Goal: Task Accomplishment & Management: Use online tool/utility

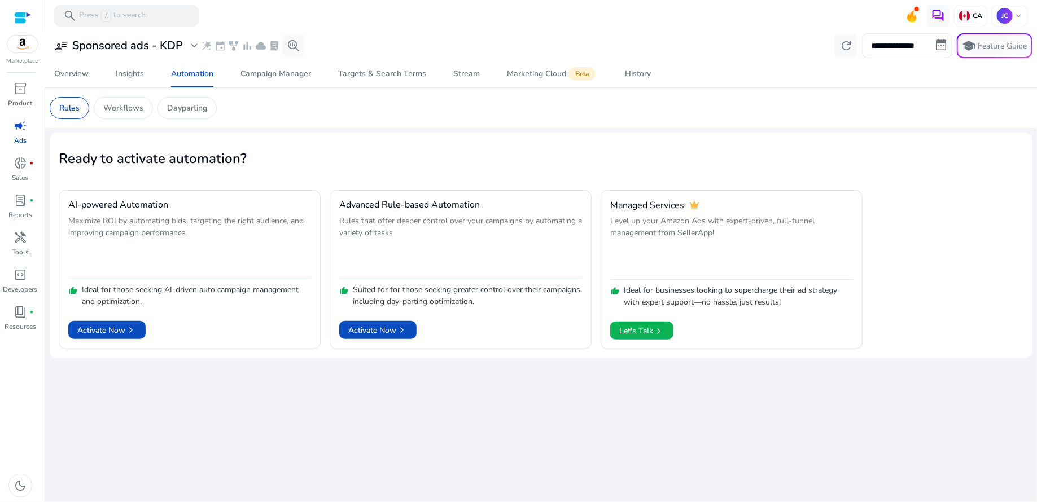
click at [23, 138] on p "Ads" at bounding box center [20, 141] width 12 height 10
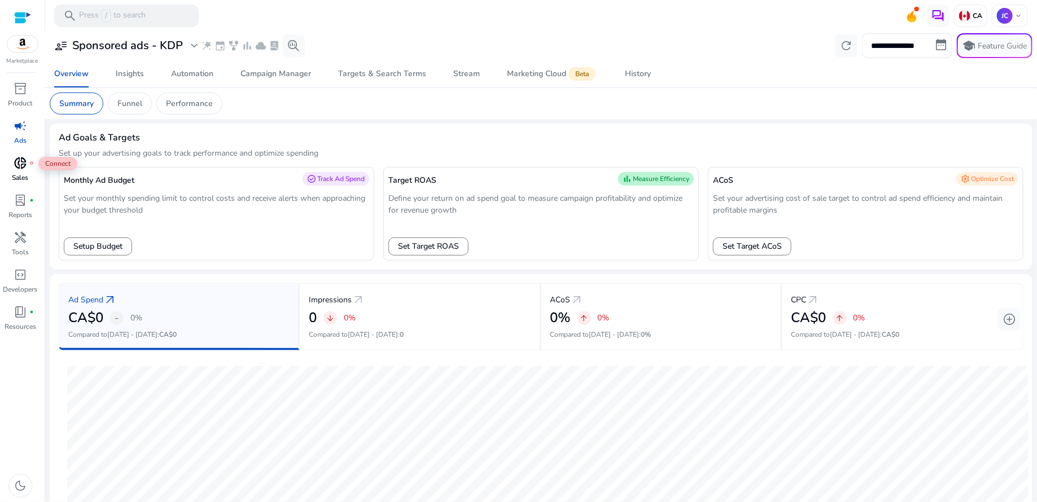
click at [23, 163] on span "donut_small" at bounding box center [21, 163] width 14 height 14
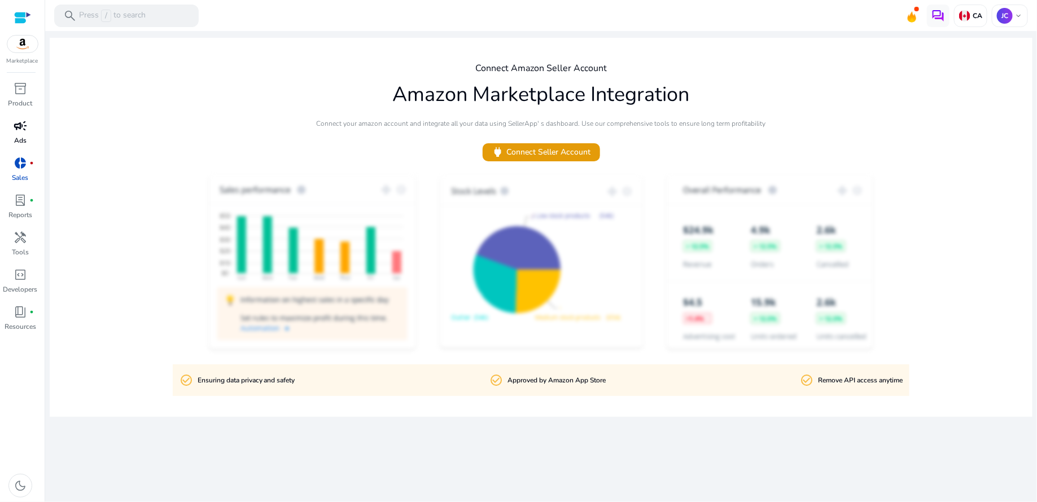
click at [20, 133] on span "campaign" at bounding box center [21, 126] width 14 height 14
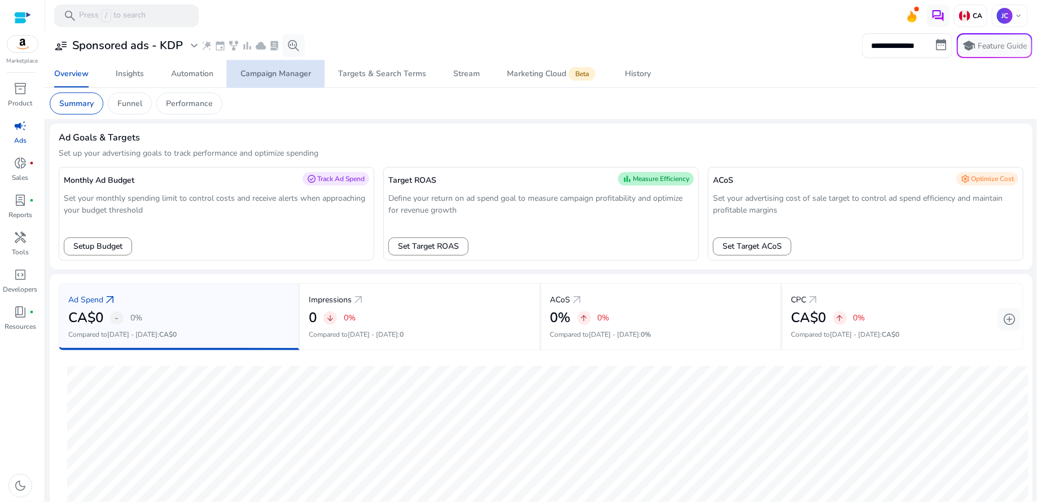
click at [275, 73] on div "Campaign Manager" at bounding box center [276, 74] width 71 height 8
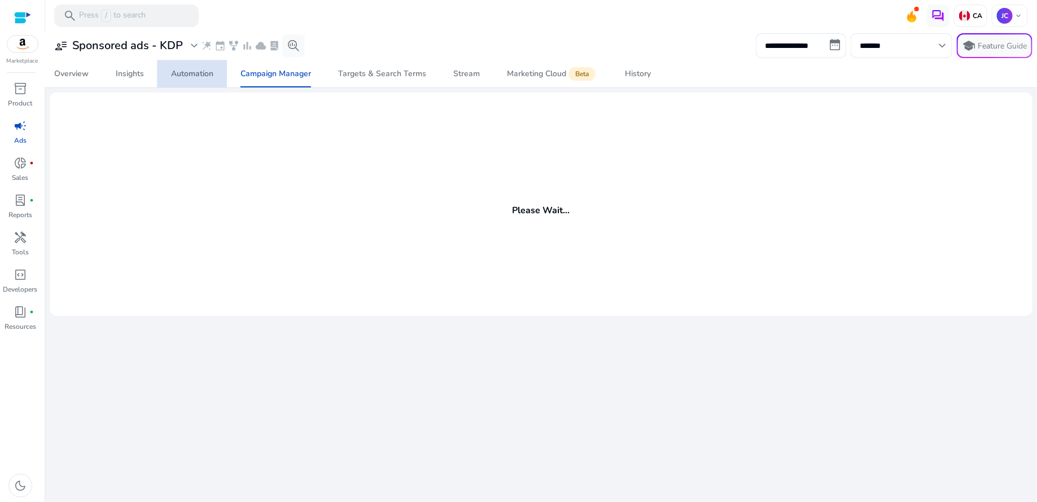
click at [199, 76] on div "Automation" at bounding box center [192, 74] width 42 height 8
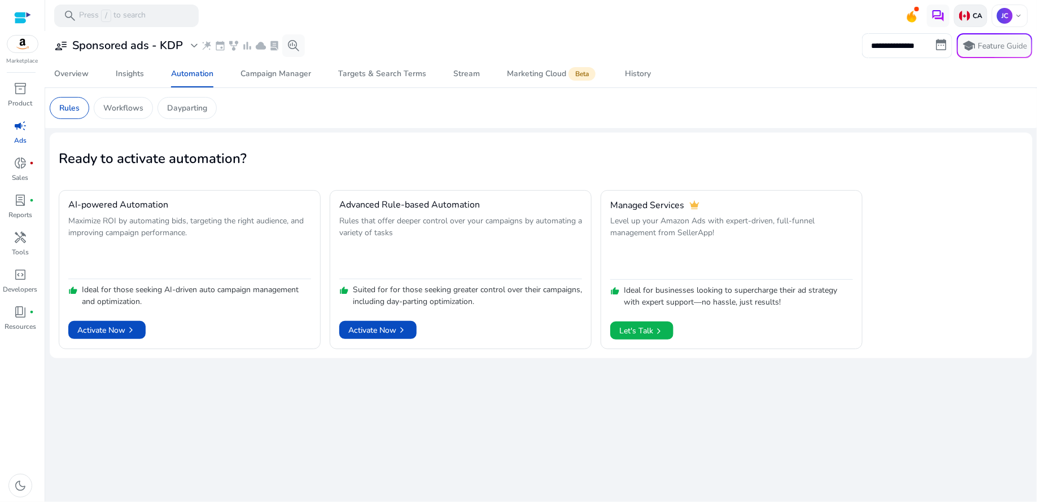
click at [978, 13] on p "CA" at bounding box center [977, 15] width 12 height 9
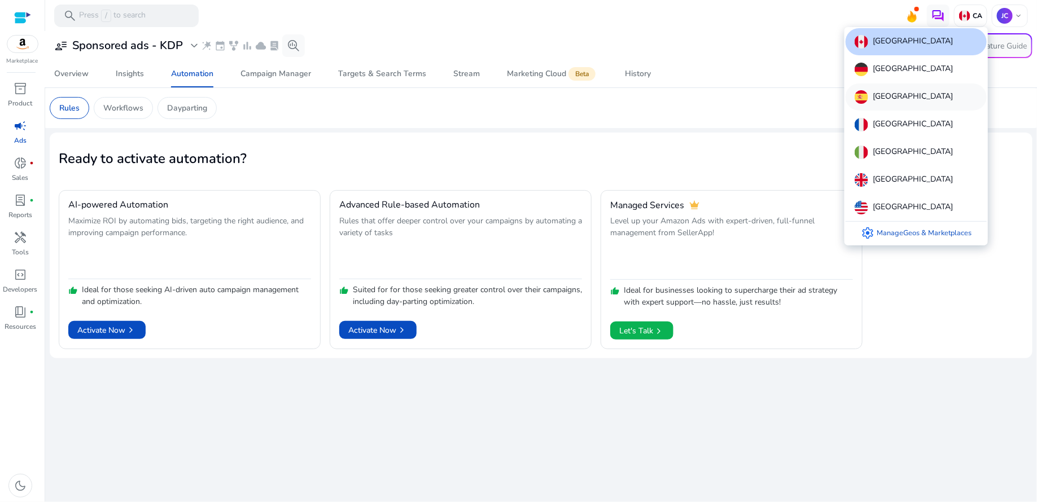
click at [891, 99] on p "Spain" at bounding box center [913, 97] width 80 height 14
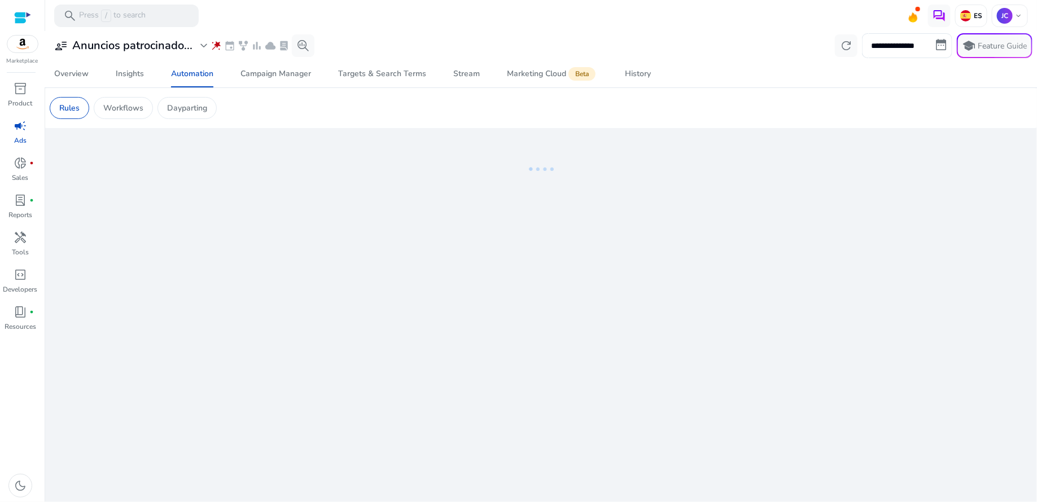
click at [21, 19] on div at bounding box center [22, 17] width 17 height 13
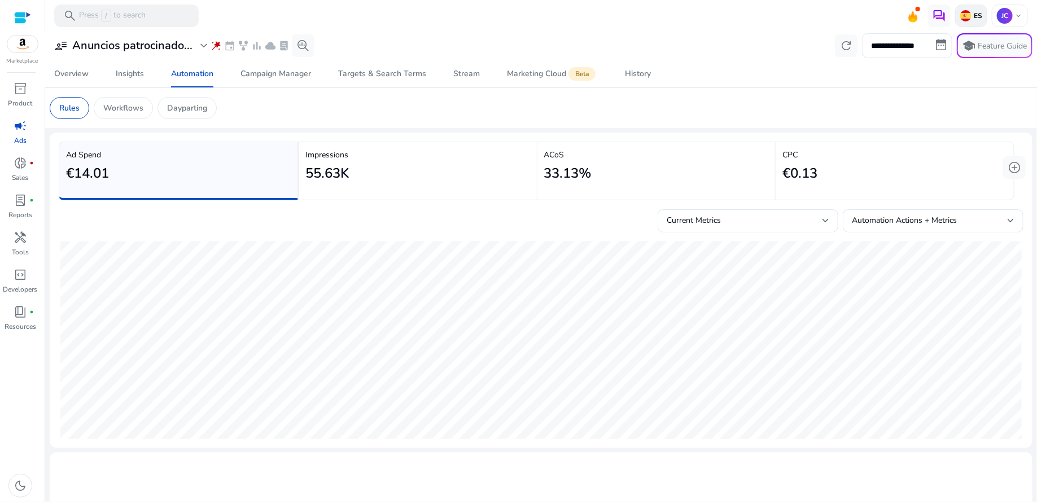
click at [973, 14] on p "ES" at bounding box center [977, 15] width 11 height 9
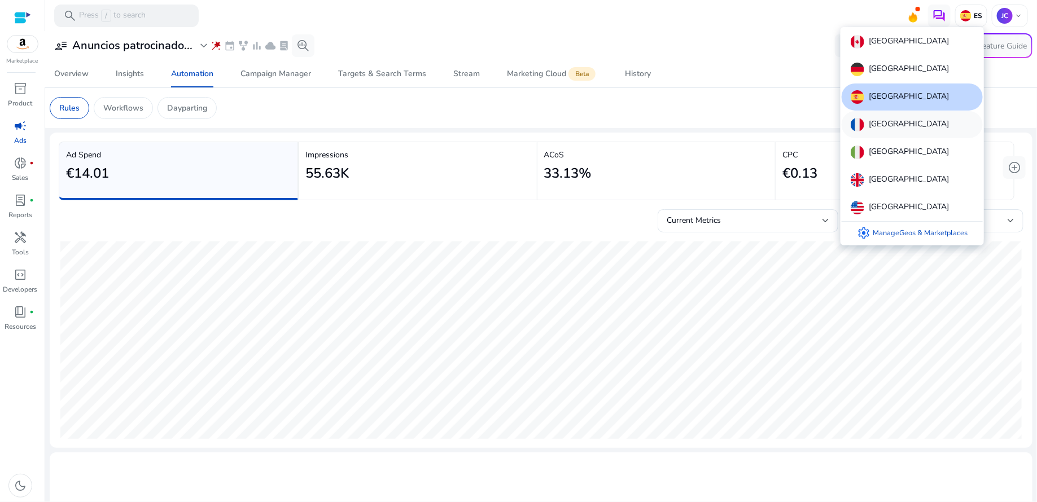
click at [891, 117] on div "France" at bounding box center [912, 124] width 141 height 27
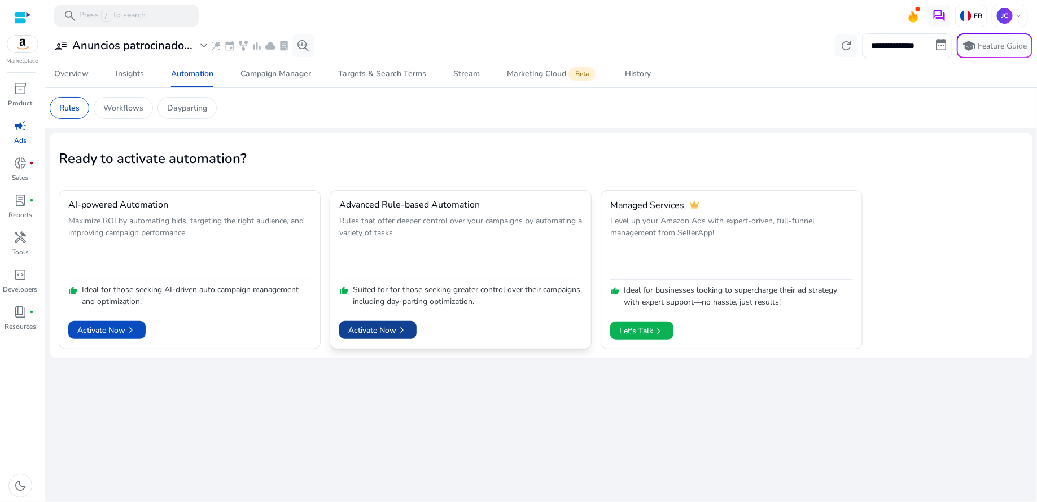
click at [396, 329] on span "Activate Now chevron_right" at bounding box center [377, 331] width 59 height 12
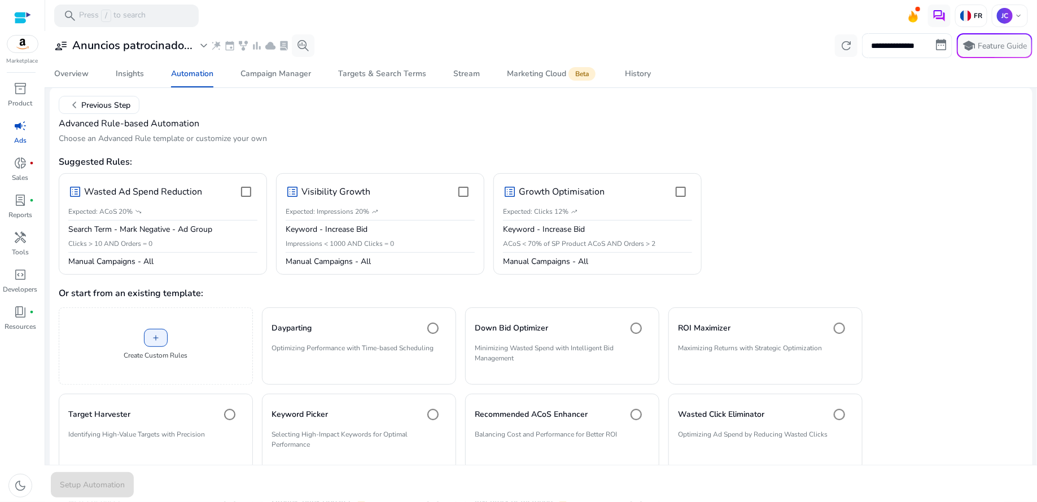
scroll to position [46, 0]
click at [158, 333] on span "add" at bounding box center [155, 337] width 9 height 9
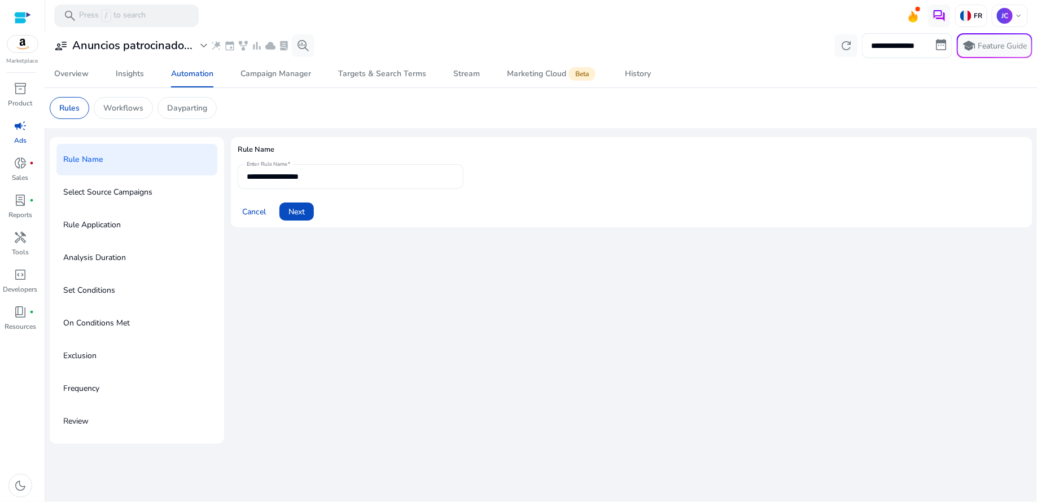
click at [324, 180] on input "**********" at bounding box center [351, 177] width 208 height 12
drag, startPoint x: 324, startPoint y: 180, endPoint x: 246, endPoint y: 174, distance: 78.7
click at [246, 174] on div "**********" at bounding box center [351, 176] width 226 height 25
type input "**********"
click at [298, 215] on span "Next" at bounding box center [297, 212] width 16 height 12
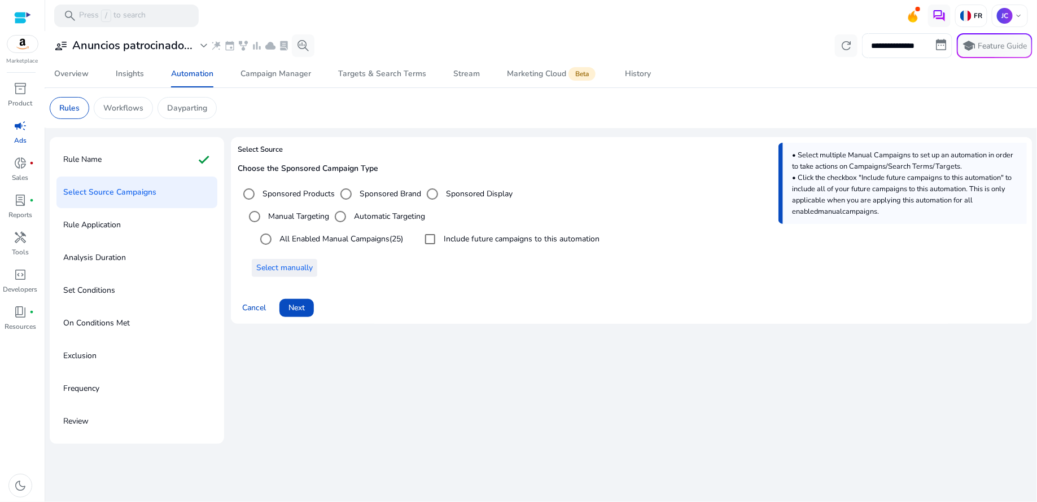
click at [311, 270] on span "Select manually" at bounding box center [284, 268] width 56 height 12
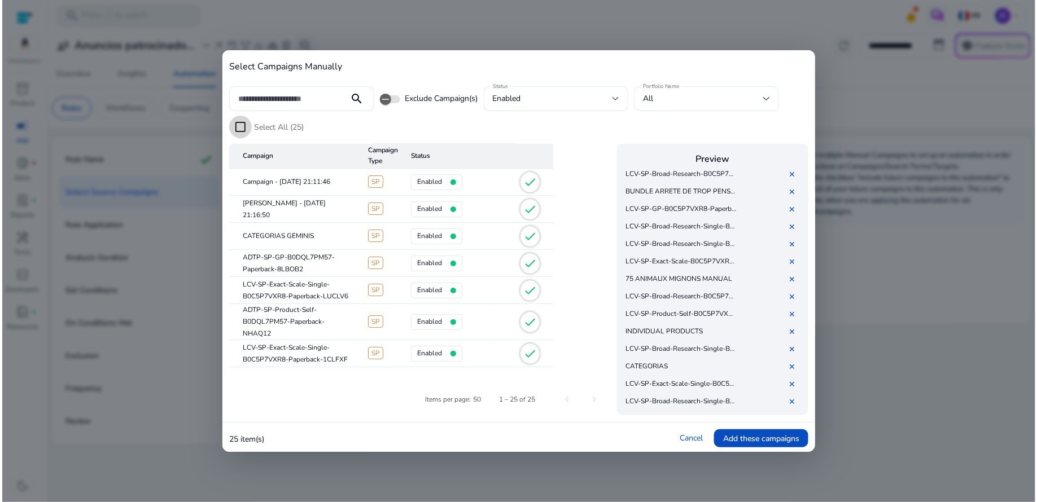
scroll to position [212, 0]
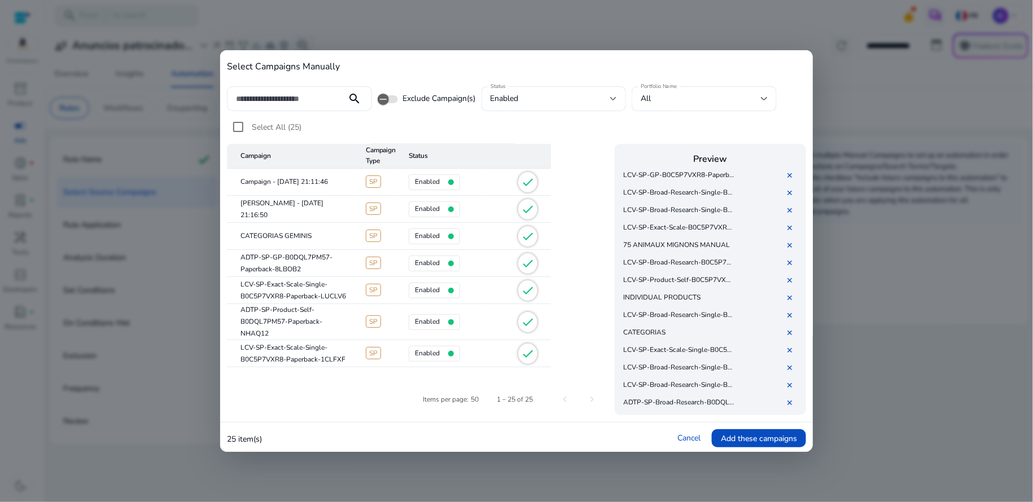
click at [588, 71] on h4 "Select Campaigns Manually" at bounding box center [516, 67] width 579 height 11
click at [687, 435] on link "Cancel" at bounding box center [689, 438] width 23 height 11
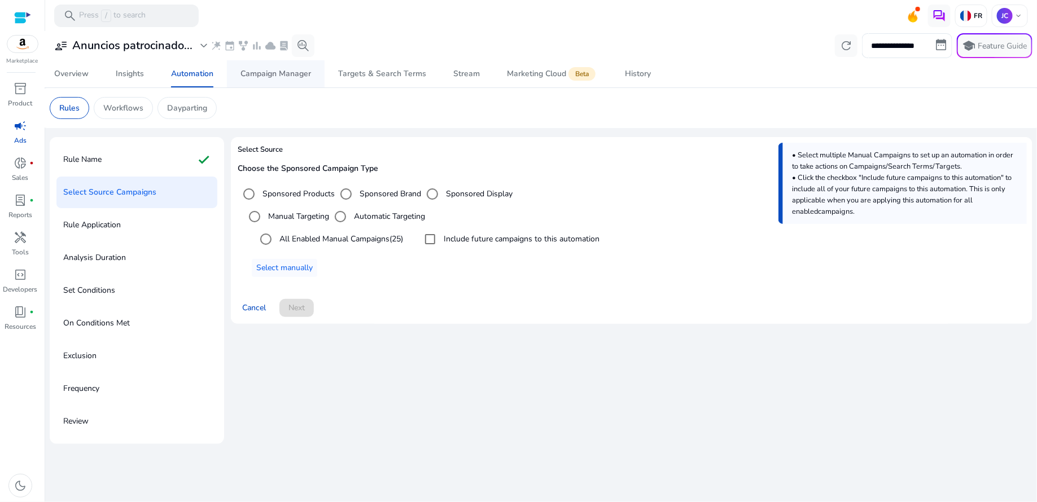
click at [260, 78] on div "Campaign Manager" at bounding box center [276, 74] width 71 height 8
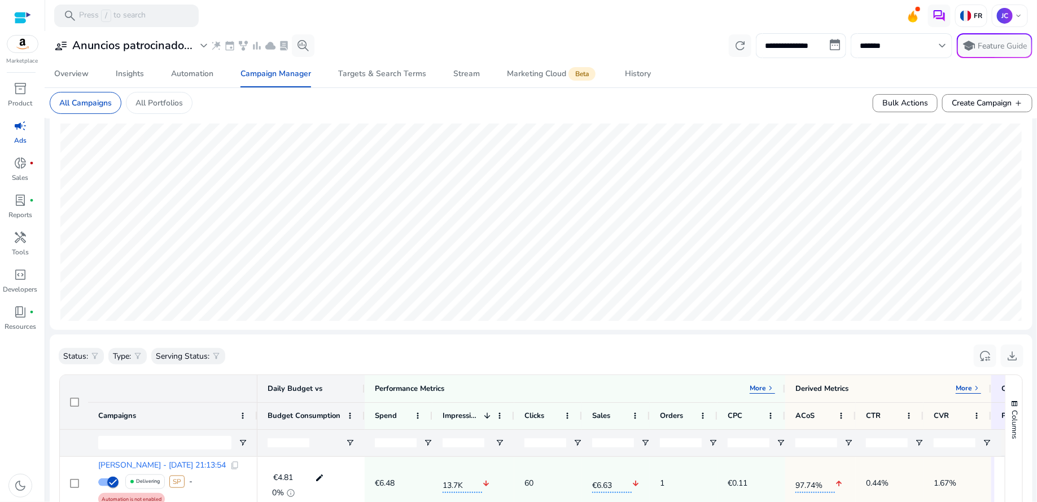
scroll to position [116, 0]
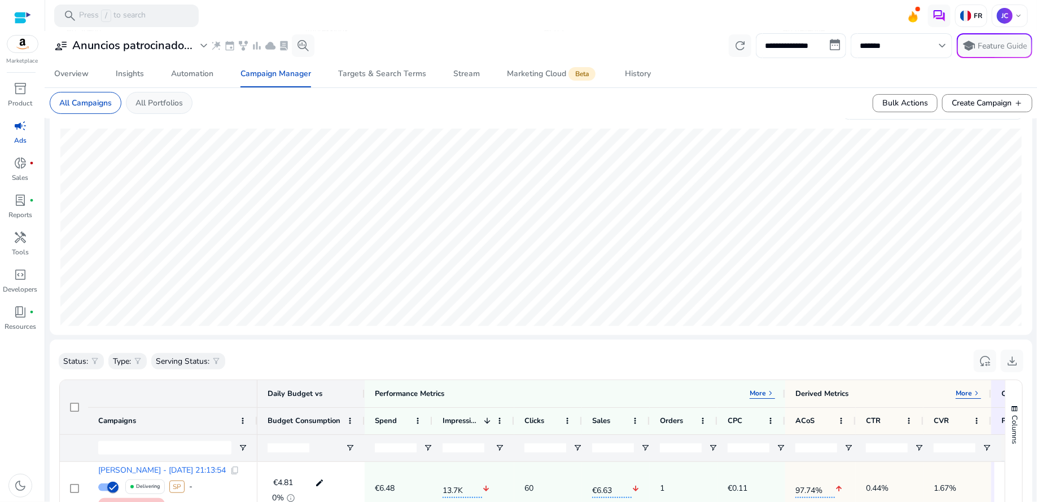
click at [167, 109] on div "All Portfolios" at bounding box center [159, 103] width 67 height 22
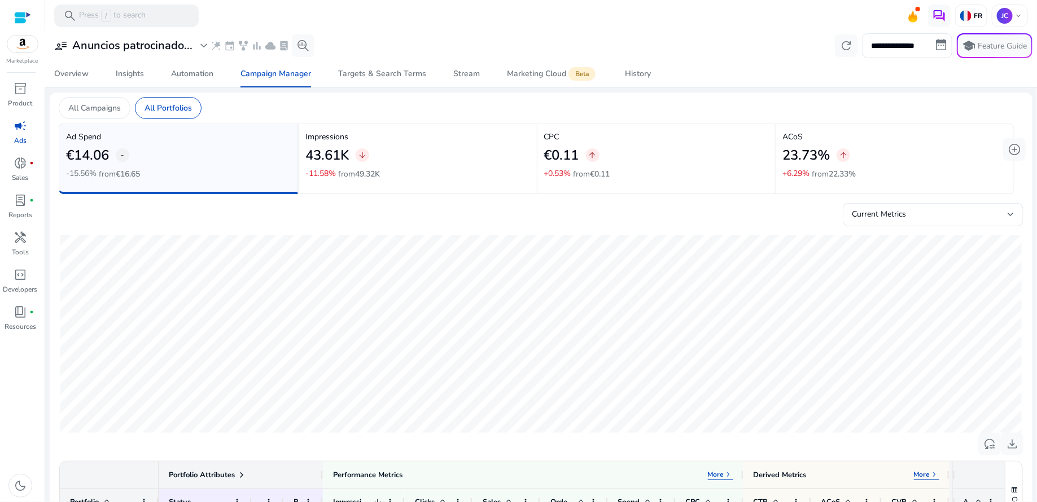
scroll to position [379, 0]
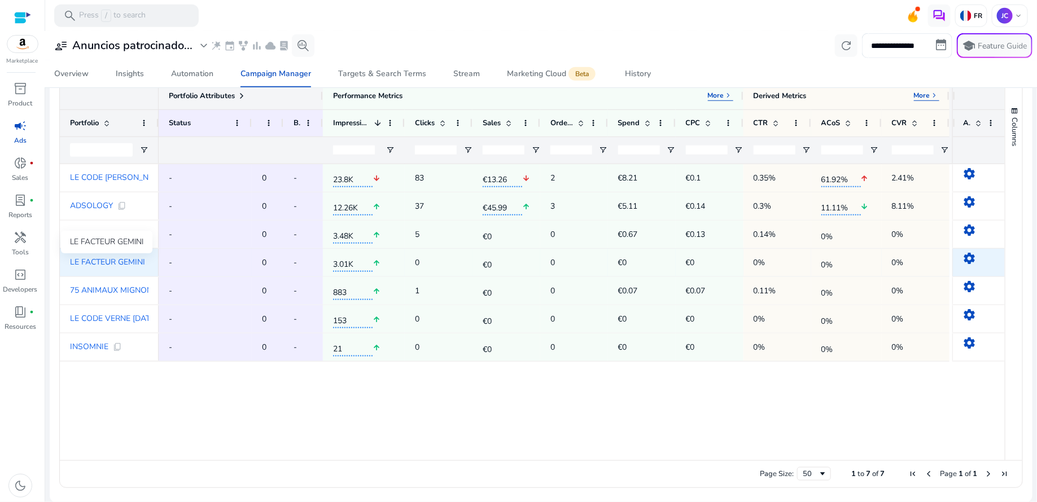
click at [124, 260] on span "LE FACTEUR GEMINI" at bounding box center [107, 263] width 75 height 8
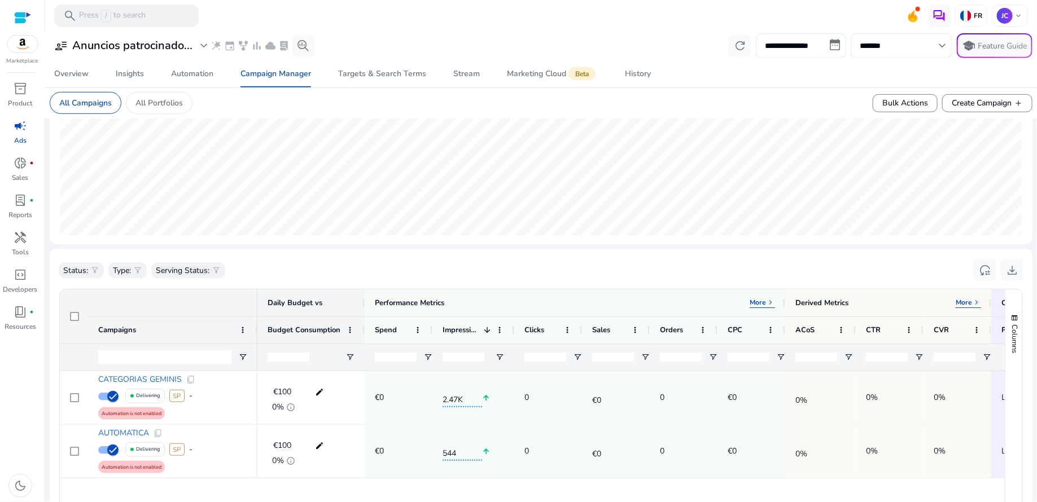
scroll to position [204, 0]
click at [202, 75] on div "Automation" at bounding box center [192, 74] width 42 height 8
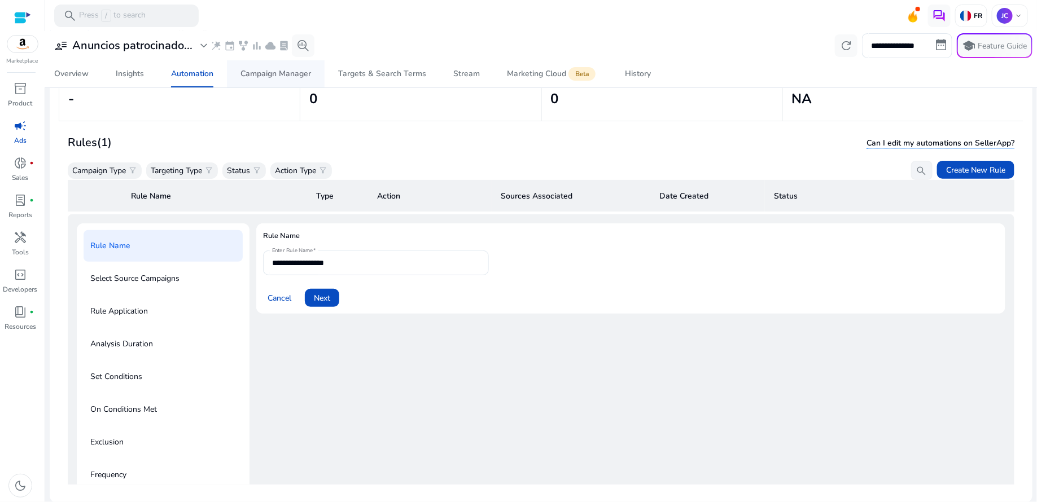
scroll to position [82, 0]
click at [277, 76] on div "Campaign Manager" at bounding box center [276, 74] width 71 height 8
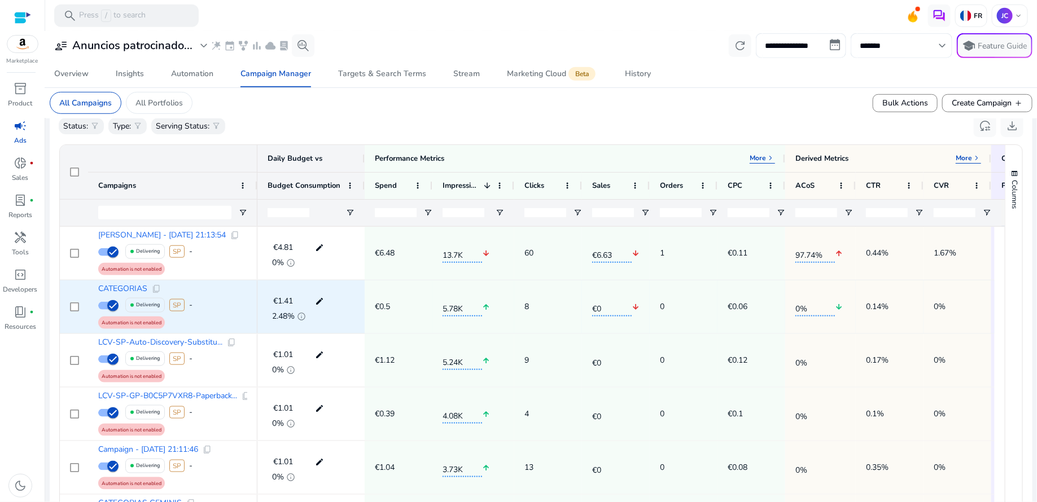
scroll to position [346, 0]
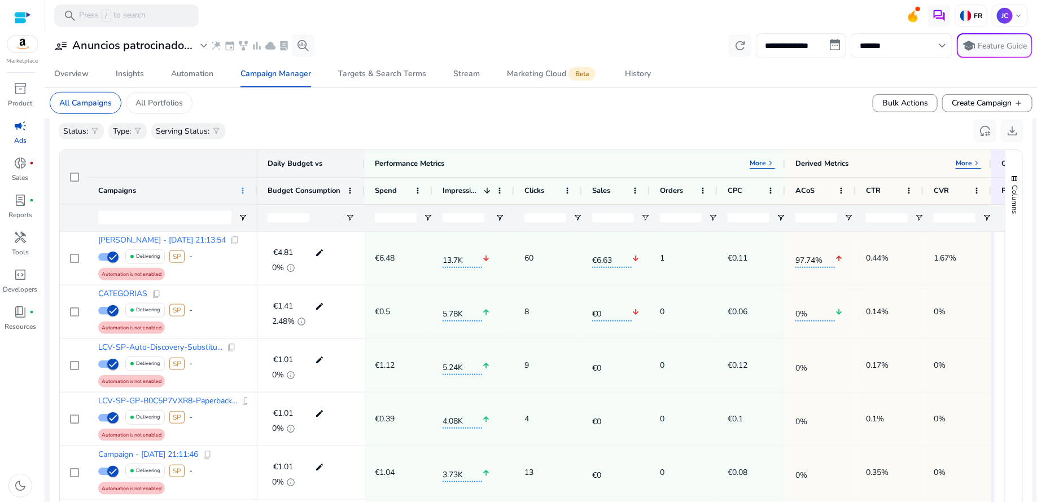
click at [242, 193] on span at bounding box center [242, 190] width 9 height 9
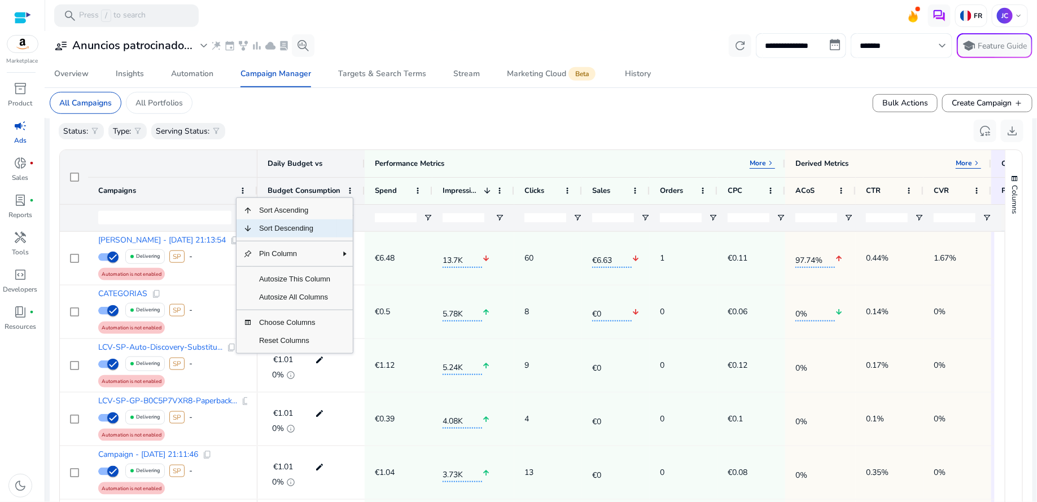
click at [248, 227] on span "Column Menu" at bounding box center [247, 228] width 9 height 9
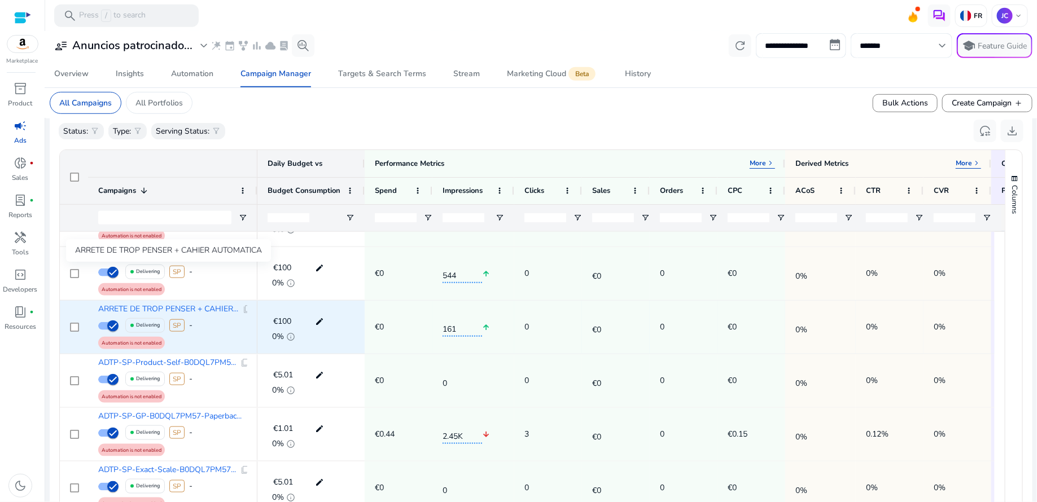
scroll to position [0, 0]
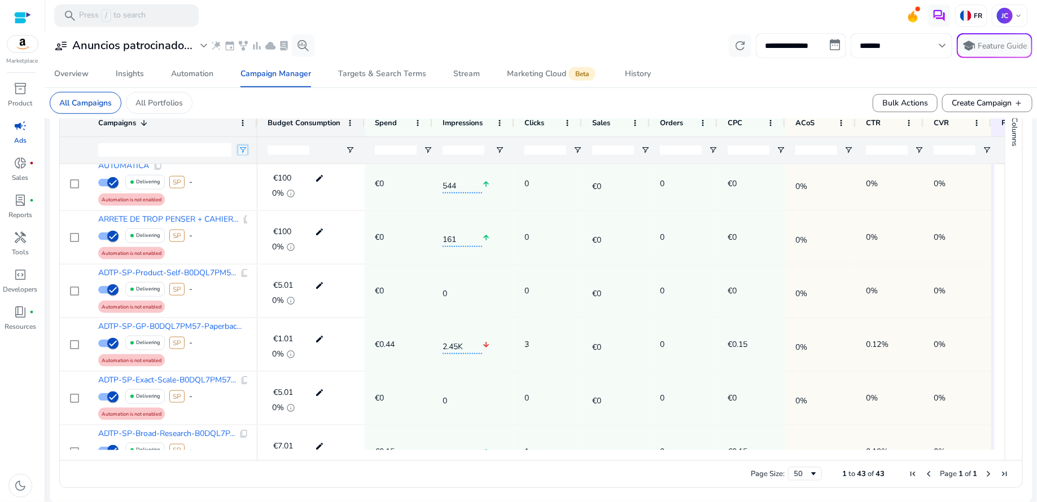
click at [244, 152] on span "Open Filter Menu" at bounding box center [242, 150] width 9 height 9
click at [320, 169] on span "Filtering operator" at bounding box center [322, 171] width 9 height 9
click at [293, 186] on input "Filter Value" at bounding box center [287, 190] width 88 height 14
type input "**"
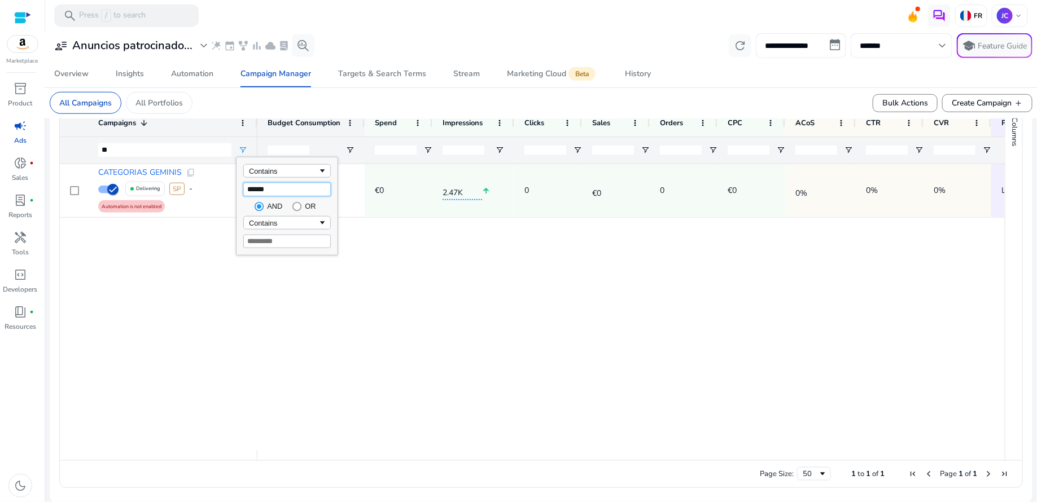
type input "*******"
click at [216, 236] on div "CATEGORIAS GEMINIS content_copy Delivering SP - Automation is not enabled €100 …" at bounding box center [532, 307] width 945 height 286
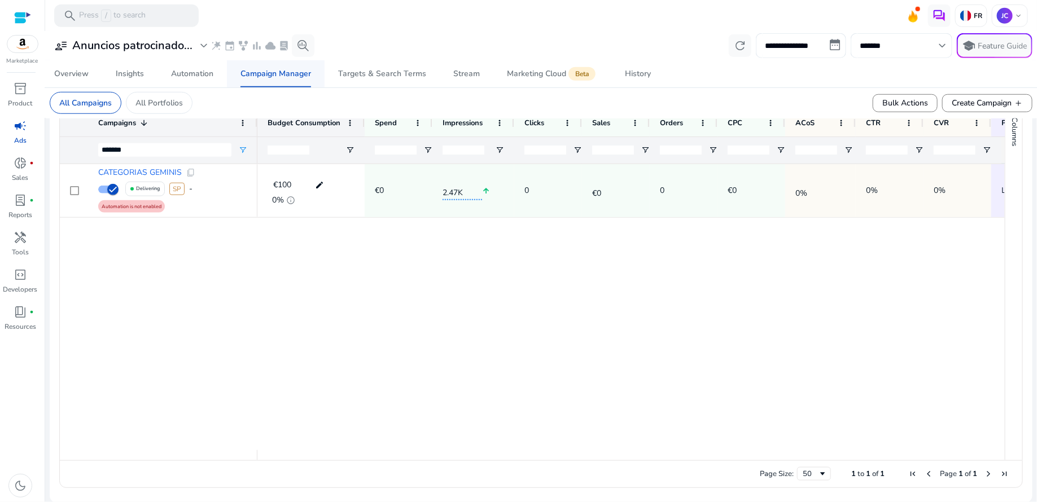
click at [301, 78] on div "Campaign Manager" at bounding box center [276, 74] width 71 height 8
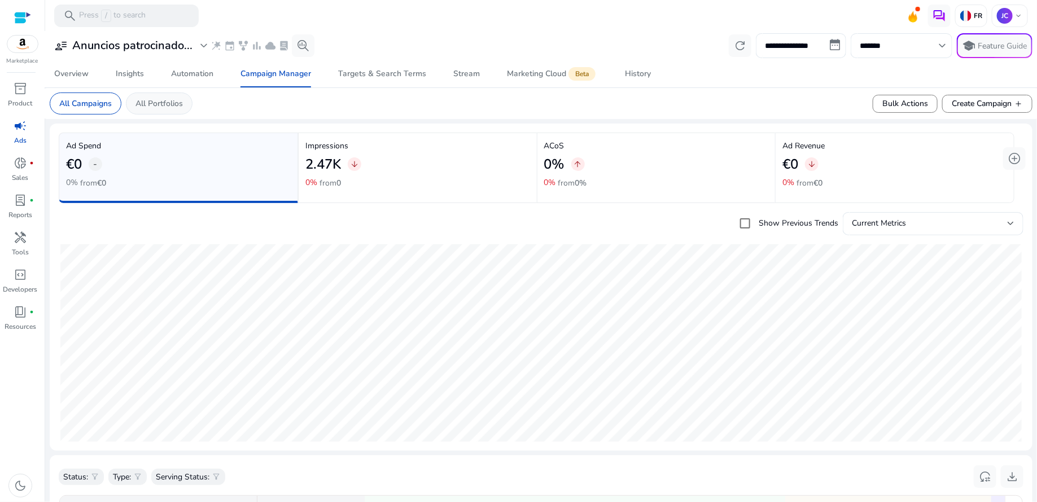
click at [165, 104] on p "All Portfolios" at bounding box center [159, 104] width 47 height 12
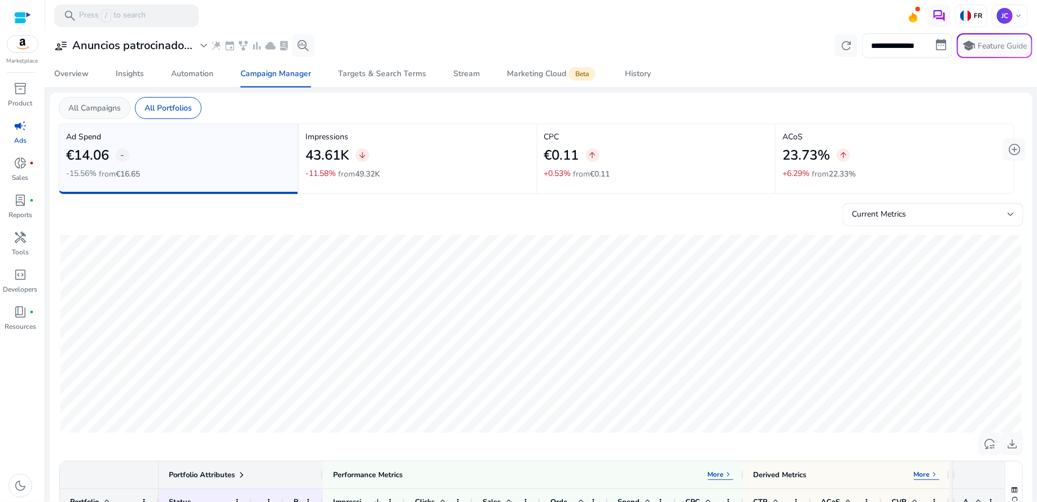
click at [99, 103] on p "All Campaigns" at bounding box center [94, 108] width 53 height 12
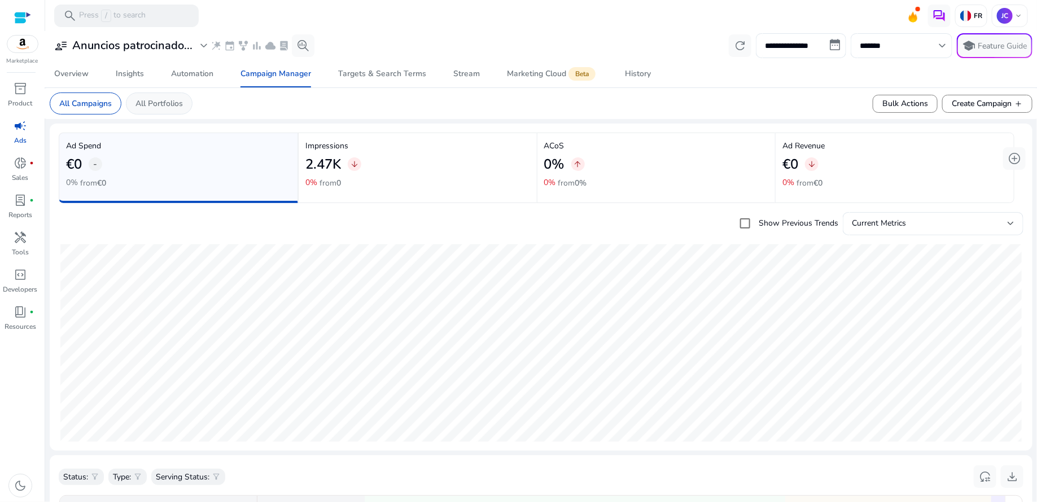
click at [170, 106] on p "All Portfolios" at bounding box center [159, 104] width 47 height 12
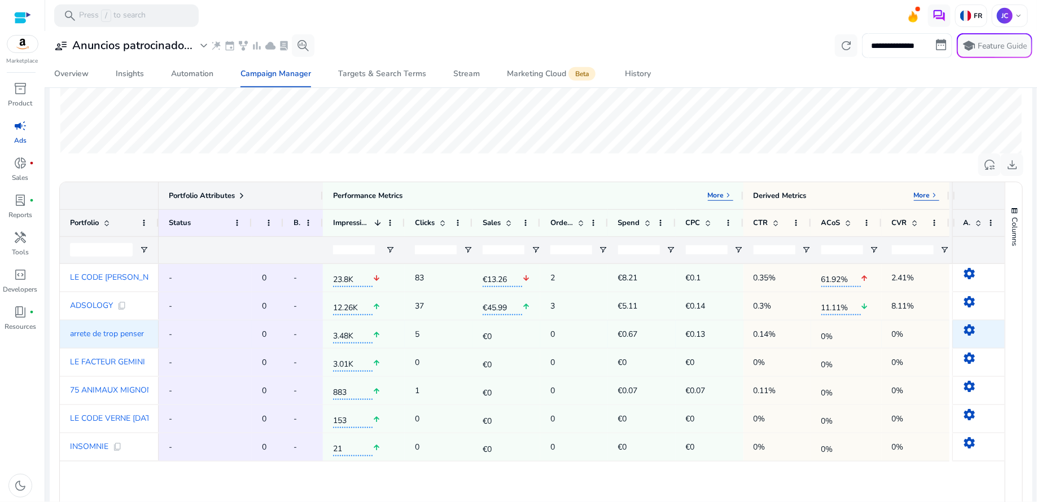
scroll to position [379, 0]
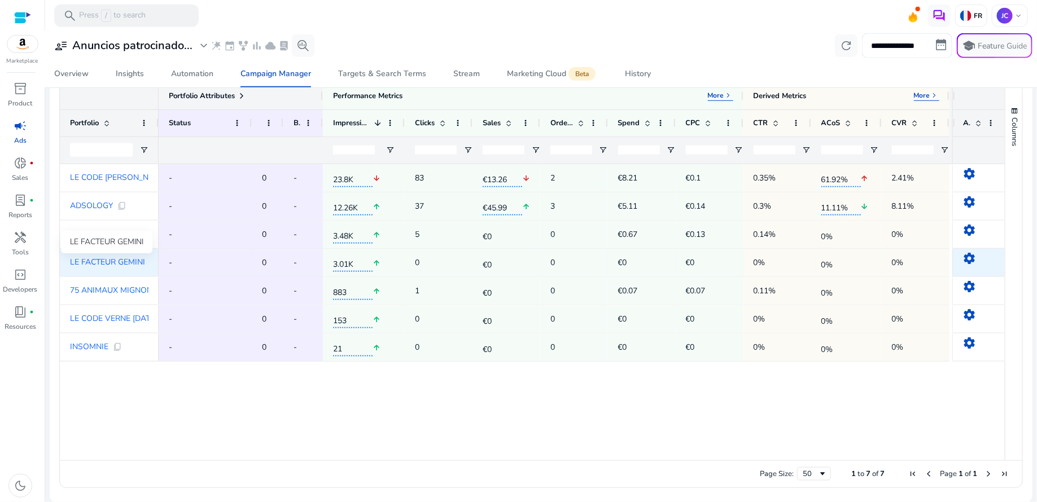
click at [118, 264] on span "LE FACTEUR GEMINI" at bounding box center [107, 263] width 75 height 8
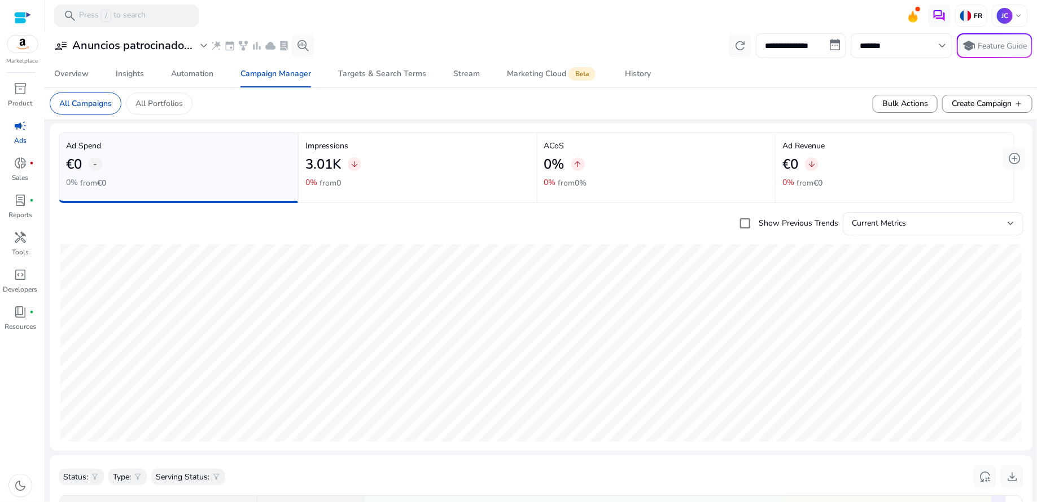
click at [21, 134] on div "campaign" at bounding box center [21, 126] width 32 height 18
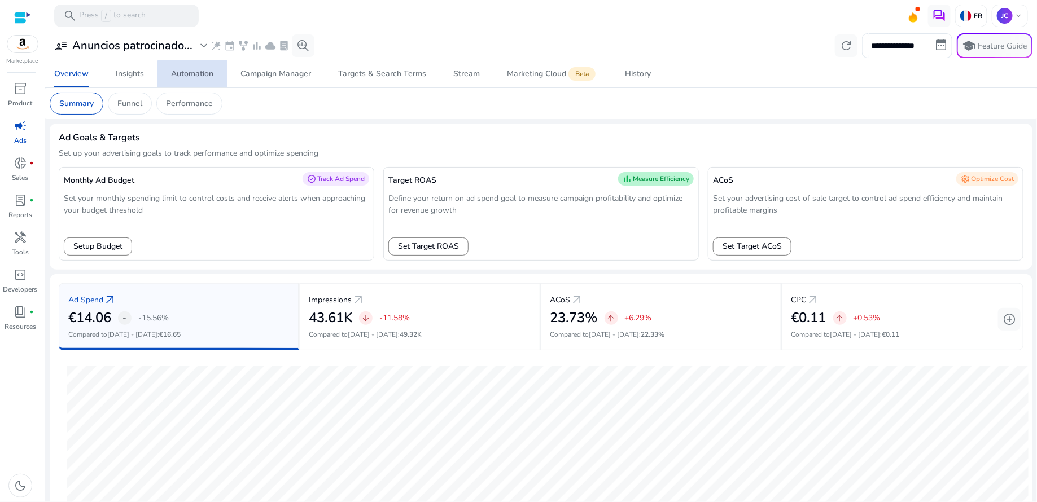
click at [210, 77] on div "Automation" at bounding box center [192, 74] width 42 height 8
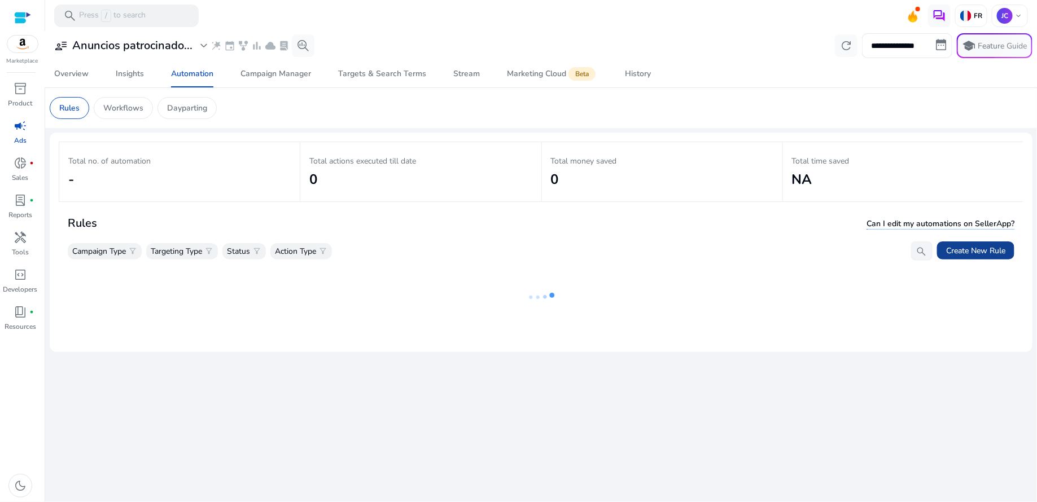
click at [994, 257] on span at bounding box center [975, 250] width 77 height 27
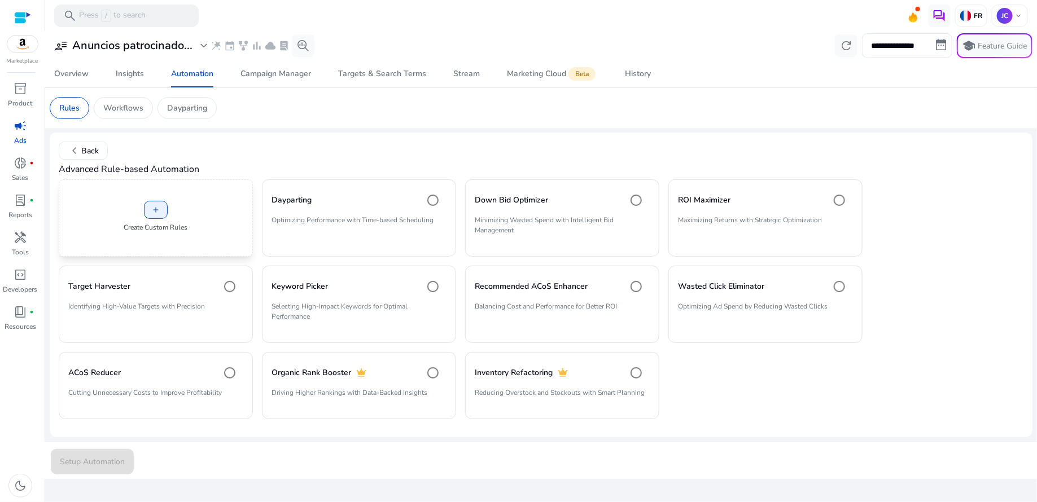
click at [168, 209] on div "add Create Custom Rules" at bounding box center [156, 218] width 194 height 77
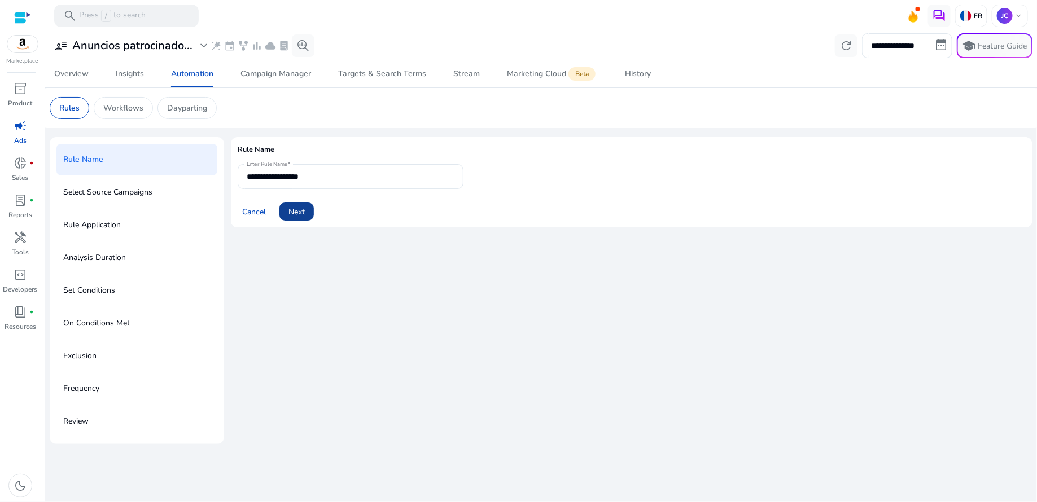
click at [299, 215] on span "Next" at bounding box center [297, 212] width 16 height 12
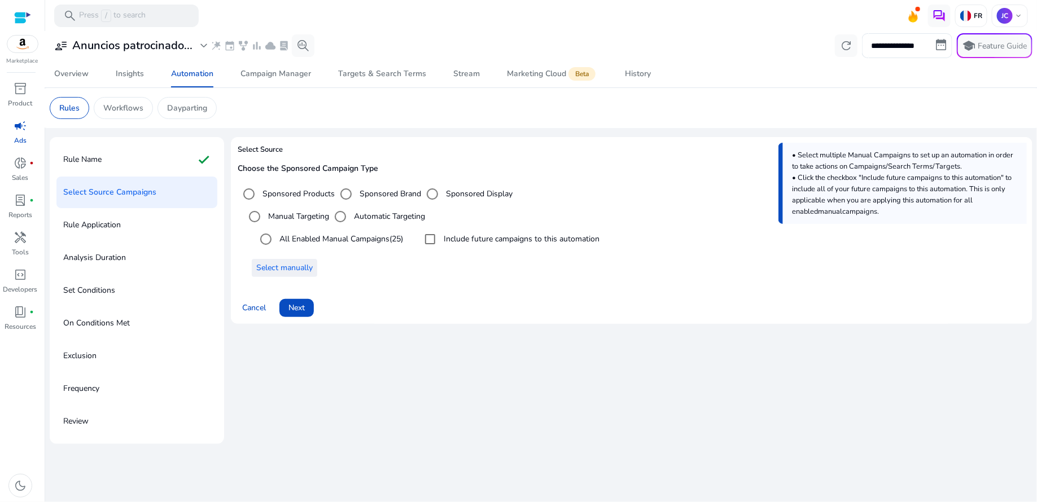
click at [298, 269] on span "Select manually" at bounding box center [284, 268] width 56 height 12
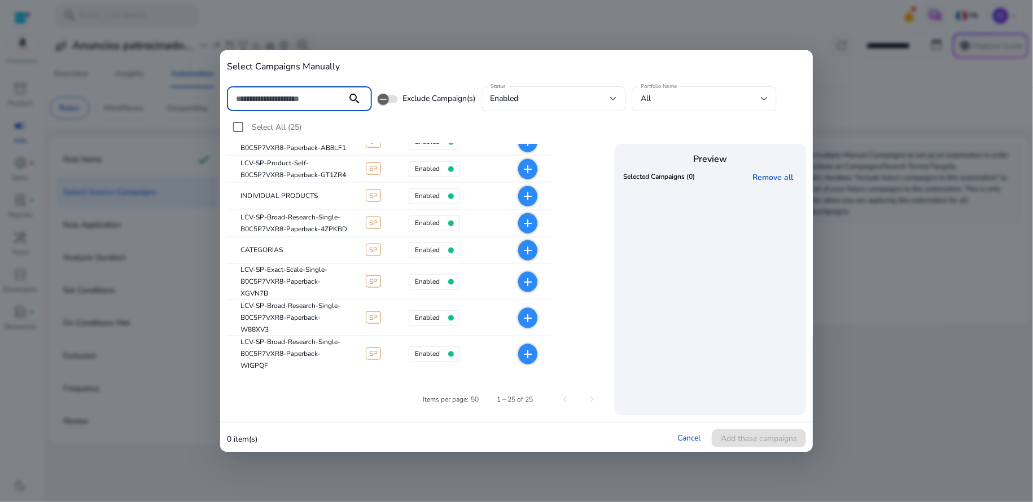
scroll to position [547, 0]
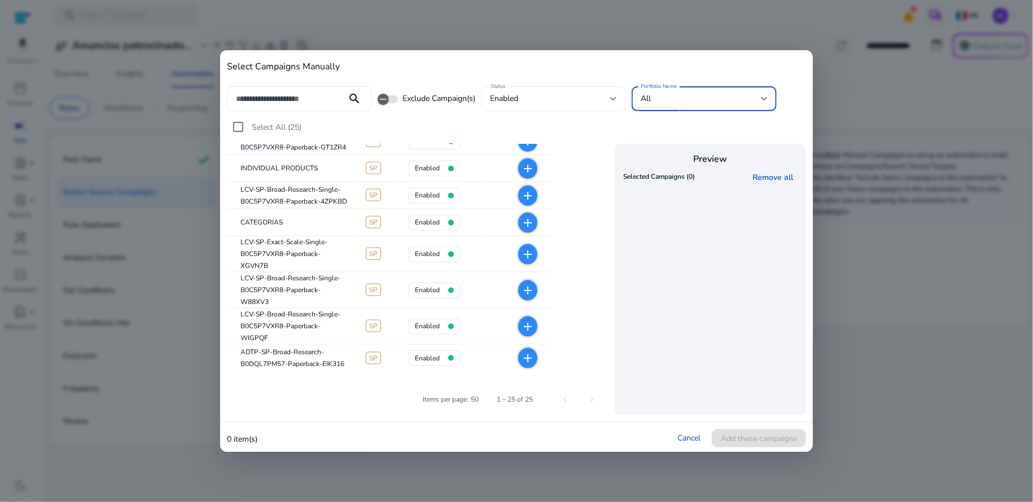
click at [764, 94] on div at bounding box center [764, 99] width 7 height 14
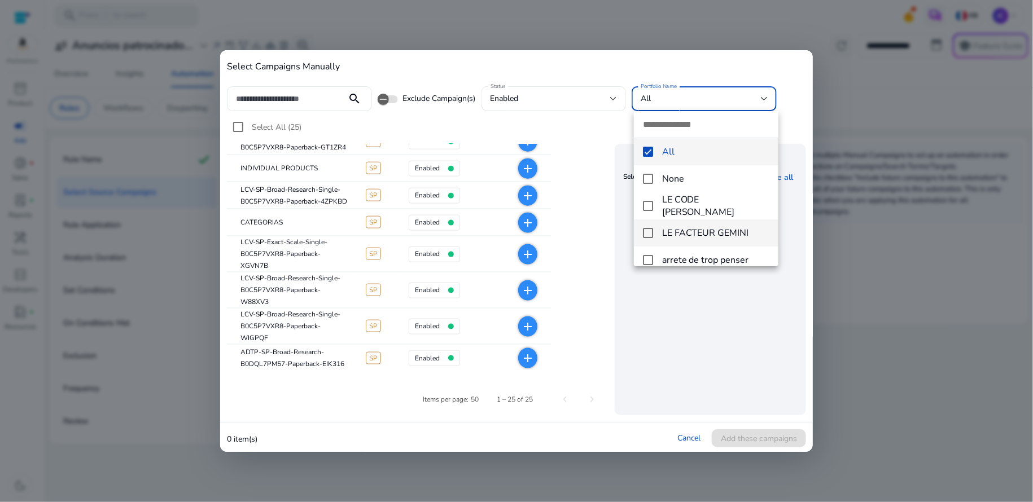
click at [653, 235] on mat-option "LE FACTEUR GEMINI" at bounding box center [706, 233] width 145 height 27
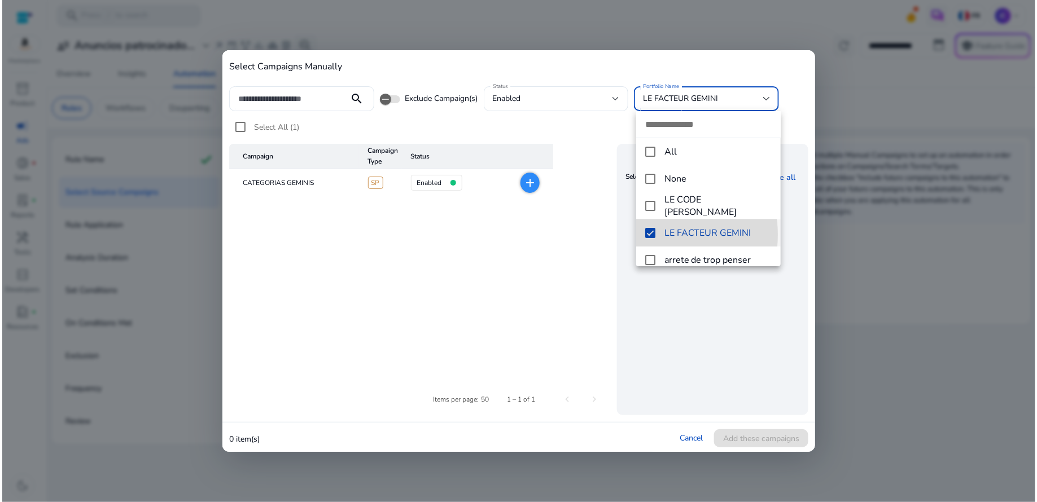
scroll to position [0, 0]
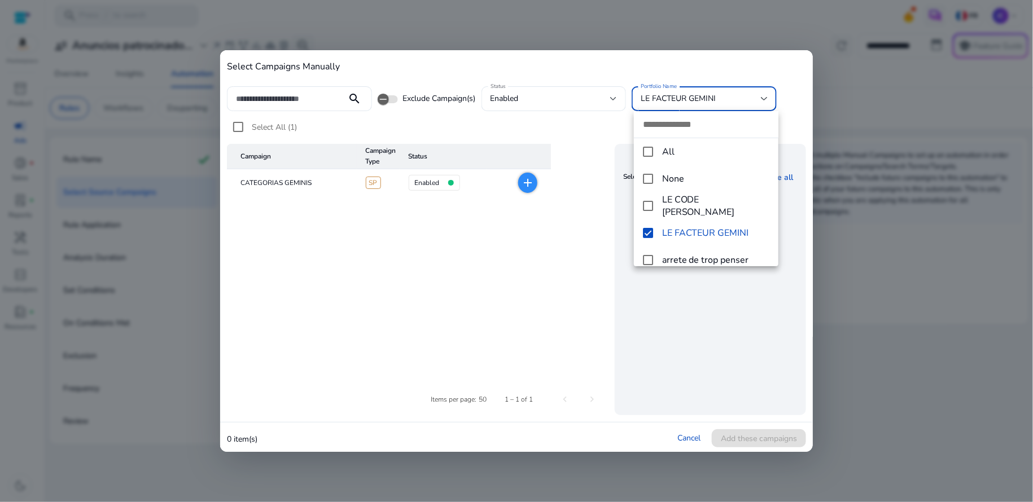
click at [617, 68] on div at bounding box center [516, 251] width 1033 height 502
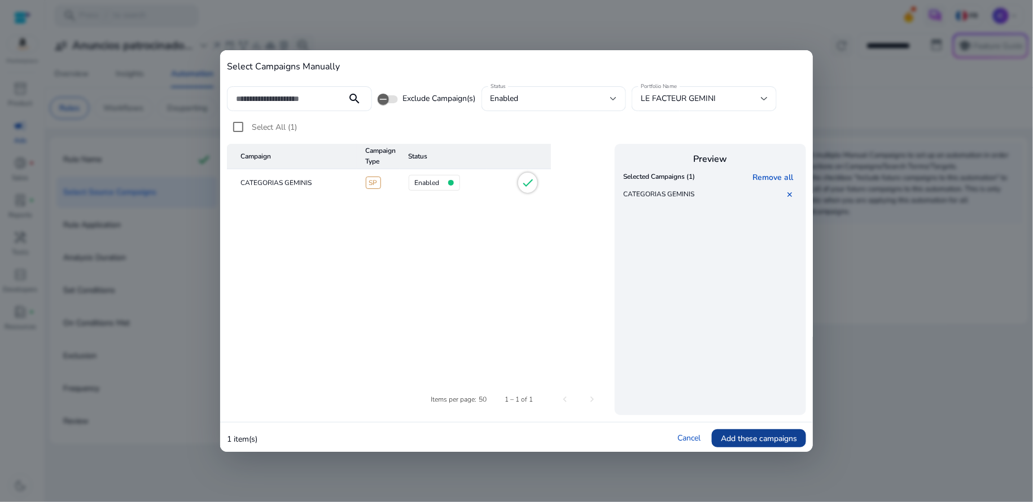
click at [762, 439] on span "Add these campaigns" at bounding box center [759, 439] width 76 height 12
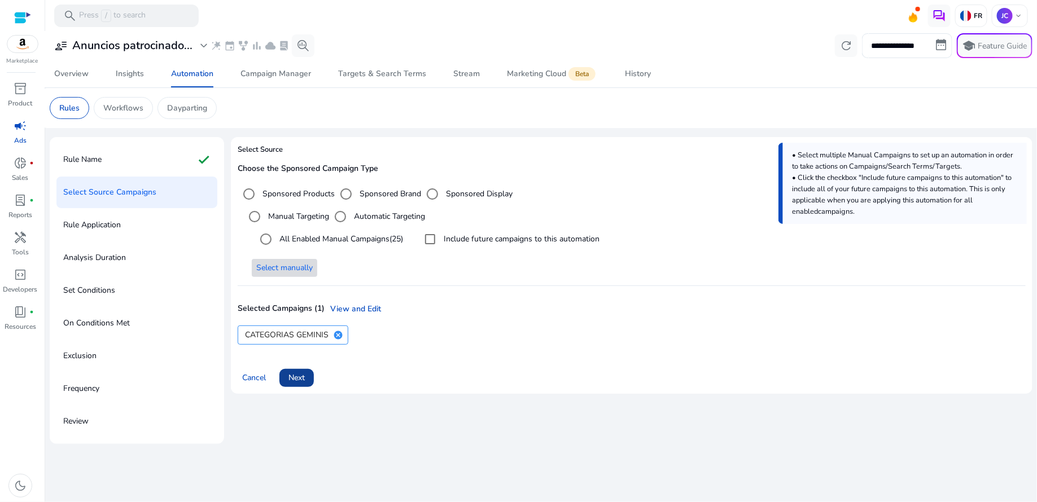
click at [297, 382] on span "Next" at bounding box center [297, 378] width 16 height 12
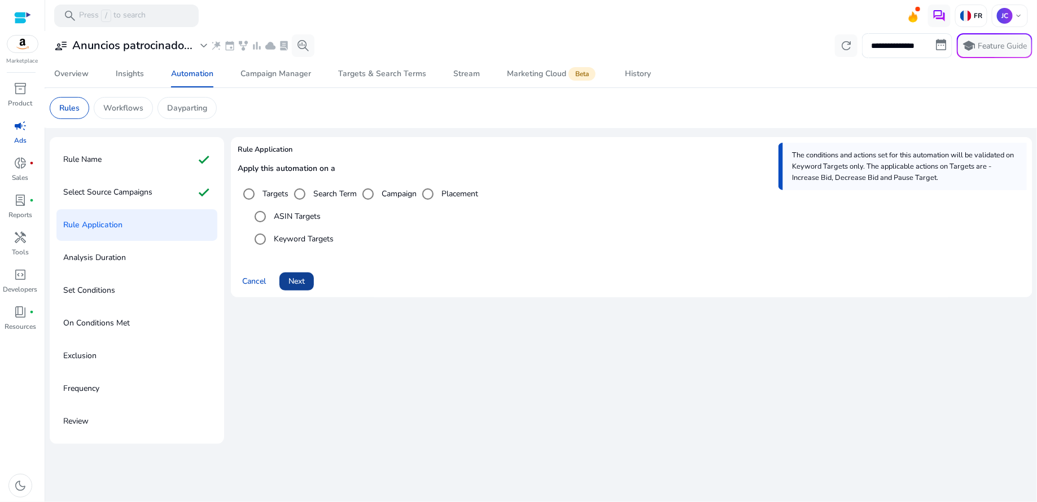
click at [297, 284] on span "Next" at bounding box center [297, 282] width 16 height 12
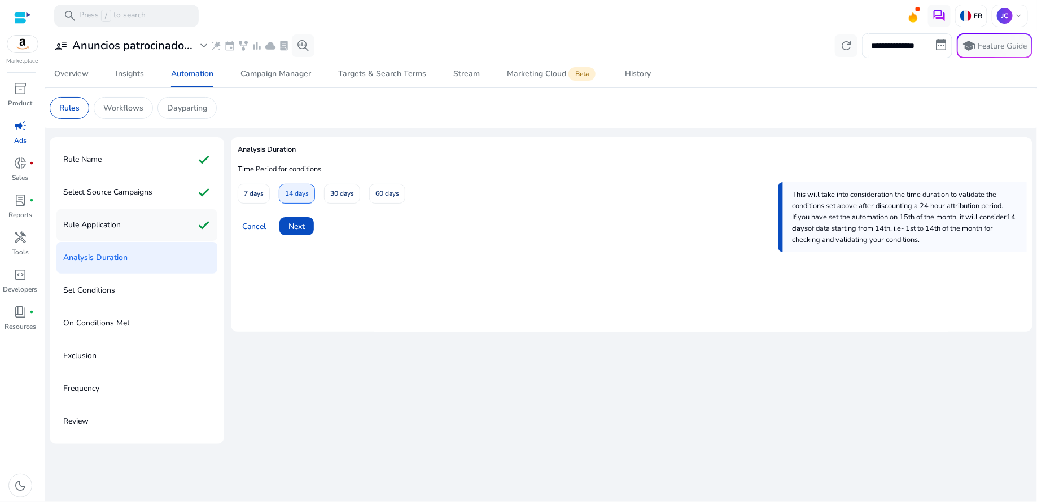
click at [134, 224] on div "Rule Application check" at bounding box center [136, 225] width 161 height 32
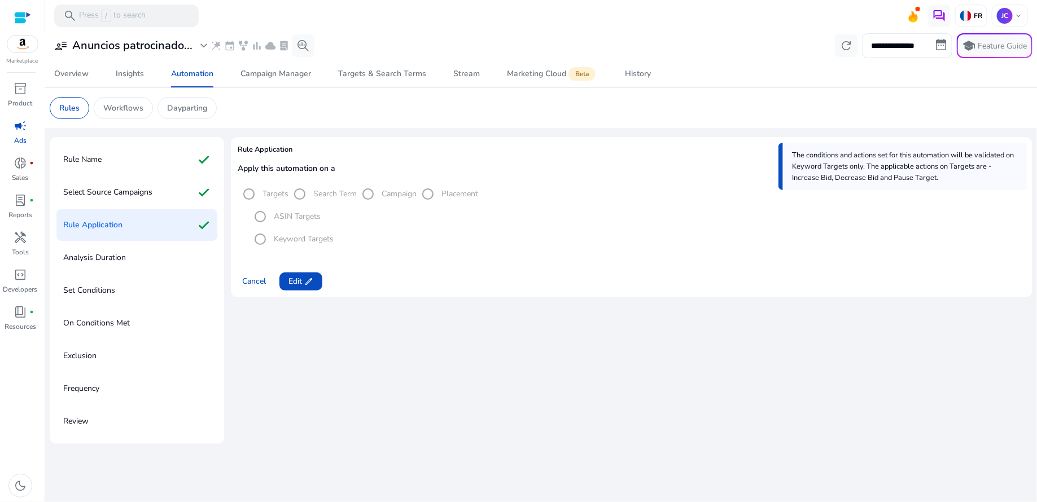
click at [127, 259] on div "Analysis Duration" at bounding box center [136, 258] width 161 height 32
click at [299, 282] on span "Edit edit" at bounding box center [301, 282] width 25 height 12
click at [300, 276] on span "Next" at bounding box center [297, 282] width 16 height 12
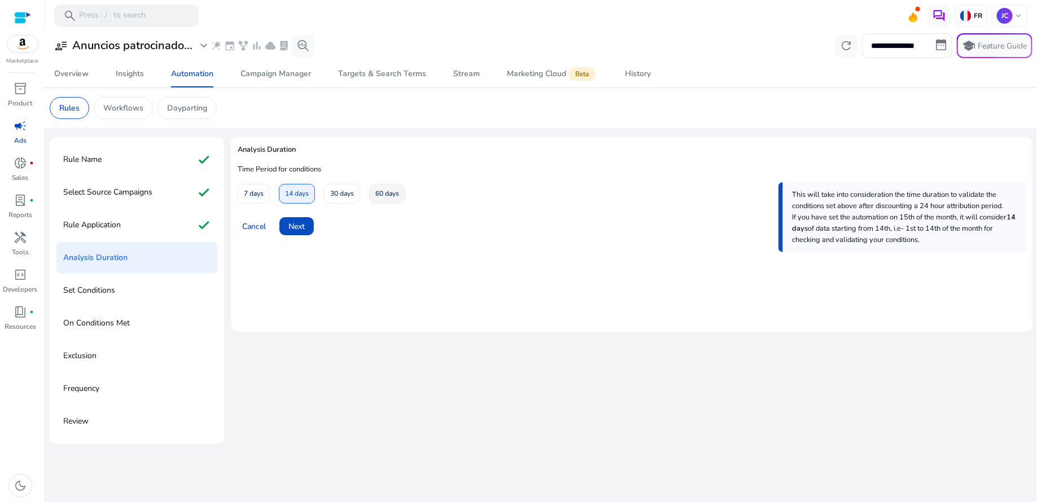
click at [381, 198] on span "60 days" at bounding box center [387, 194] width 24 height 20
click at [302, 225] on span "Next" at bounding box center [297, 227] width 16 height 12
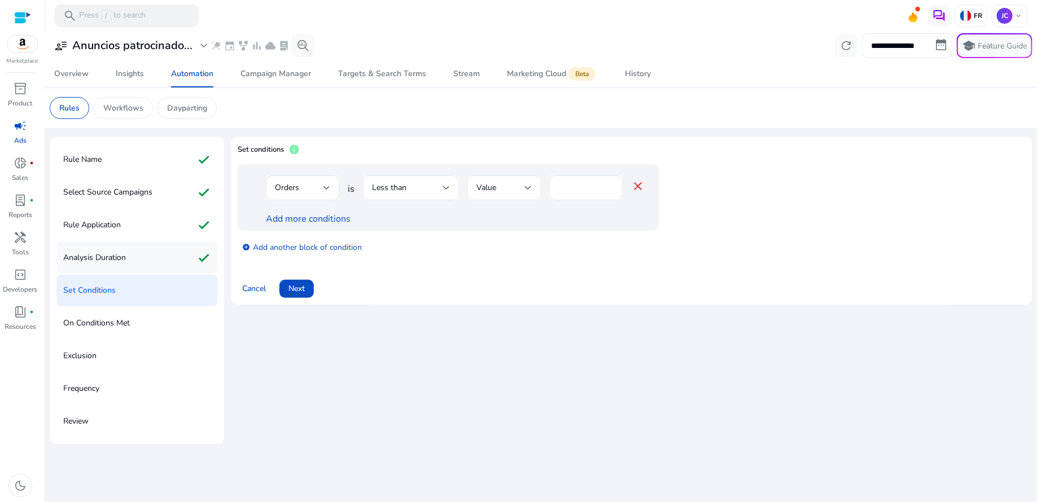
click at [159, 260] on div "Analysis Duration check" at bounding box center [136, 258] width 161 height 32
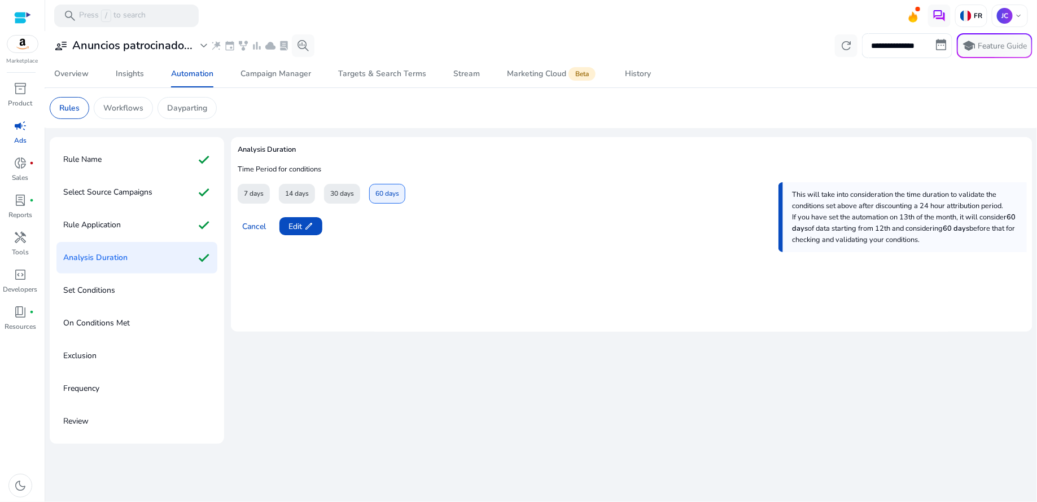
click at [335, 193] on div "30 days" at bounding box center [342, 194] width 36 height 20
click at [303, 224] on span "Edit edit" at bounding box center [301, 227] width 25 height 12
click at [338, 199] on span "30 days" at bounding box center [342, 194] width 24 height 20
click at [298, 229] on span "Next" at bounding box center [297, 227] width 16 height 12
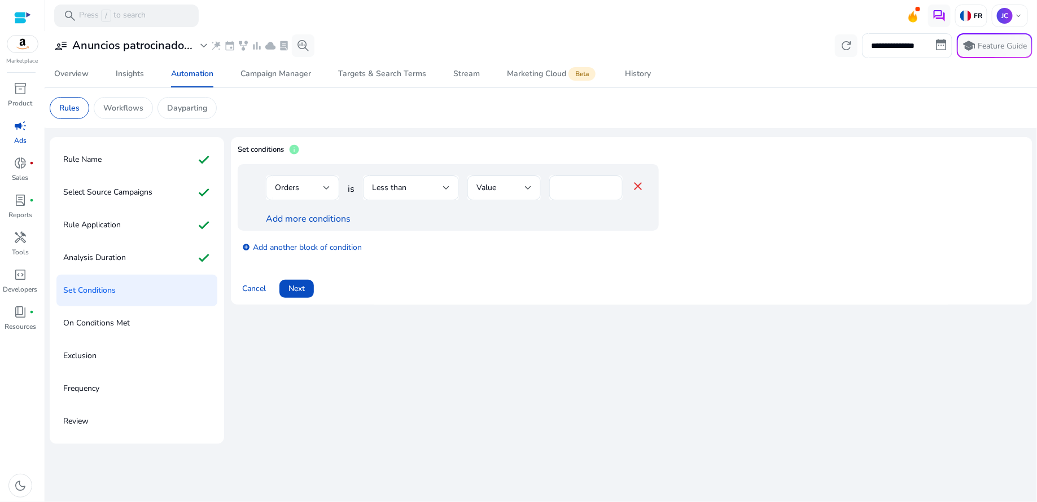
click at [326, 187] on div at bounding box center [327, 188] width 7 height 5
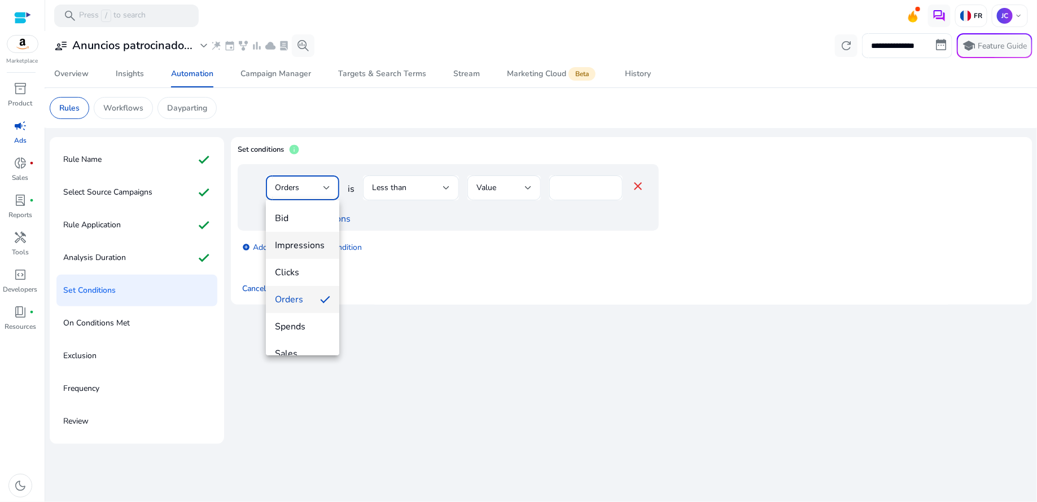
click at [306, 244] on span "Impressions" at bounding box center [302, 245] width 55 height 12
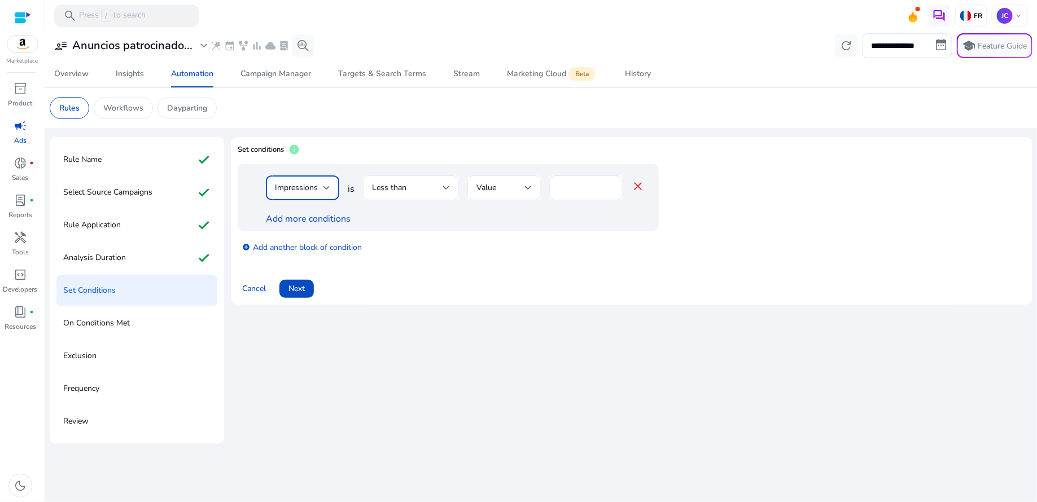
click at [447, 190] on div at bounding box center [446, 188] width 7 height 5
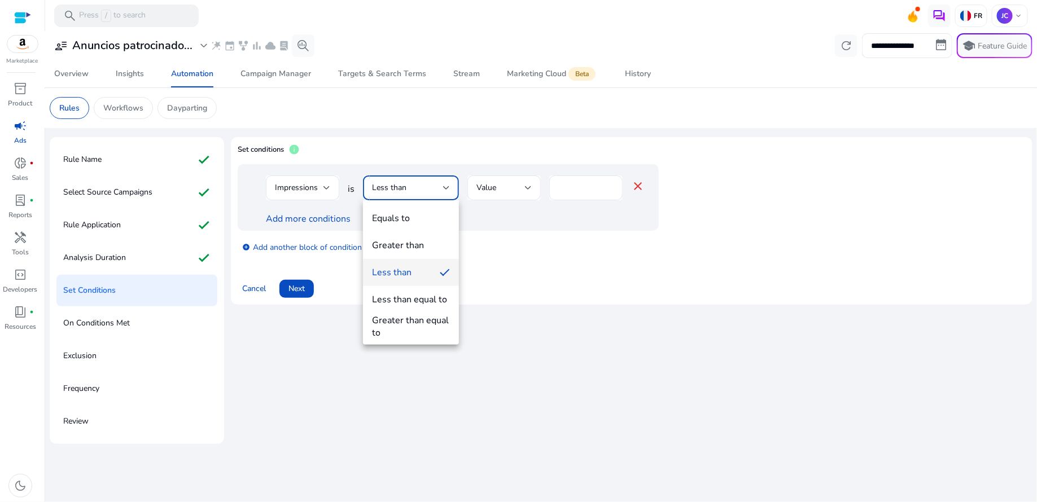
click at [422, 271] on span "Less than" at bounding box center [401, 272] width 59 height 12
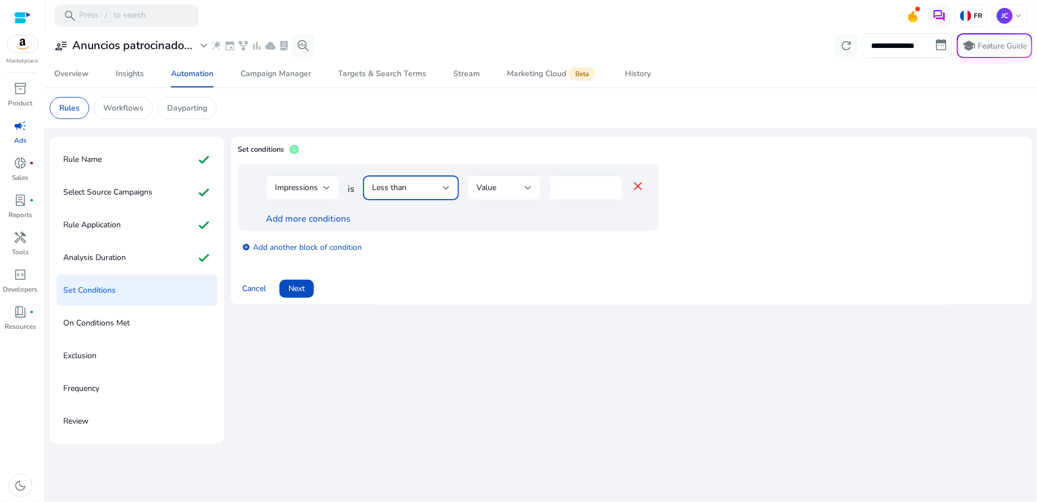
click at [525, 187] on div at bounding box center [528, 188] width 7 height 5
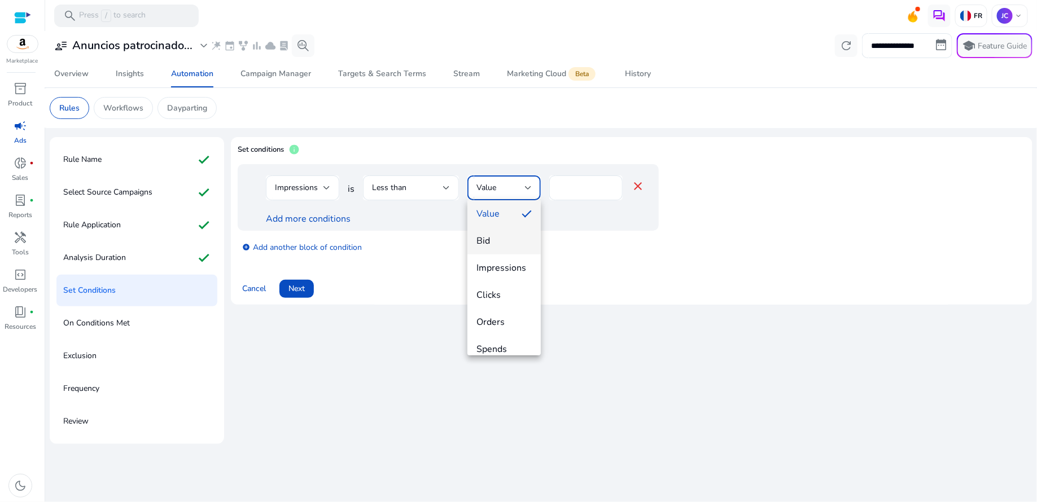
scroll to position [10, 0]
click at [505, 212] on span "Value" at bounding box center [495, 209] width 36 height 12
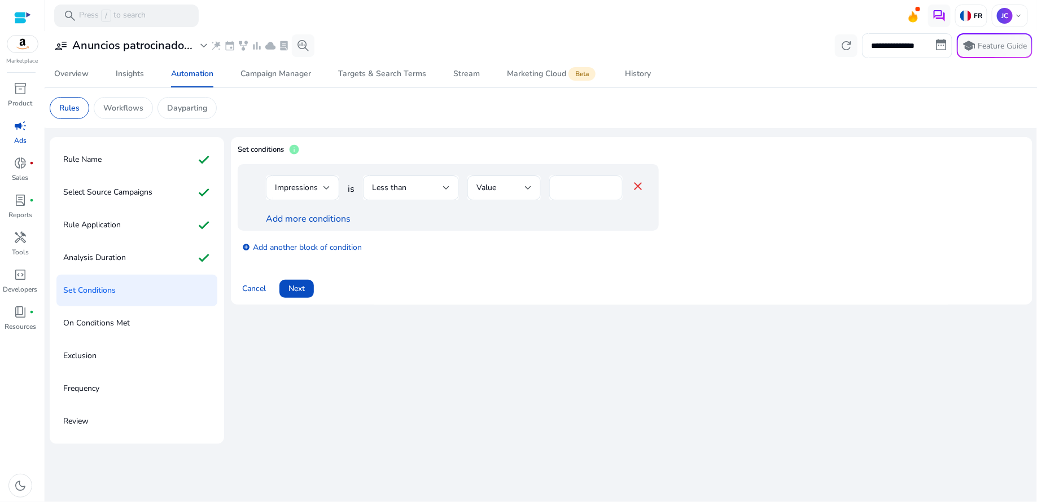
click at [597, 180] on div "*" at bounding box center [585, 188] width 55 height 25
click at [611, 185] on input "*" at bounding box center [585, 188] width 55 height 12
drag, startPoint x: 580, startPoint y: 186, endPoint x: 558, endPoint y: 188, distance: 22.1
click at [558, 188] on input "*" at bounding box center [585, 188] width 55 height 12
type input "****"
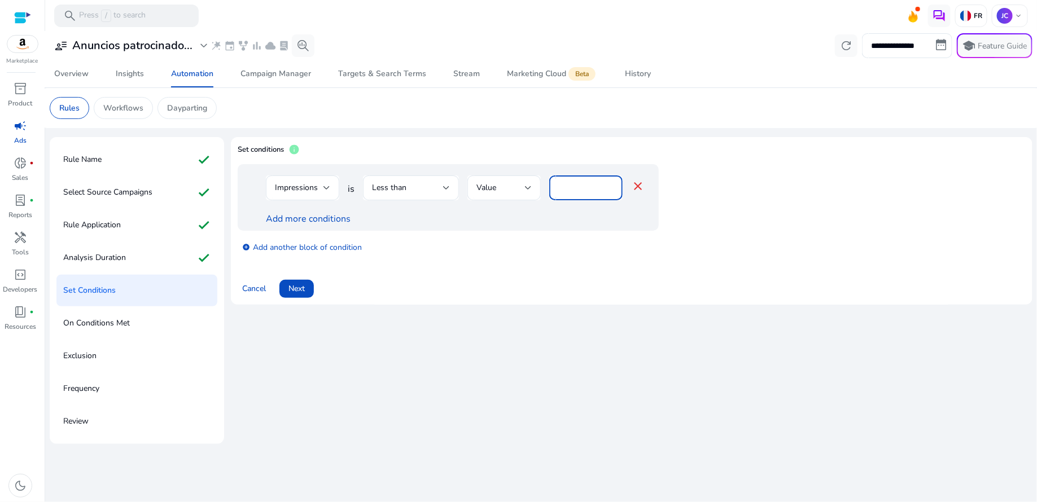
click at [630, 222] on div "Add more conditions" at bounding box center [455, 219] width 379 height 14
click at [299, 224] on link "Add more conditions" at bounding box center [308, 219] width 85 height 12
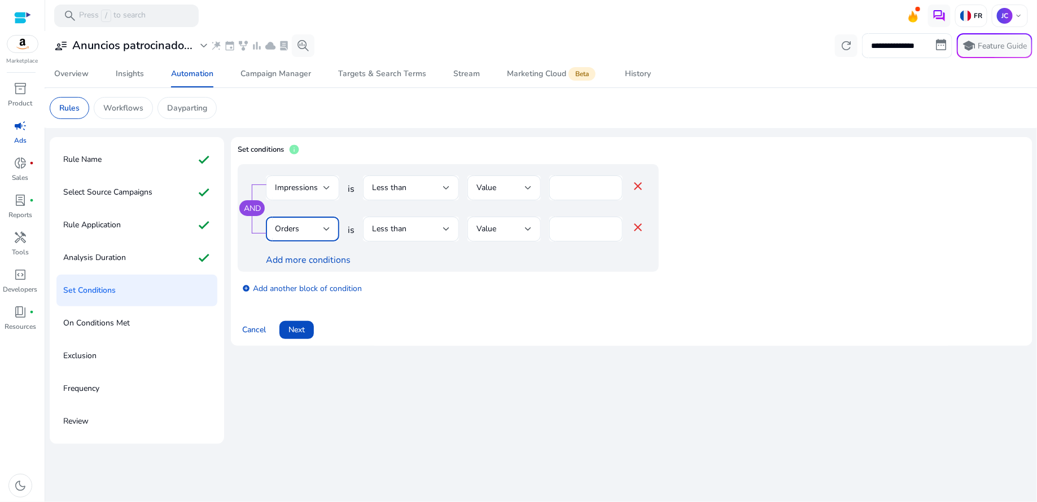
click at [328, 233] on div at bounding box center [327, 229] width 7 height 14
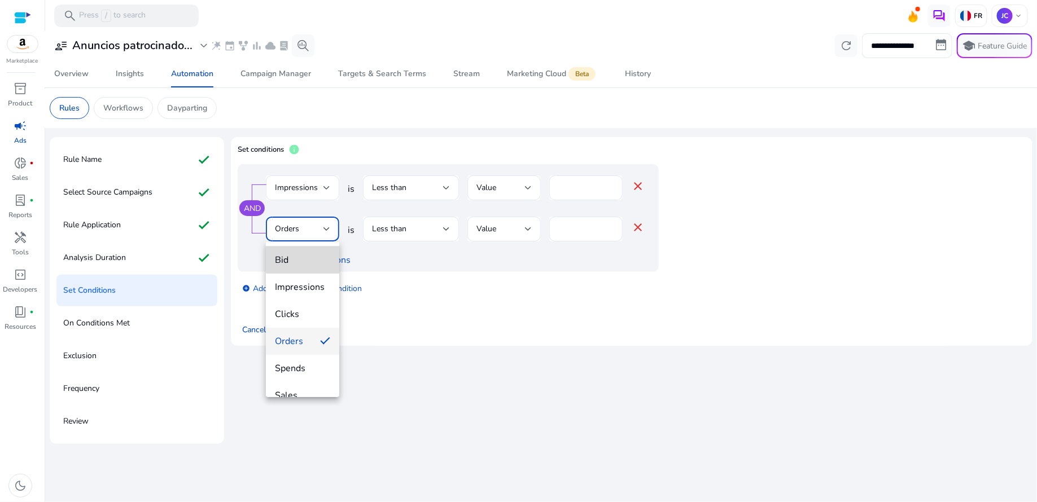
click at [312, 258] on span "Bid" at bounding box center [302, 260] width 55 height 12
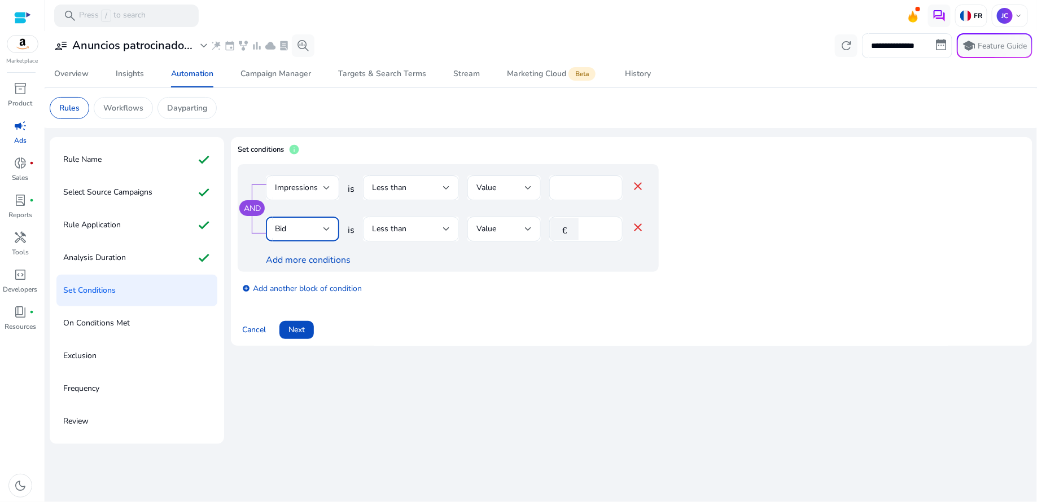
click at [448, 229] on div at bounding box center [446, 229] width 7 height 5
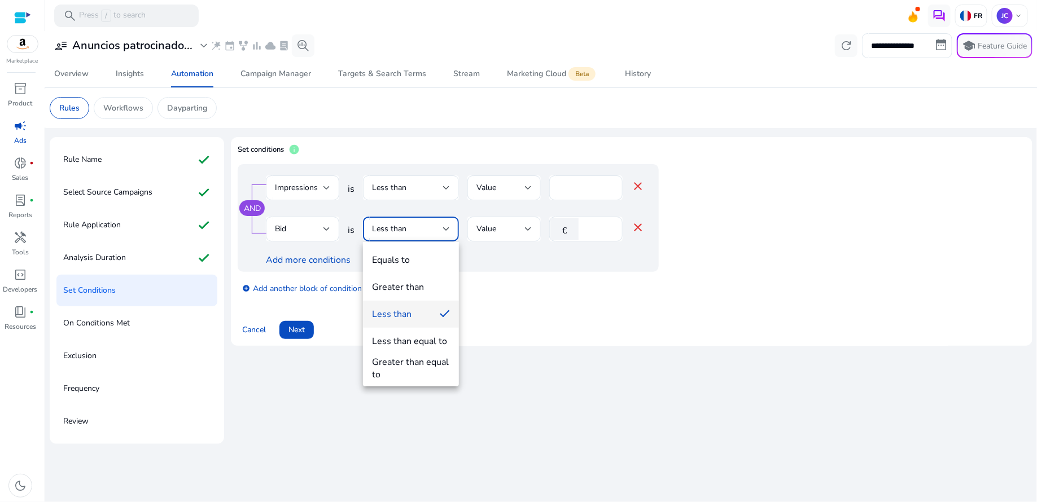
click at [537, 268] on div at bounding box center [518, 251] width 1037 height 502
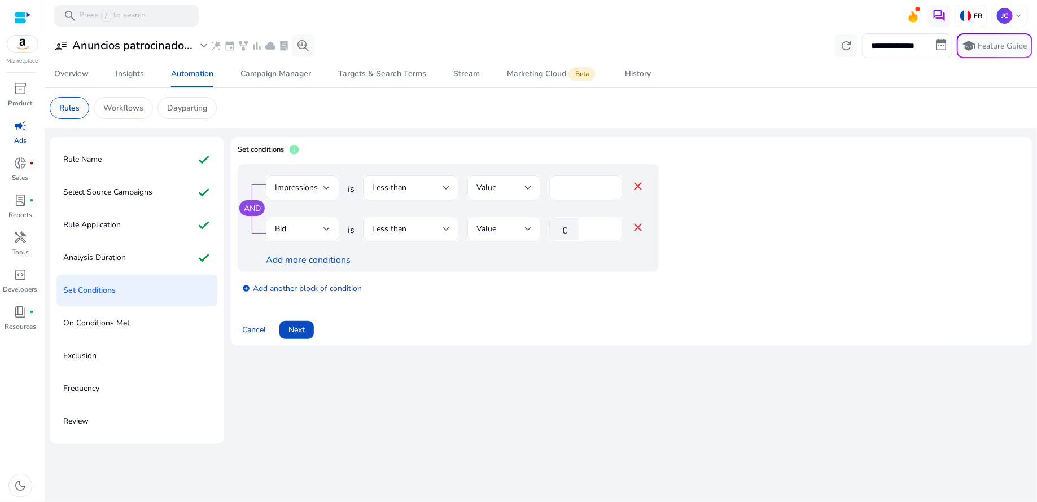
click at [72, 105] on p "Rules" at bounding box center [69, 108] width 20 height 12
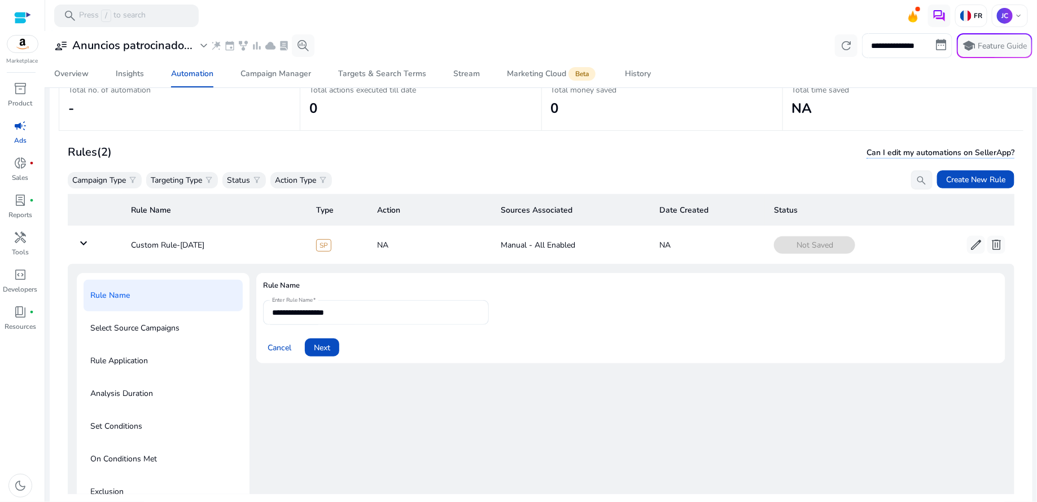
scroll to position [67, 0]
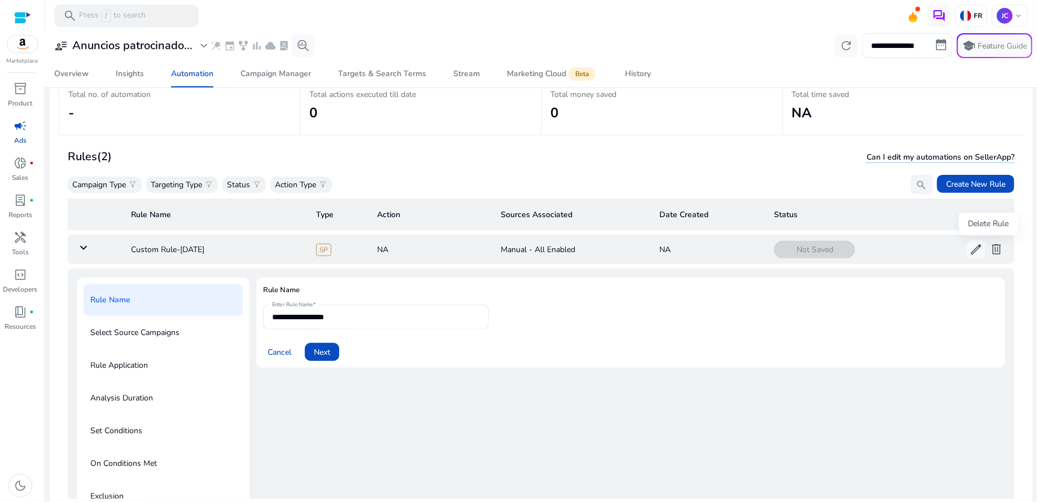
click at [990, 247] on span "delete" at bounding box center [997, 250] width 14 height 14
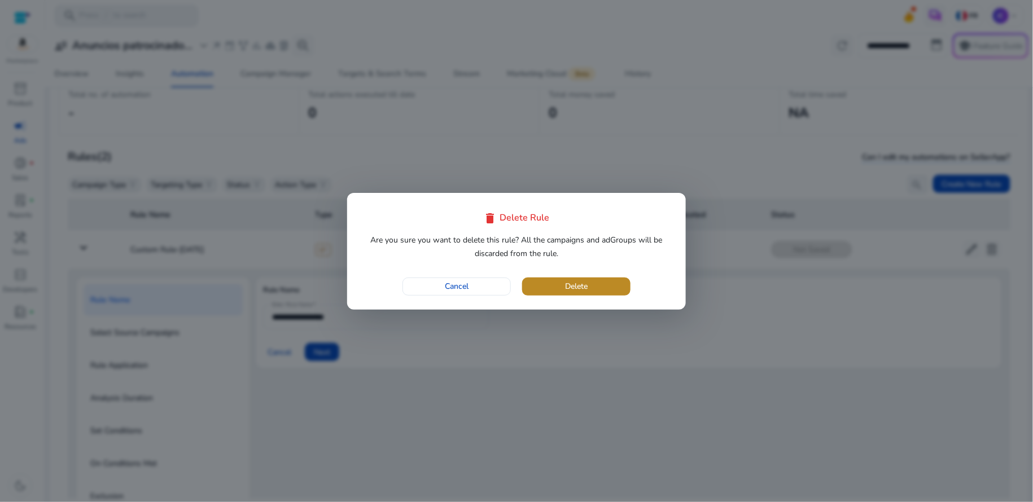
click at [585, 285] on span "Delete" at bounding box center [576, 287] width 23 height 12
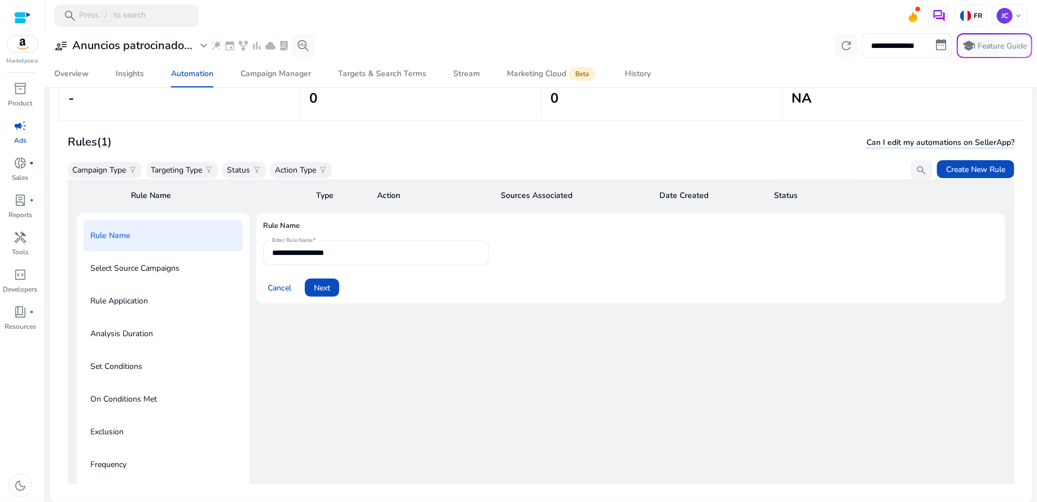
scroll to position [53, 0]
click at [204, 70] on div "Automation" at bounding box center [192, 74] width 42 height 8
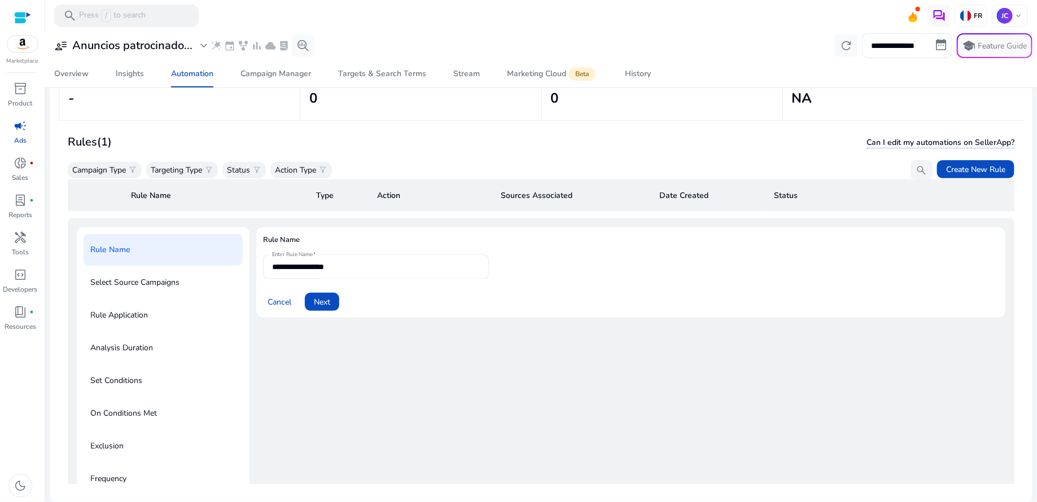
scroll to position [0, 0]
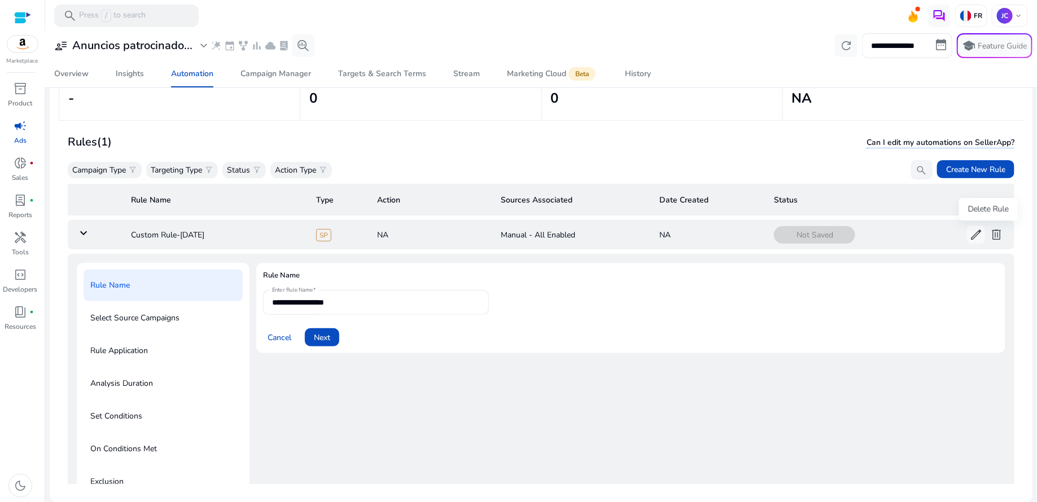
click at [993, 235] on span "delete" at bounding box center [997, 235] width 14 height 14
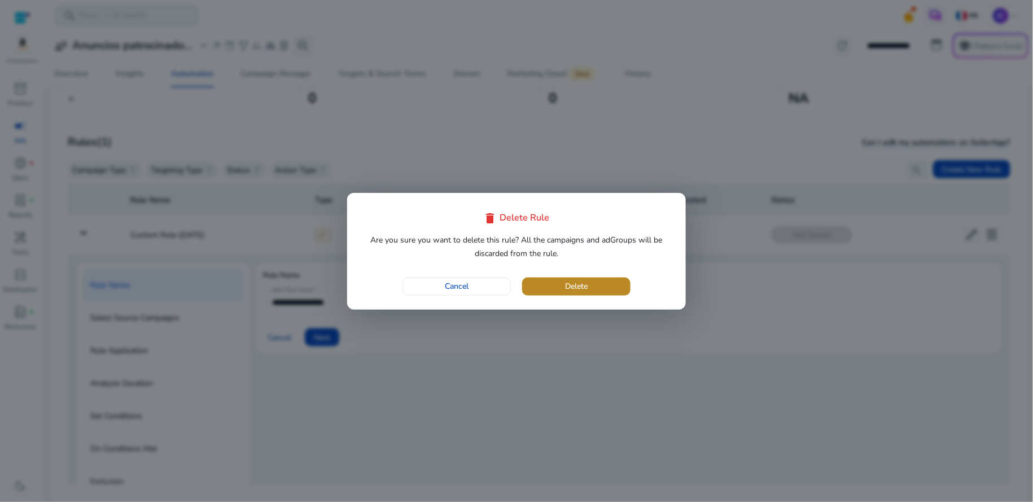
click at [589, 282] on span "button" at bounding box center [576, 286] width 108 height 27
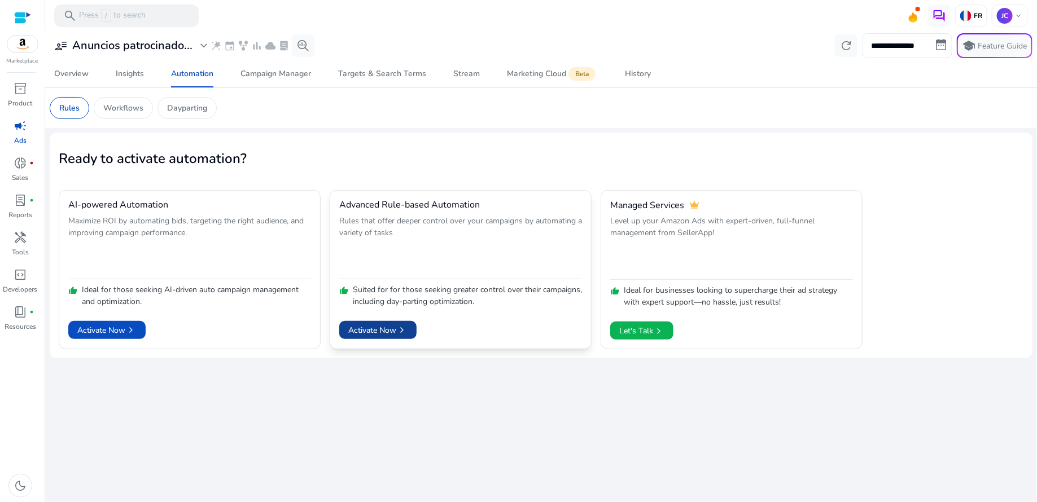
click at [392, 330] on span "Activate Now chevron_right" at bounding box center [377, 331] width 59 height 12
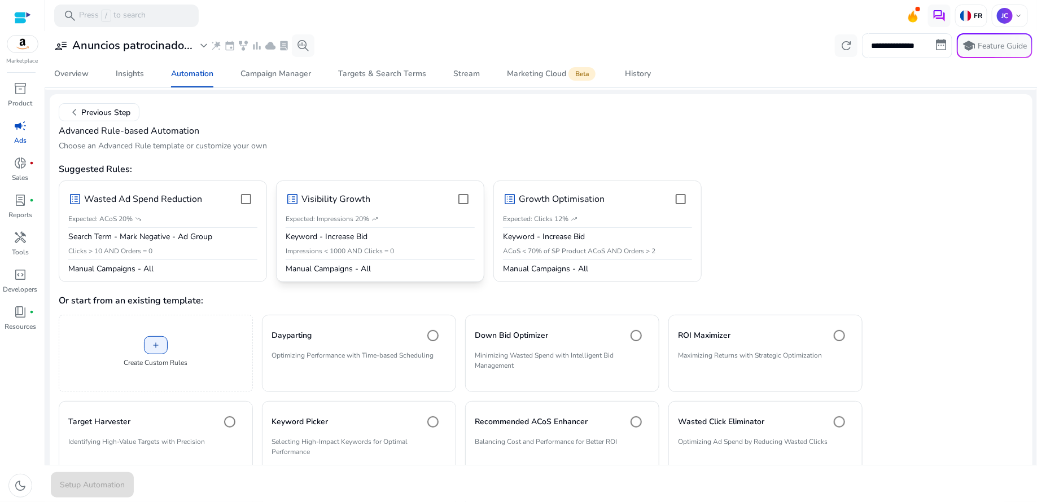
scroll to position [40, 0]
click at [101, 480] on span "Setup Automation" at bounding box center [92, 485] width 65 height 12
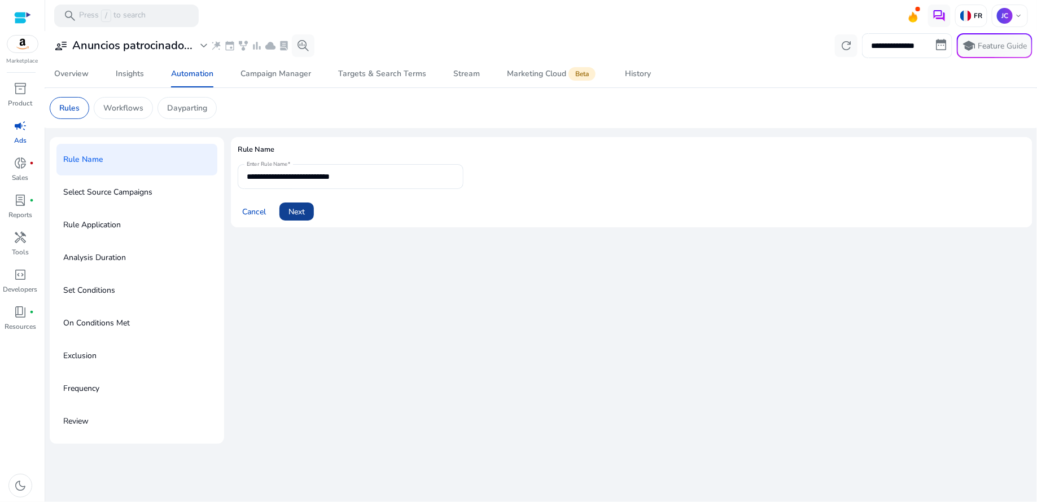
click at [303, 215] on span "Next" at bounding box center [297, 212] width 16 height 12
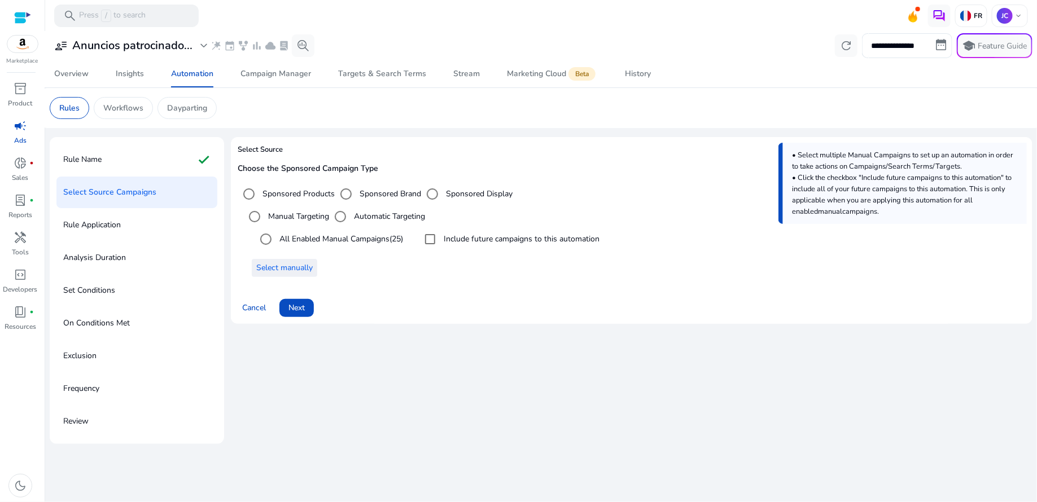
click at [303, 271] on span "Select manually" at bounding box center [284, 268] width 56 height 12
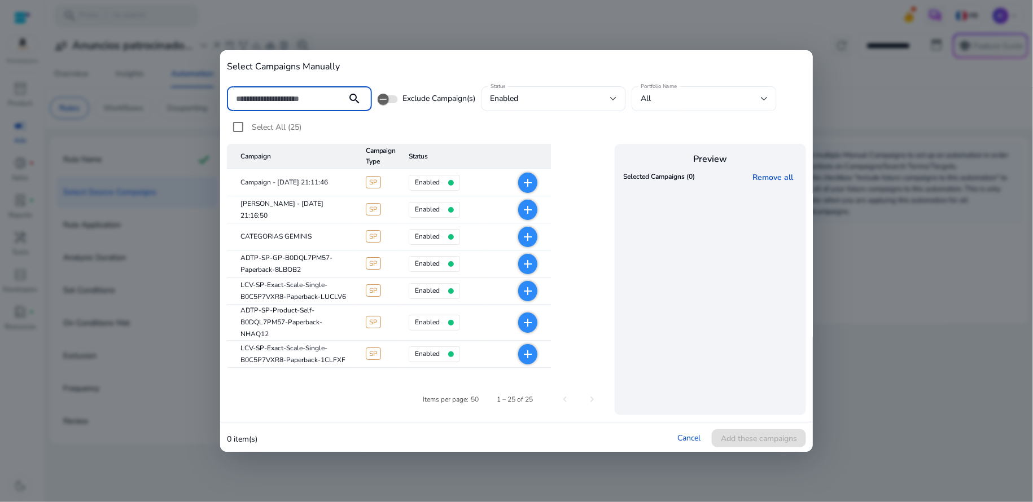
click at [770, 103] on div "Portfolio Name All" at bounding box center [704, 98] width 145 height 25
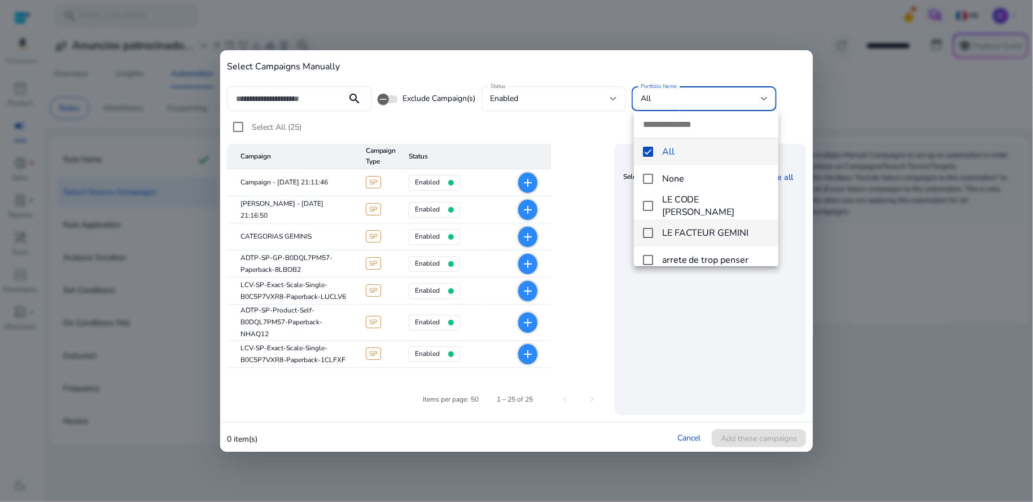
click at [652, 230] on mat-pseudo-checkbox at bounding box center [648, 233] width 10 height 10
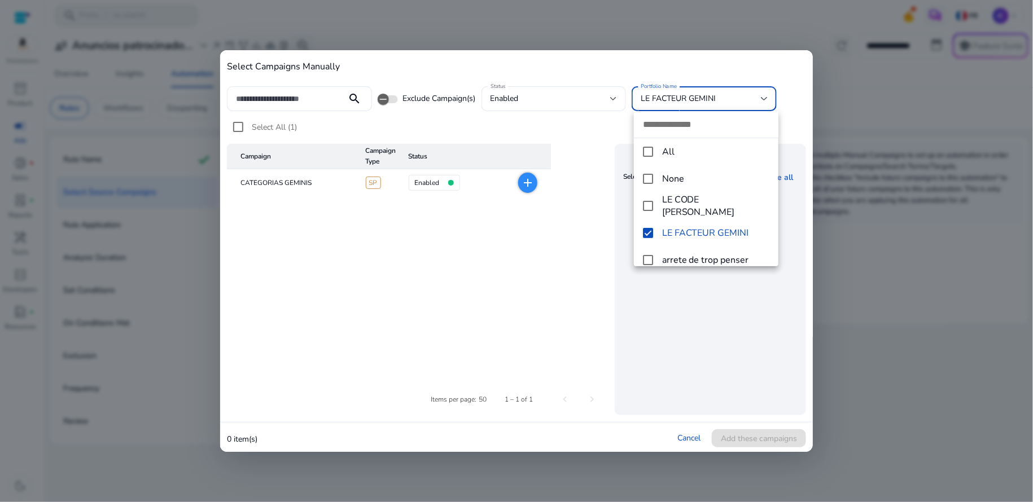
click at [583, 322] on div at bounding box center [516, 251] width 1033 height 502
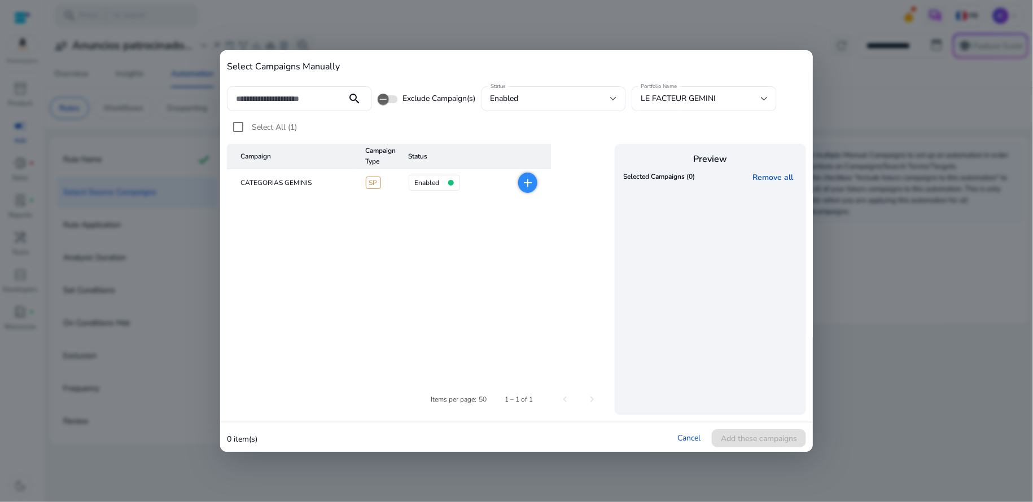
click at [562, 307] on table "Campaign Campaign Type Status CATEGORIAS GEMINIS SP enabled add" at bounding box center [418, 257] width 383 height 226
click at [298, 185] on mat-cell "CATEGORIAS GEMINIS" at bounding box center [292, 182] width 130 height 27
click at [751, 447] on span at bounding box center [759, 438] width 94 height 27
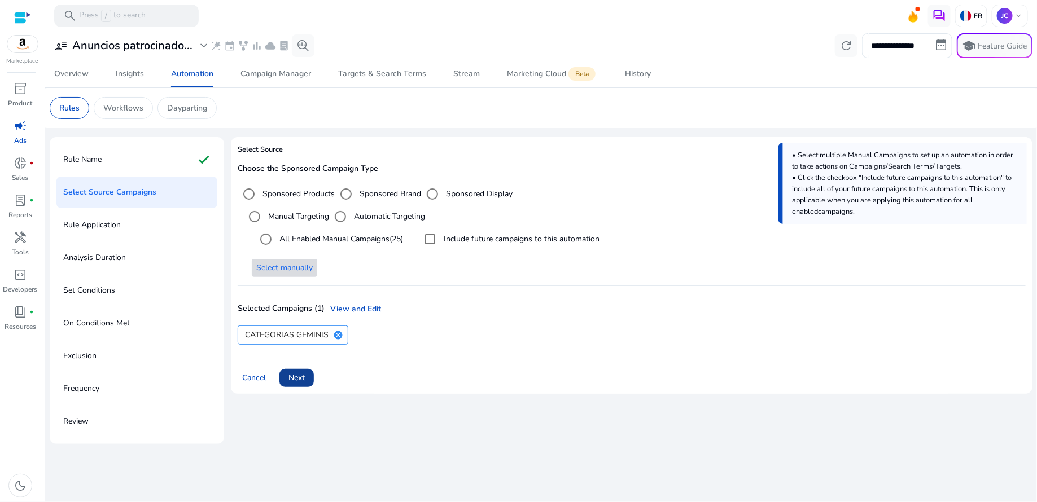
click at [307, 384] on span at bounding box center [296, 378] width 34 height 27
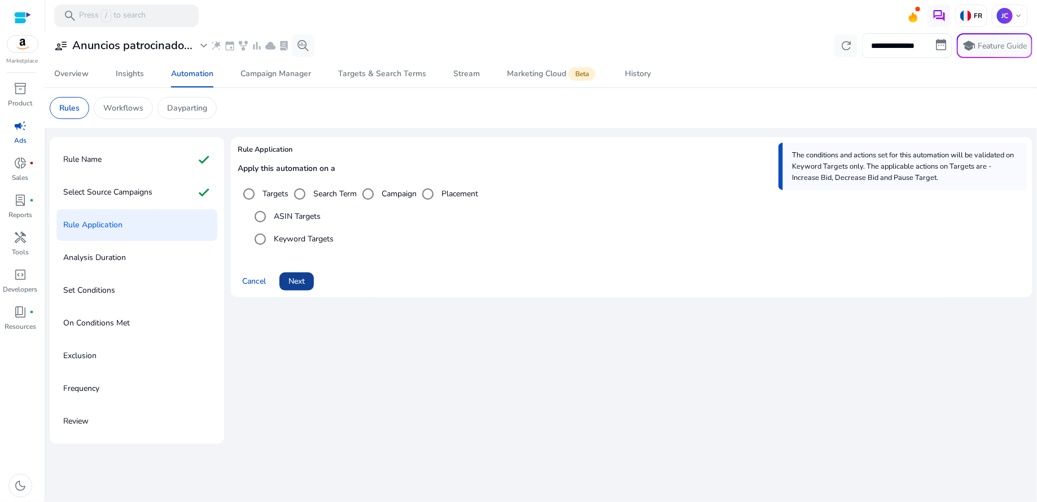
click at [310, 289] on span at bounding box center [296, 281] width 34 height 27
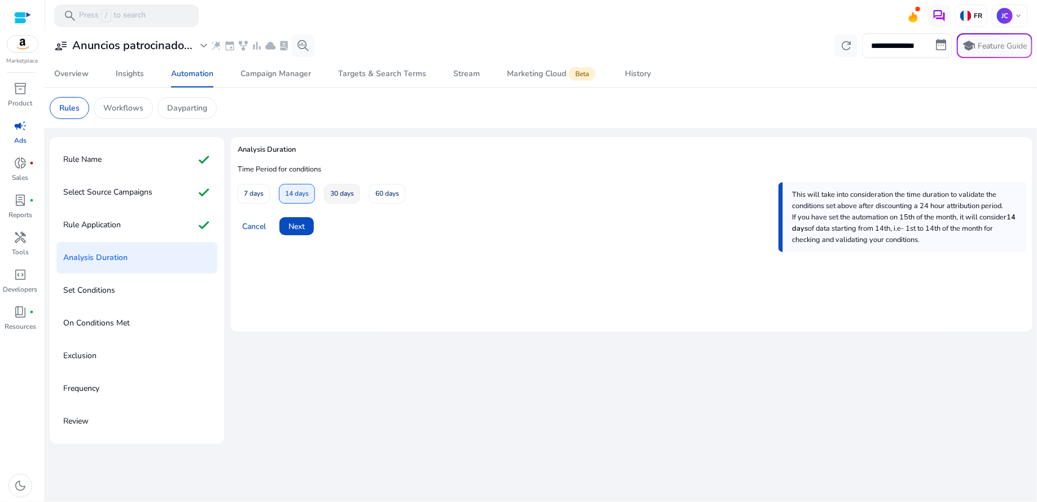
click at [344, 197] on span "30 days" at bounding box center [342, 194] width 24 height 20
click at [303, 226] on span "Next" at bounding box center [297, 227] width 16 height 12
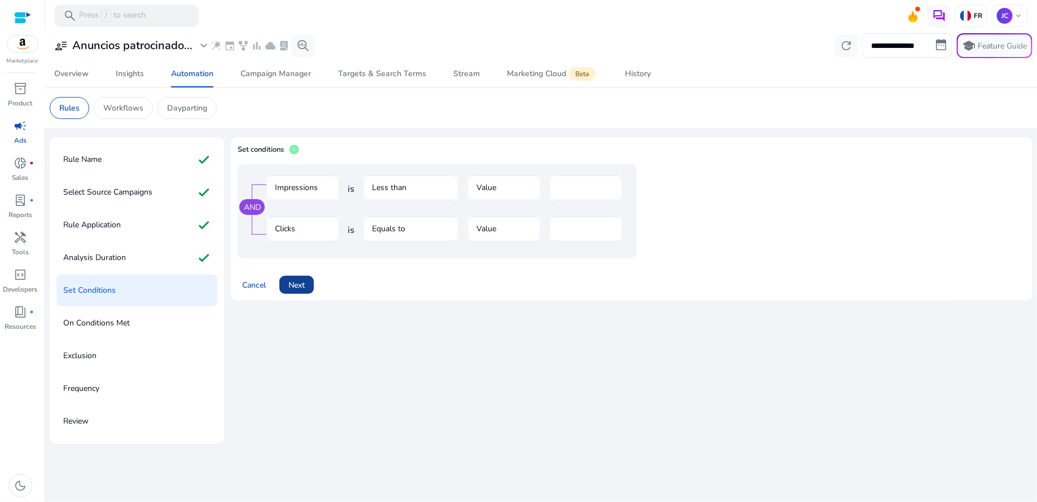
click at [298, 285] on span "Next" at bounding box center [297, 285] width 16 height 12
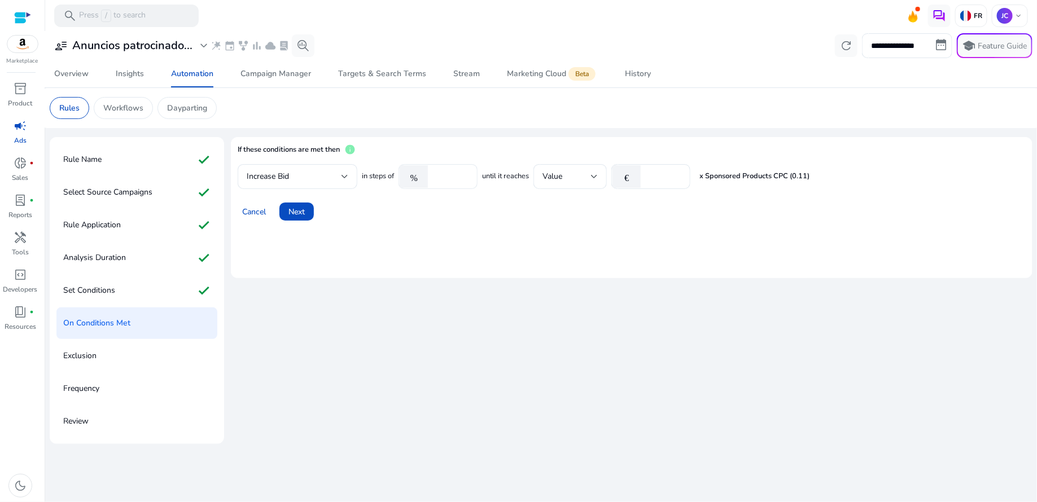
click at [416, 176] on mat-icon "%" at bounding box center [414, 176] width 28 height 23
click at [390, 180] on span "in steps of" at bounding box center [378, 176] width 32 height 11
click at [346, 176] on div at bounding box center [345, 176] width 7 height 5
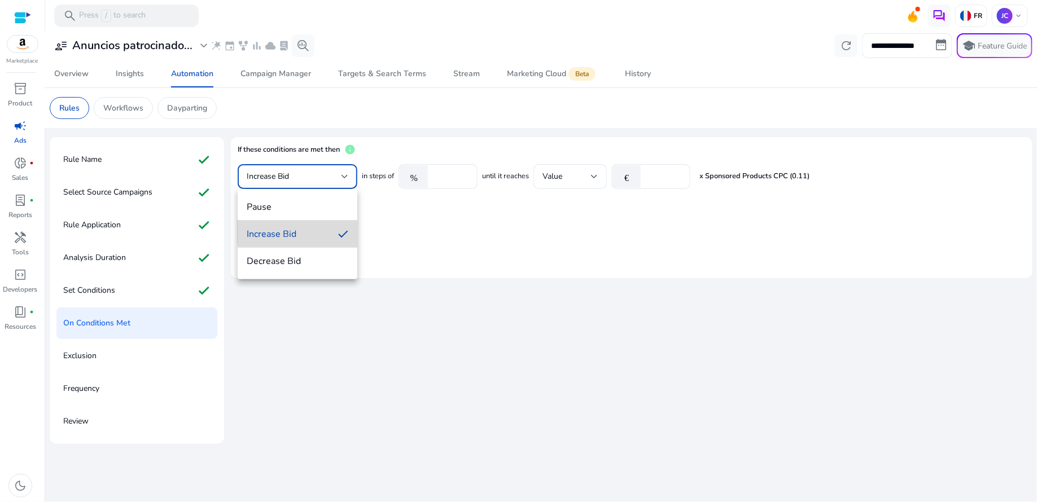
click at [299, 231] on span "Increase Bid" at bounding box center [288, 234] width 82 height 12
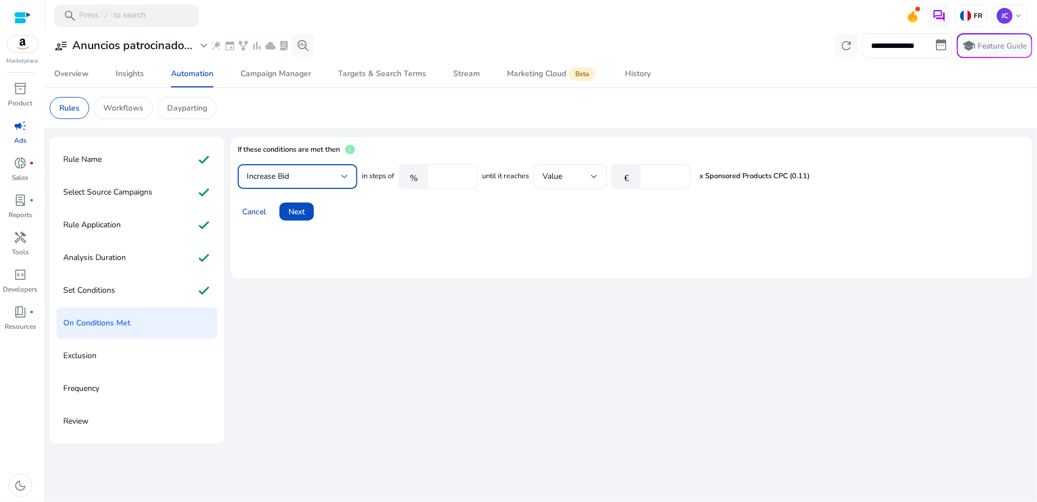
click at [412, 179] on mat-icon "%" at bounding box center [414, 176] width 28 height 23
click at [465, 181] on input "****" at bounding box center [451, 177] width 35 height 12
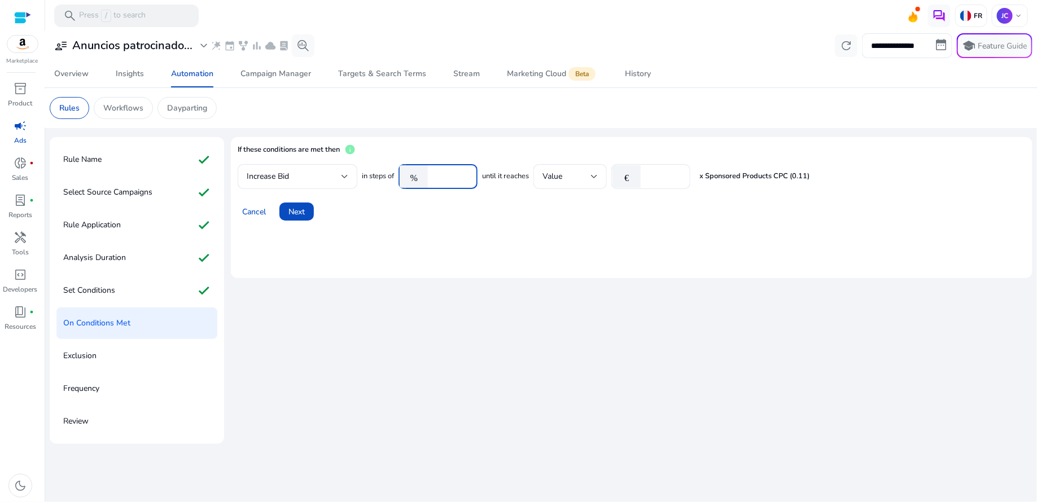
click at [465, 181] on input "****" at bounding box center [451, 177] width 35 height 12
click at [465, 181] on input "***" at bounding box center [451, 177] width 35 height 12
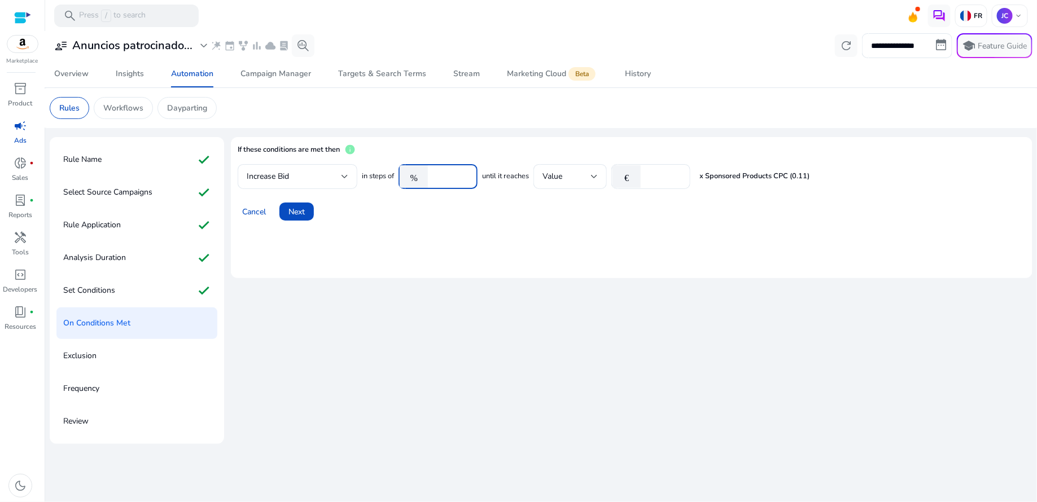
click at [465, 181] on input "***" at bounding box center [451, 177] width 35 height 12
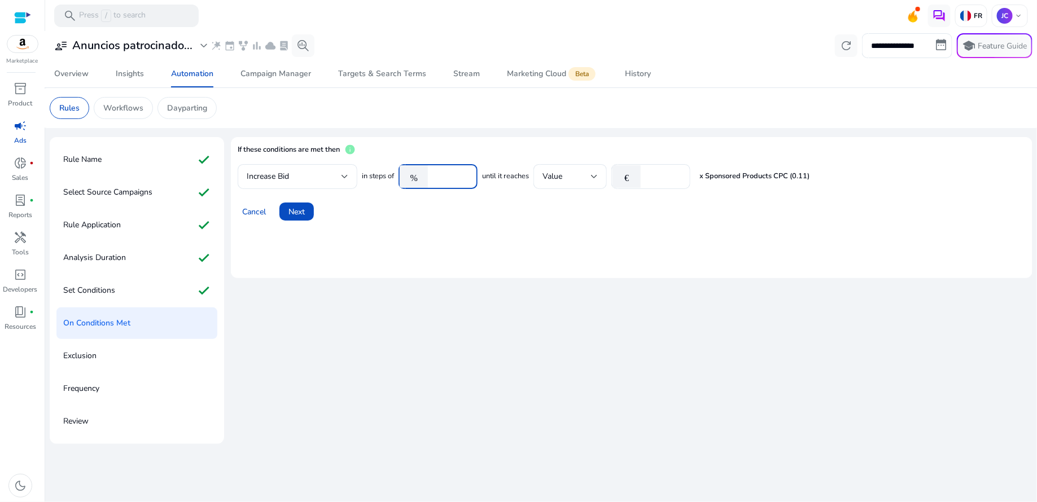
click at [465, 181] on input "***" at bounding box center [451, 177] width 35 height 12
click at [466, 172] on input "***" at bounding box center [451, 177] width 35 height 12
click at [465, 182] on input "***" at bounding box center [451, 177] width 35 height 12
click at [468, 173] on input "***" at bounding box center [451, 177] width 35 height 12
click at [465, 181] on input "***" at bounding box center [451, 177] width 35 height 12
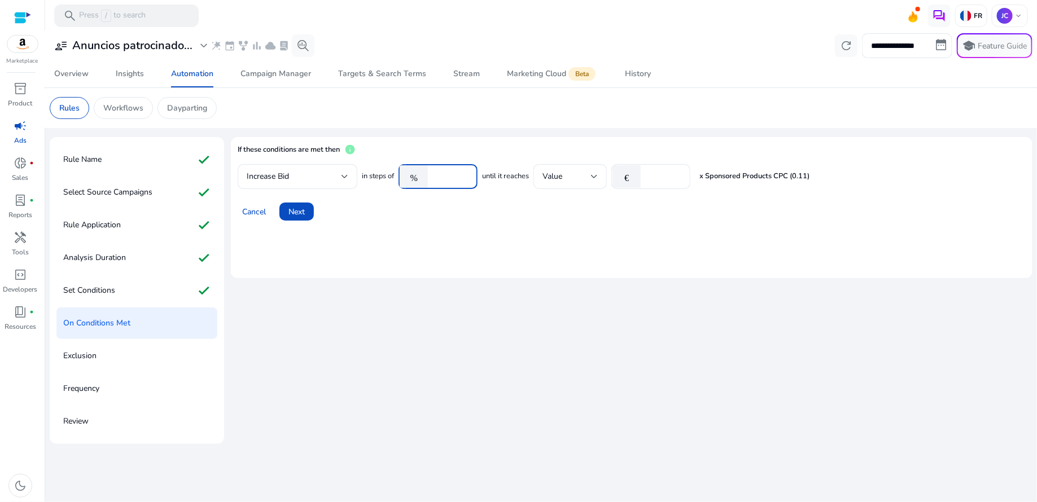
click at [412, 198] on div "Cancel Next" at bounding box center [632, 207] width 788 height 27
click at [598, 180] on div at bounding box center [594, 177] width 7 height 14
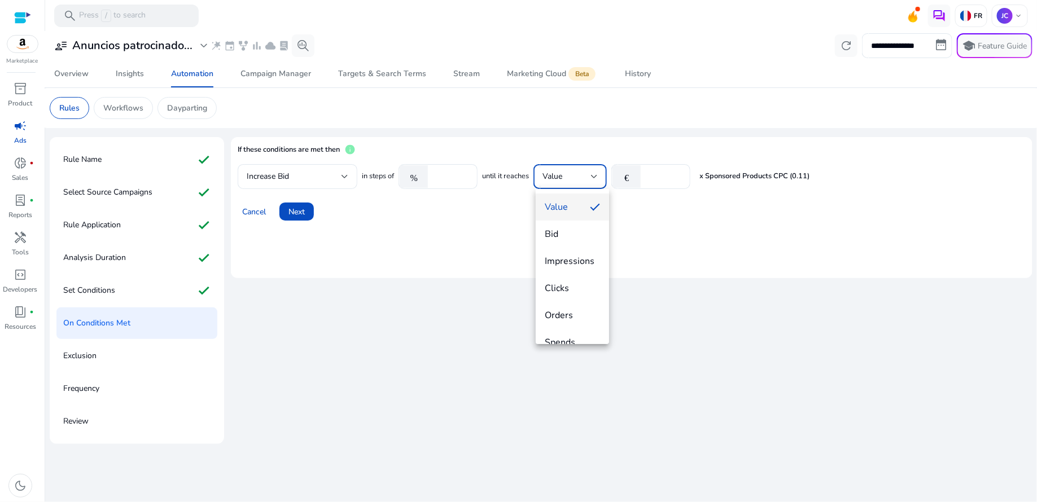
click at [681, 224] on div at bounding box center [518, 251] width 1037 height 502
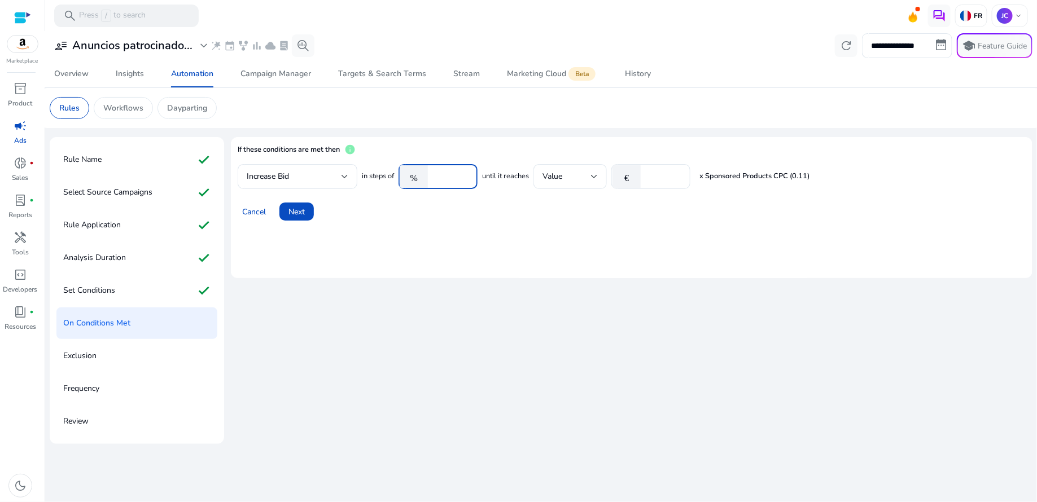
click at [452, 179] on input "***" at bounding box center [451, 177] width 35 height 12
click at [481, 202] on div "Cancel Next" at bounding box center [632, 207] width 788 height 27
click at [347, 180] on div at bounding box center [345, 177] width 7 height 14
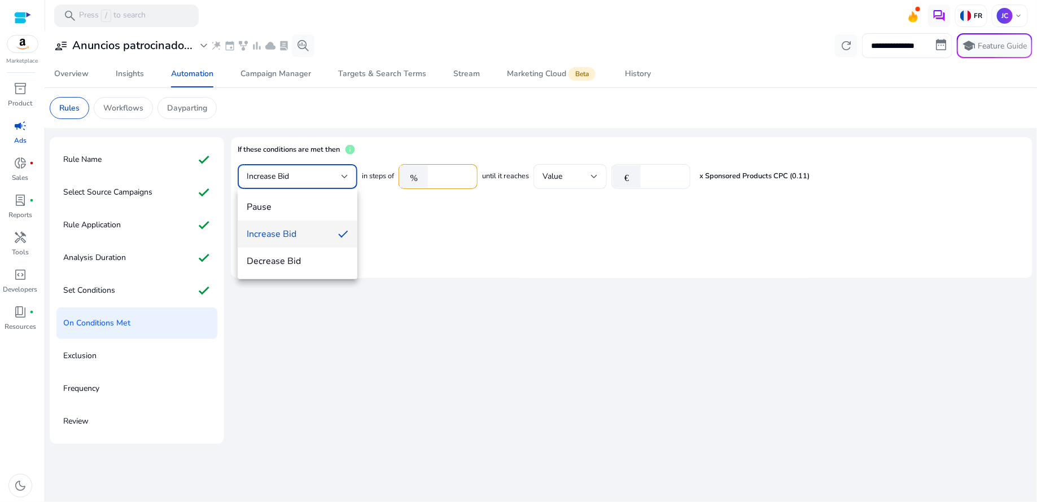
click at [388, 181] on div at bounding box center [518, 251] width 1037 height 502
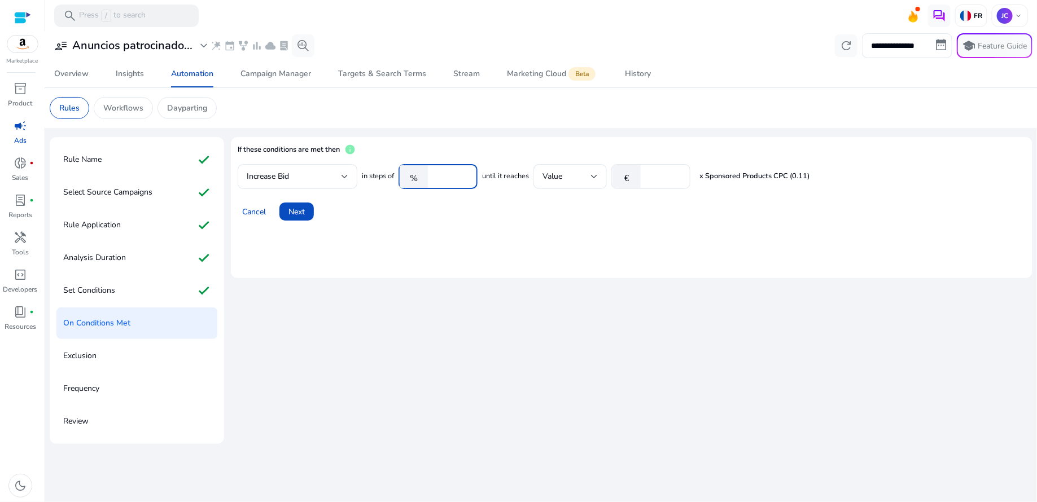
click at [467, 174] on input "***" at bounding box center [451, 177] width 35 height 12
type input "***"
click at [467, 179] on input "***" at bounding box center [451, 177] width 35 height 12
click at [595, 180] on div at bounding box center [594, 177] width 7 height 14
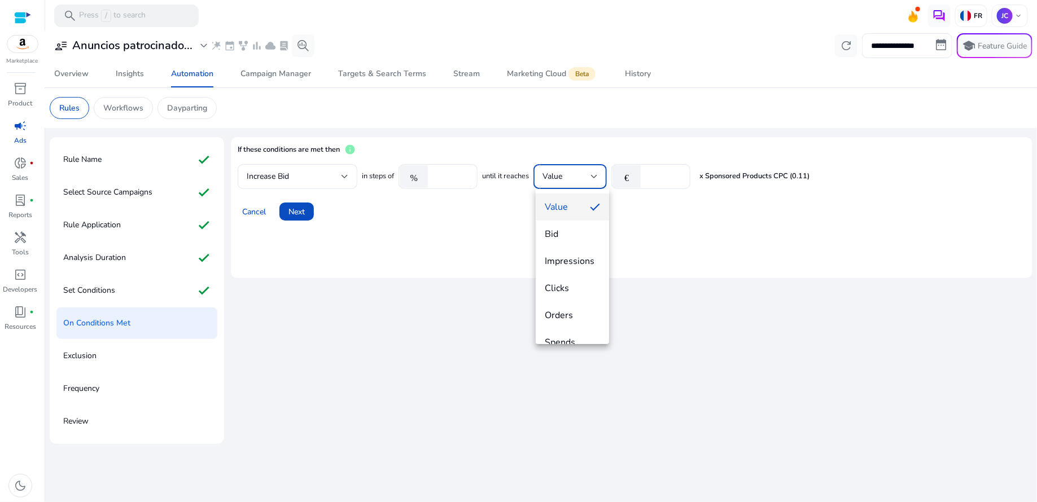
click at [640, 213] on div at bounding box center [518, 251] width 1037 height 502
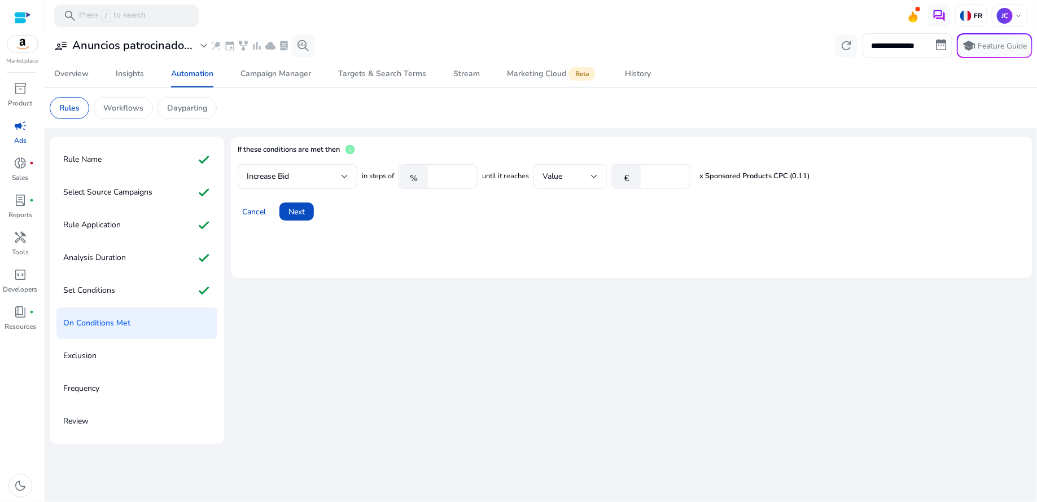
click at [663, 180] on input "***" at bounding box center [663, 177] width 35 height 12
click at [676, 183] on div "***" at bounding box center [663, 176] width 35 height 25
click at [107, 286] on p "Set Conditions" at bounding box center [89, 291] width 52 height 18
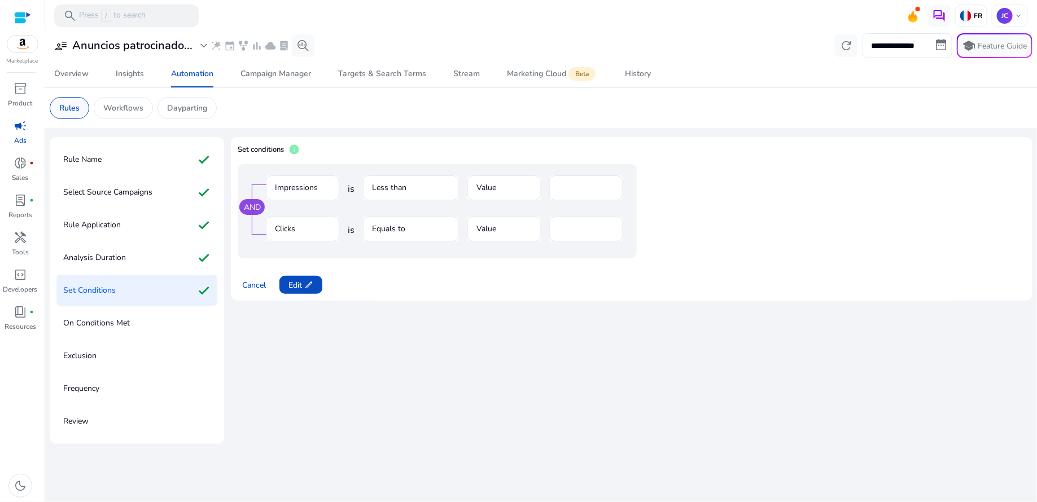
click at [72, 114] on div "Rules" at bounding box center [70, 108] width 40 height 22
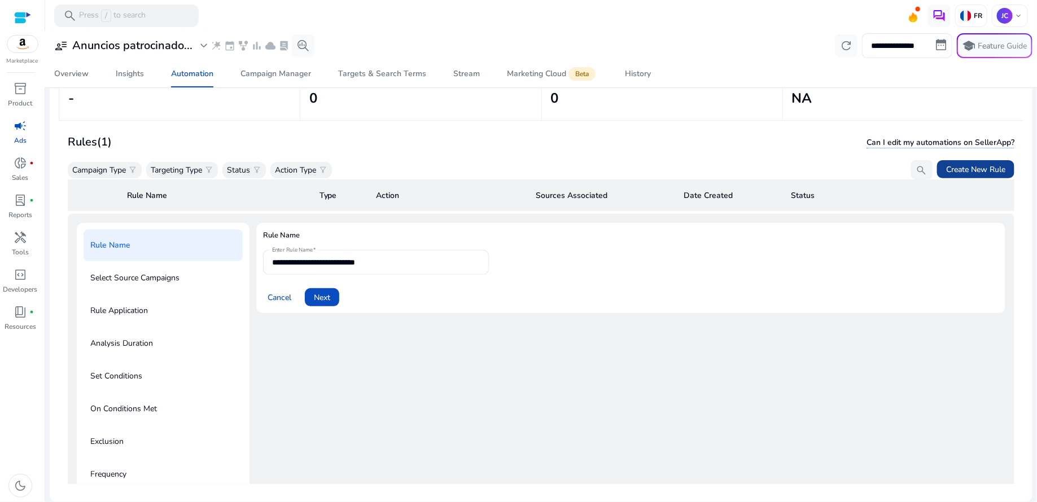
scroll to position [82, 0]
click at [958, 169] on span "Create New Rule" at bounding box center [975, 170] width 59 height 12
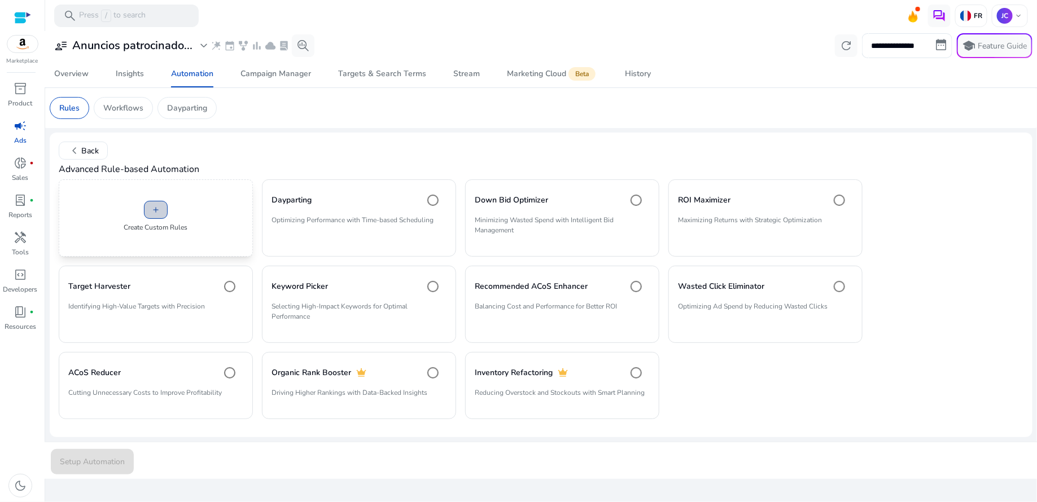
click at [167, 215] on span at bounding box center [156, 209] width 23 height 27
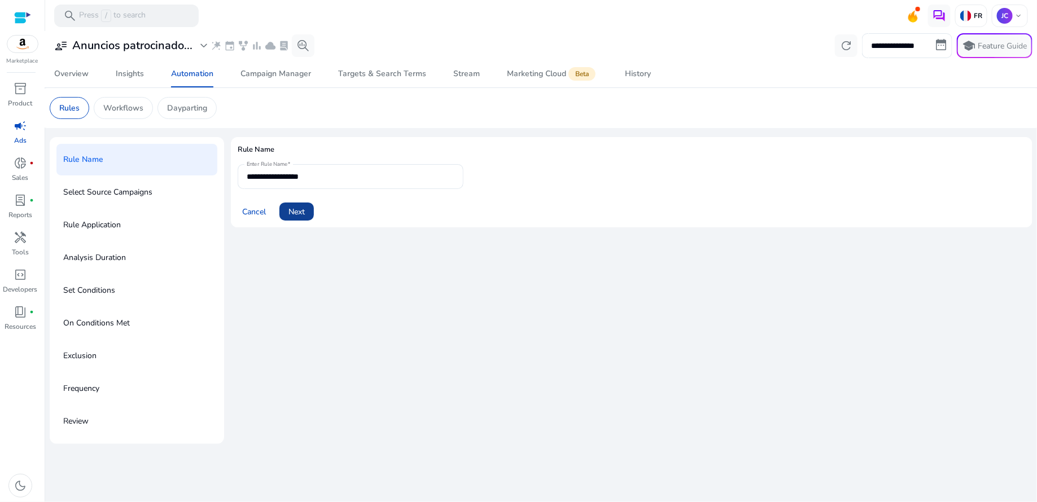
click at [293, 212] on span "Next" at bounding box center [297, 212] width 16 height 12
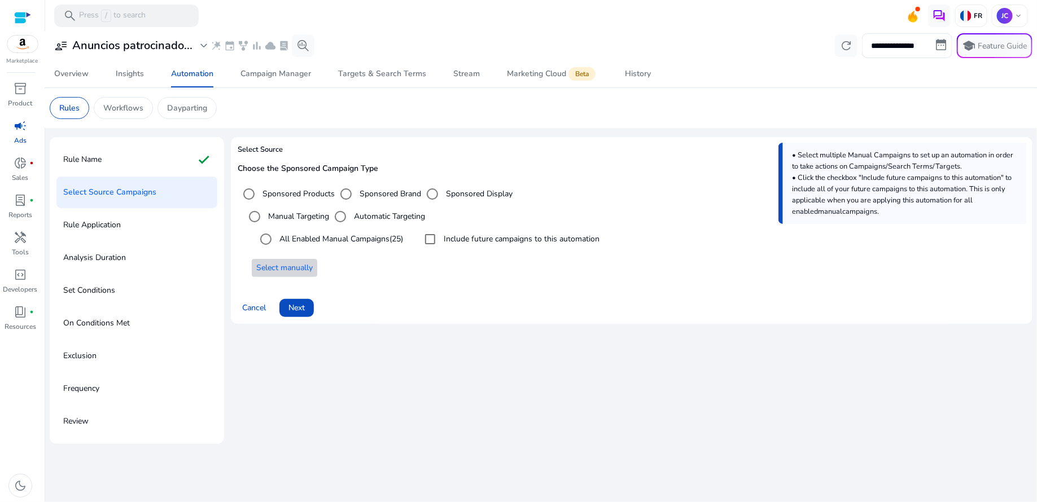
click at [300, 264] on span "Select manually" at bounding box center [284, 268] width 56 height 12
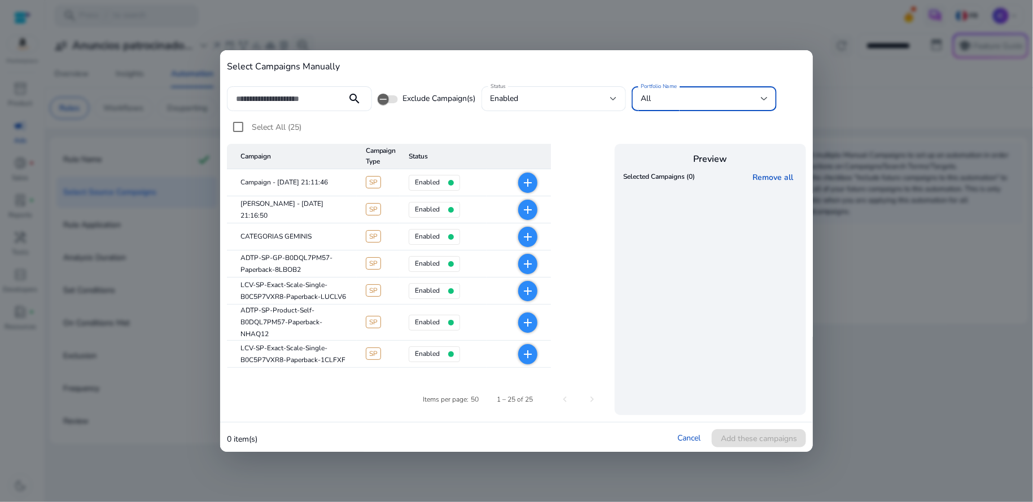
click at [710, 97] on div "All" at bounding box center [701, 99] width 120 height 12
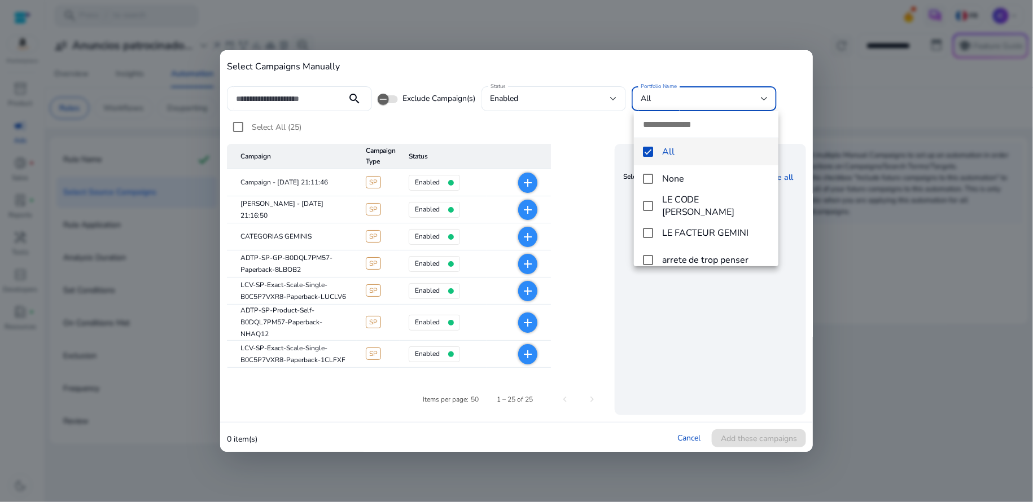
click at [653, 155] on mat-option "All" at bounding box center [706, 151] width 145 height 27
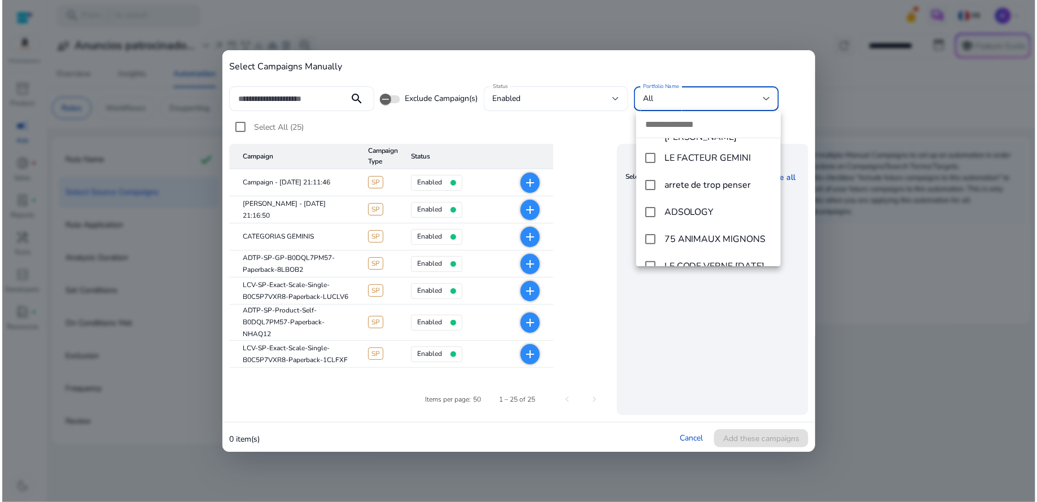
scroll to position [65, 0]
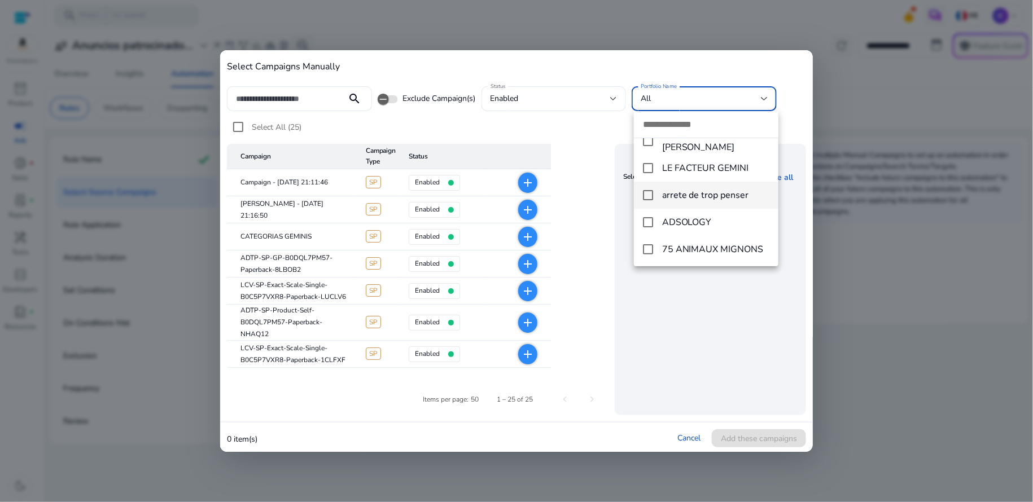
click at [652, 200] on mat-pseudo-checkbox at bounding box center [648, 195] width 10 height 10
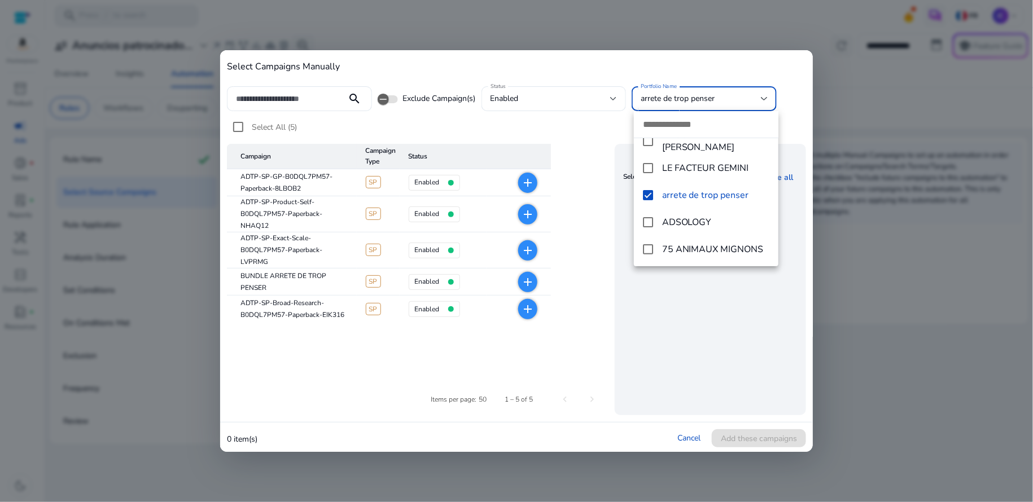
click at [235, 132] on div at bounding box center [516, 251] width 1033 height 502
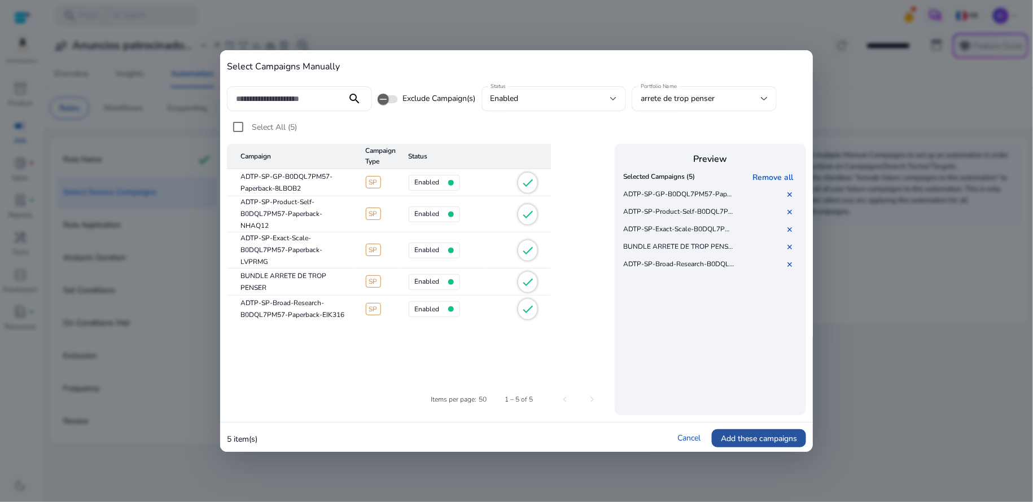
click at [773, 433] on span "Add these campaigns" at bounding box center [759, 439] width 76 height 12
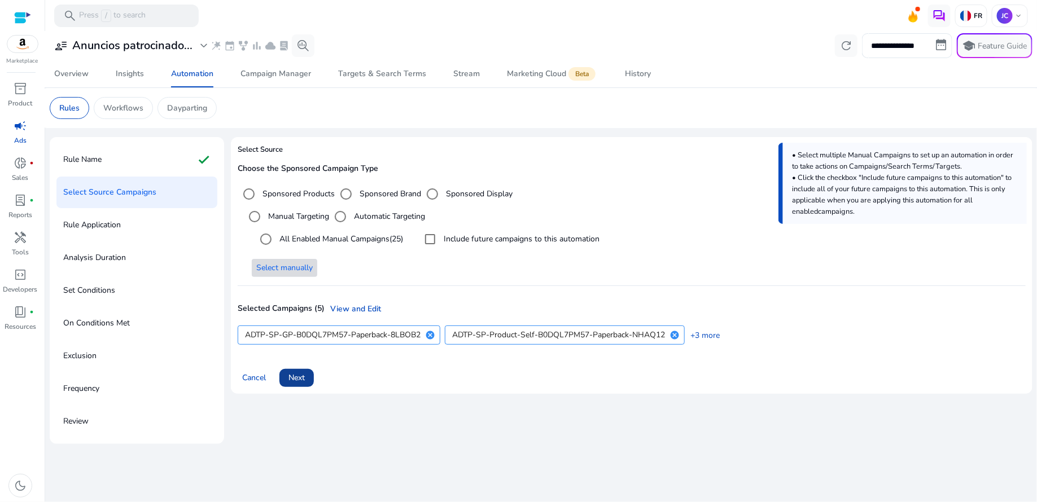
click at [303, 381] on span "Next" at bounding box center [297, 378] width 16 height 12
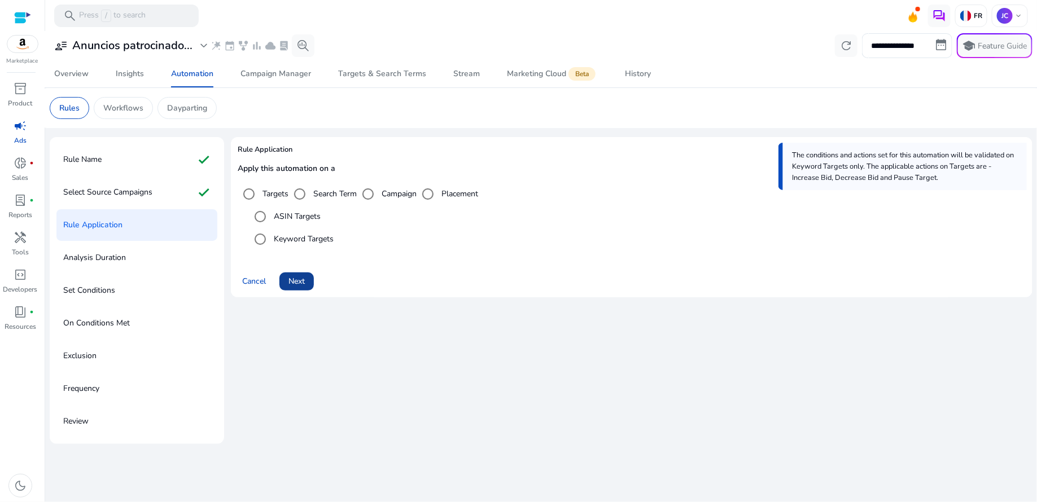
click at [301, 286] on span "Next" at bounding box center [297, 282] width 16 height 12
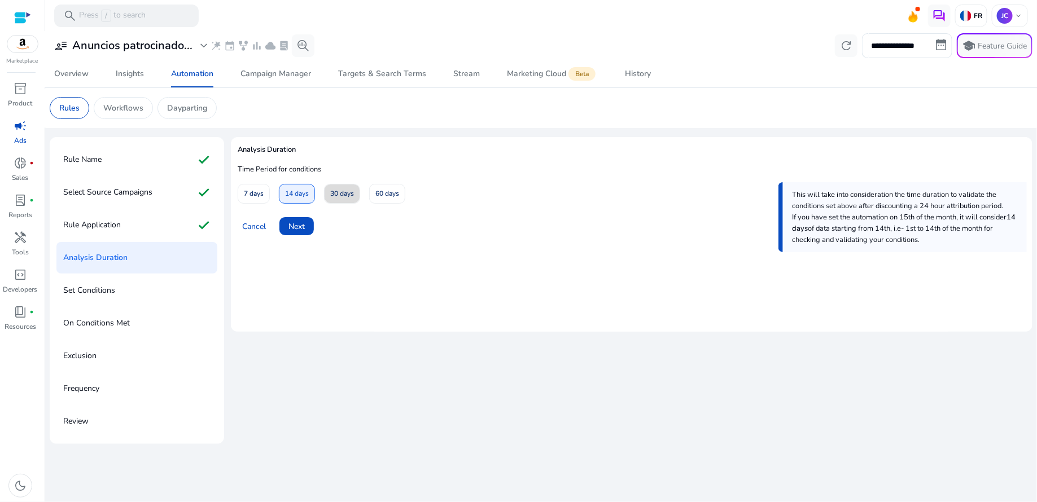
click at [329, 198] on span at bounding box center [342, 194] width 35 height 27
click at [297, 223] on span "Next" at bounding box center [297, 227] width 16 height 12
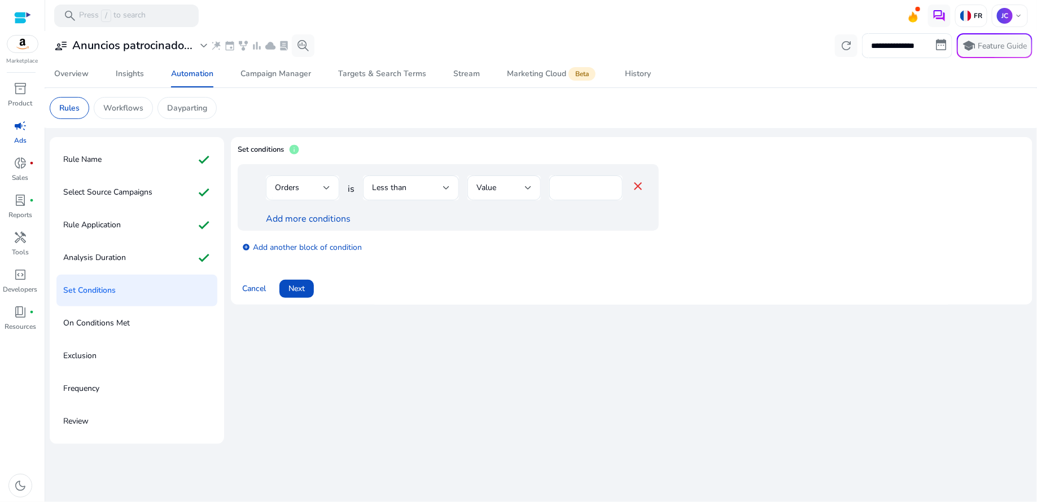
click at [325, 192] on div at bounding box center [327, 188] width 7 height 14
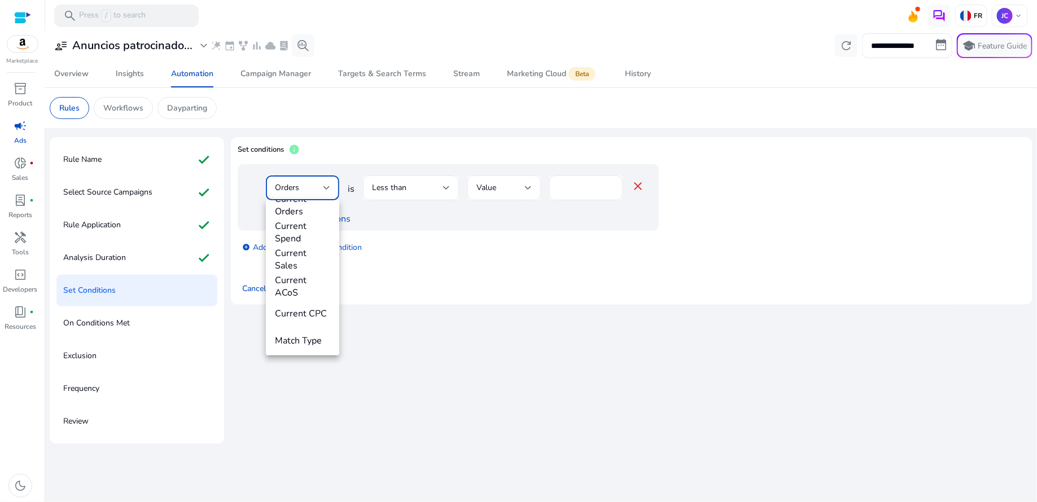
scroll to position [396, 0]
click at [305, 279] on span "Current ACoS" at bounding box center [302, 283] width 55 height 25
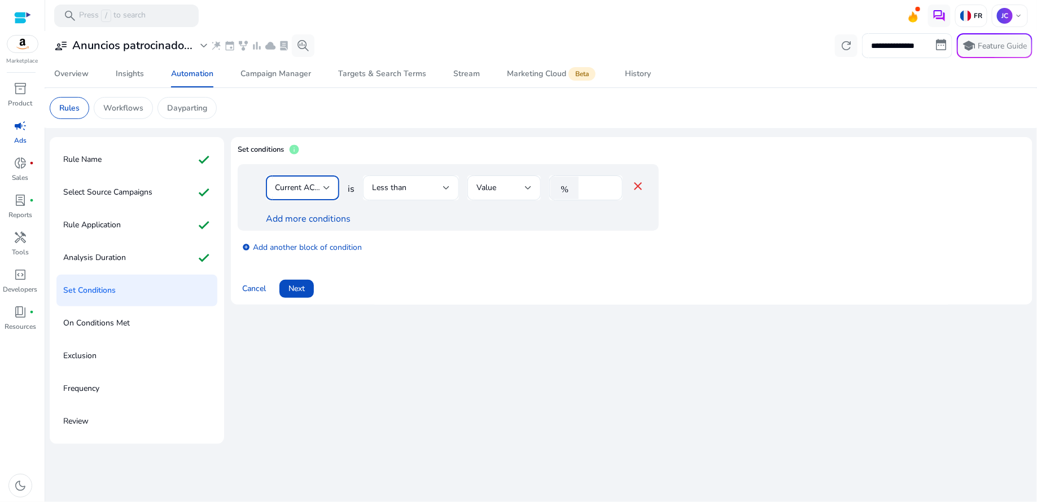
click at [444, 188] on div at bounding box center [446, 188] width 7 height 5
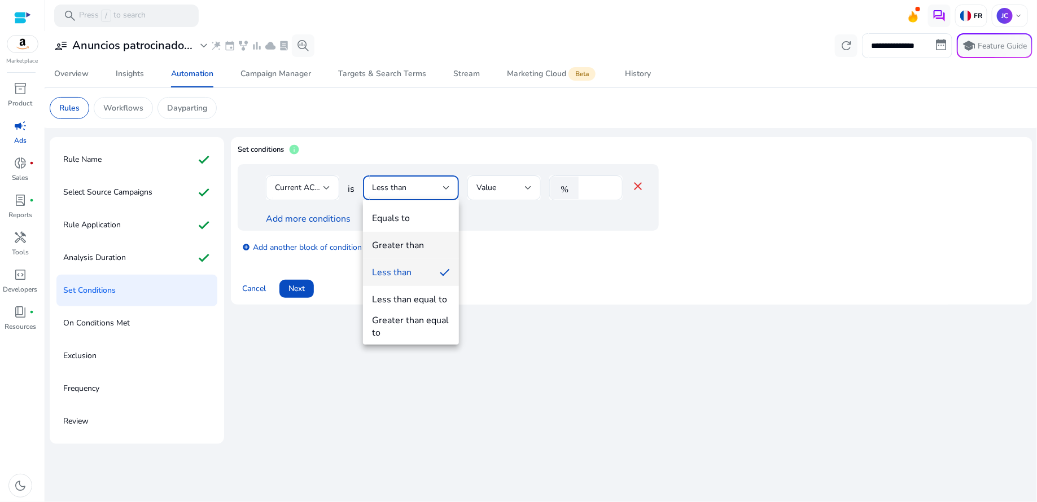
click at [413, 247] on div "Greater than" at bounding box center [398, 245] width 52 height 12
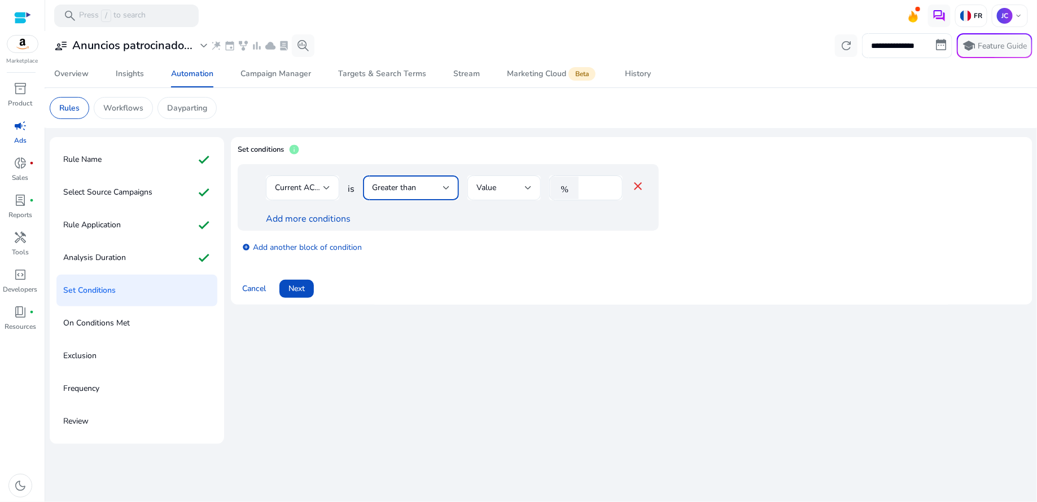
click at [529, 191] on div at bounding box center [528, 188] width 7 height 14
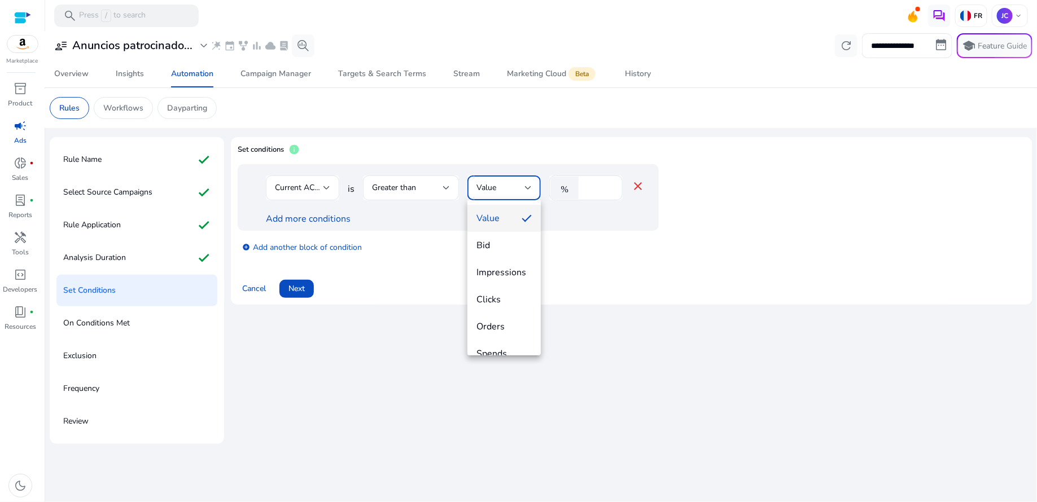
click at [517, 213] on mat-option "Value" at bounding box center [503, 218] width 73 height 27
click at [610, 183] on input "*" at bounding box center [598, 188] width 29 height 12
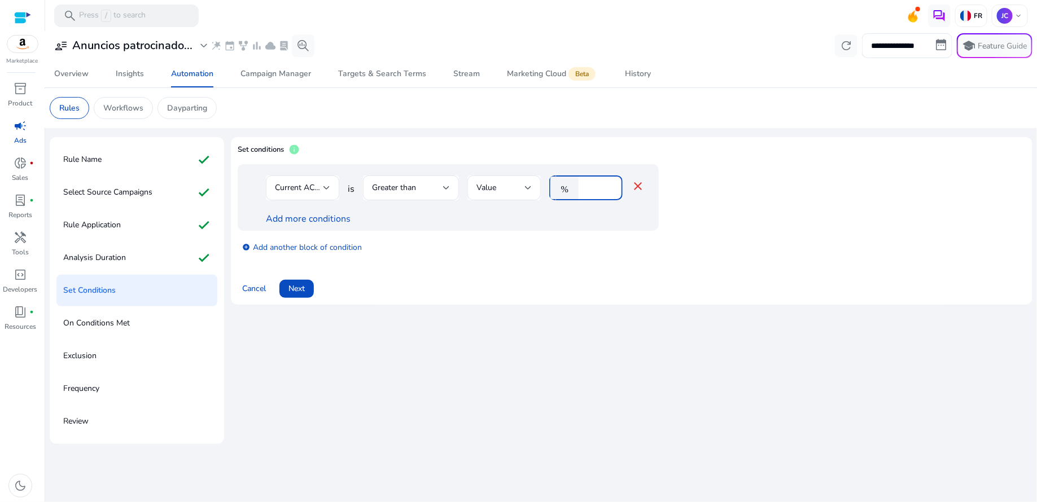
click at [610, 183] on input "*" at bounding box center [598, 188] width 29 height 12
click at [557, 192] on mat-icon "%" at bounding box center [564, 188] width 28 height 23
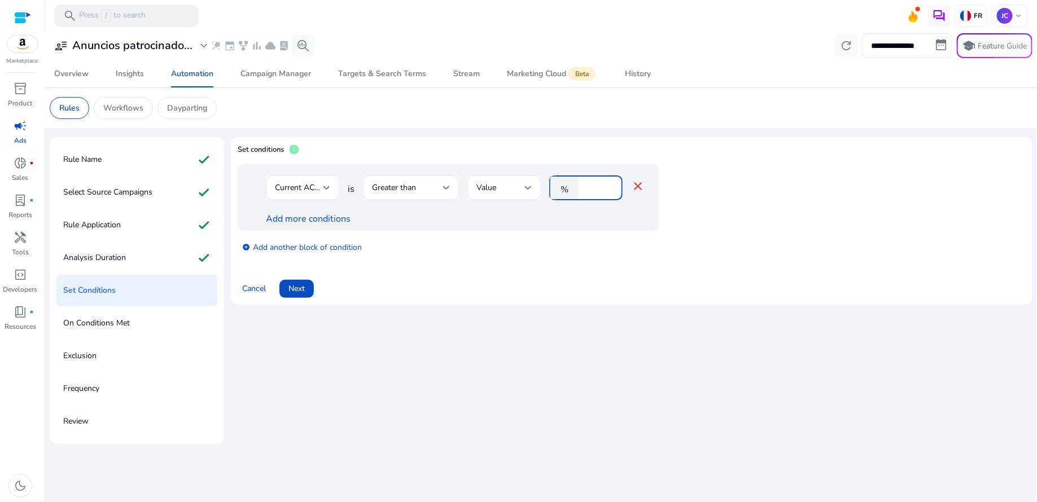
click at [608, 187] on input "**" at bounding box center [598, 188] width 29 height 12
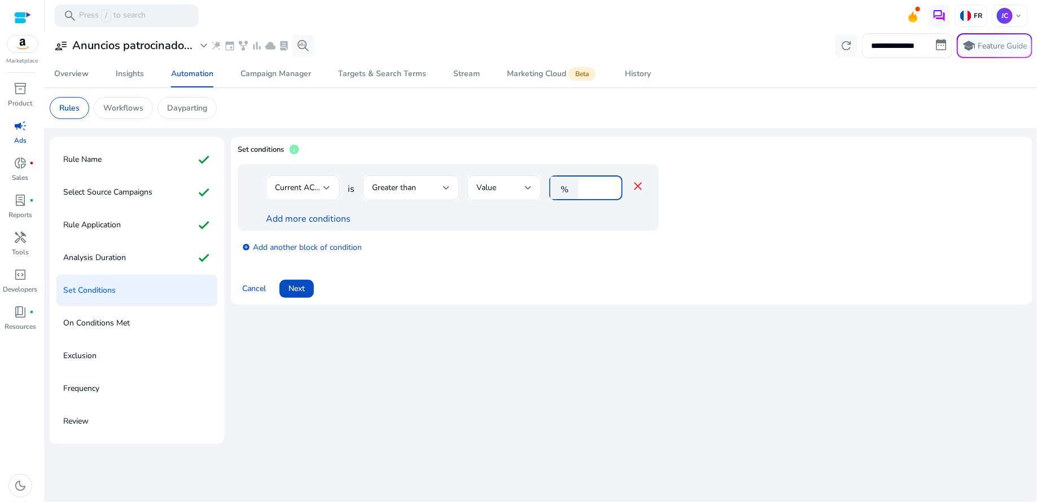
click at [610, 194] on input "**" at bounding box center [598, 188] width 29 height 12
type input "**"
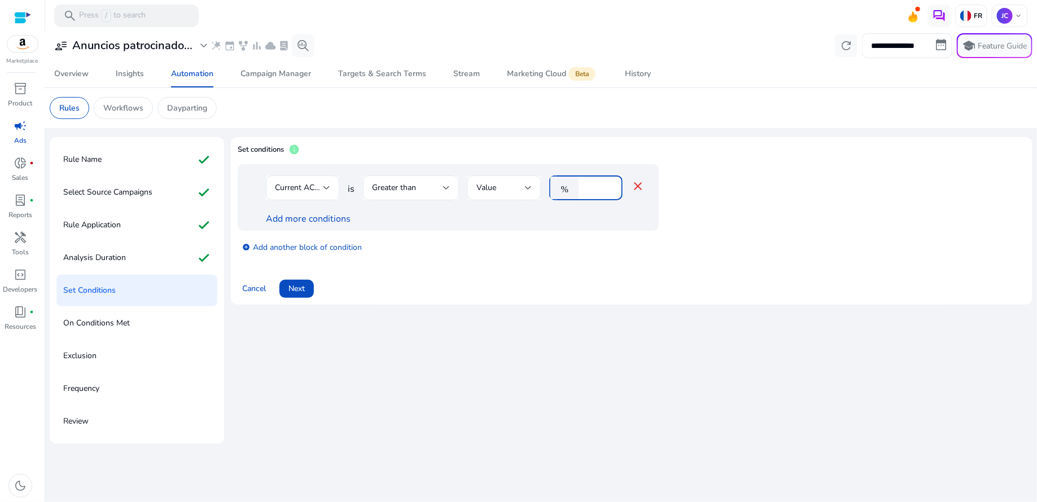
click at [610, 194] on input "**" at bounding box center [598, 188] width 29 height 12
click at [648, 202] on div "Current ACoS is Greater than Value % ** close Add more conditions" at bounding box center [448, 197] width 421 height 67
click at [296, 291] on span "Next" at bounding box center [297, 289] width 16 height 12
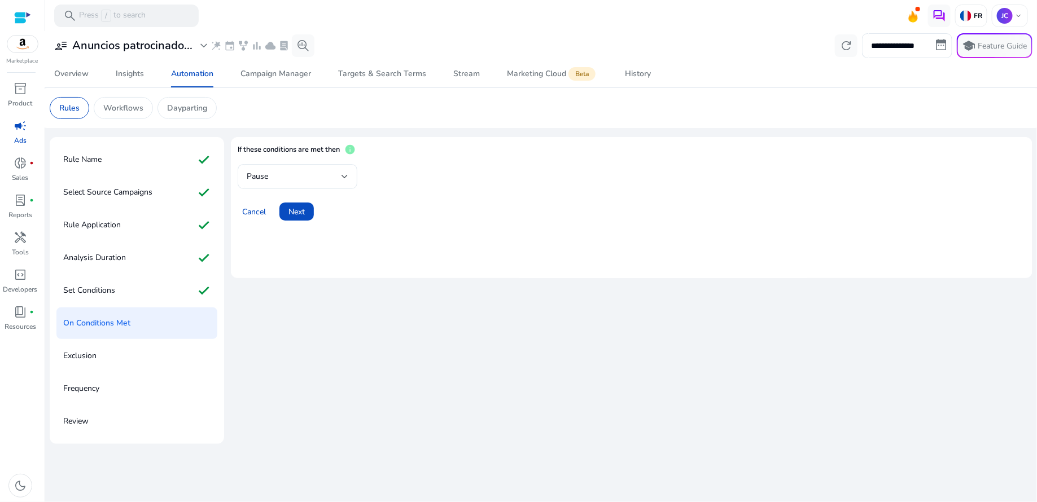
click at [347, 180] on div at bounding box center [345, 177] width 7 height 14
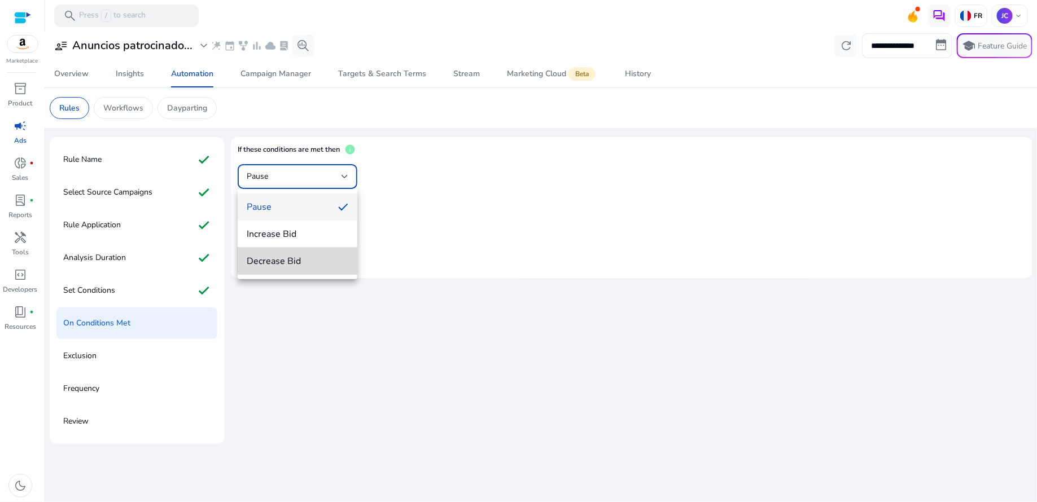
click at [300, 255] on span "Decrease Bid" at bounding box center [298, 261] width 102 height 12
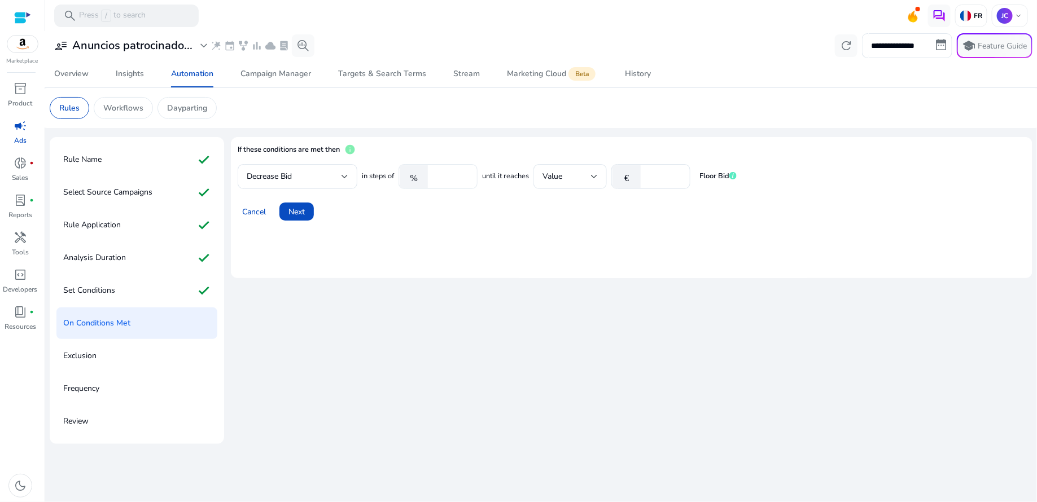
click at [422, 179] on mat-icon "%" at bounding box center [414, 176] width 28 height 23
click at [384, 178] on span "in steps of" at bounding box center [378, 176] width 32 height 11
click at [423, 178] on mat-icon "%" at bounding box center [414, 176] width 28 height 23
type input "*"
click at [464, 181] on input "*" at bounding box center [451, 177] width 35 height 12
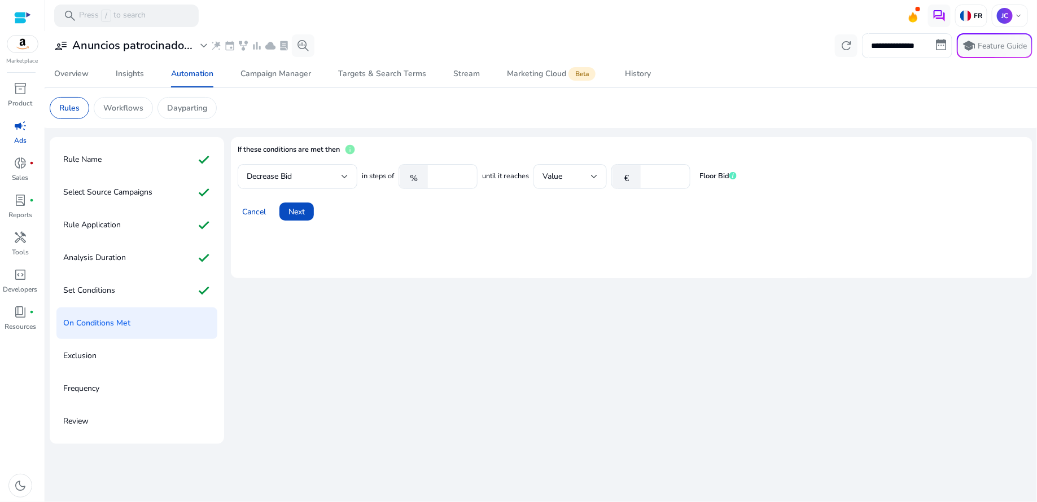
click at [453, 211] on div "Cancel Next" at bounding box center [632, 207] width 788 height 27
click at [569, 180] on div "Value" at bounding box center [567, 177] width 49 height 12
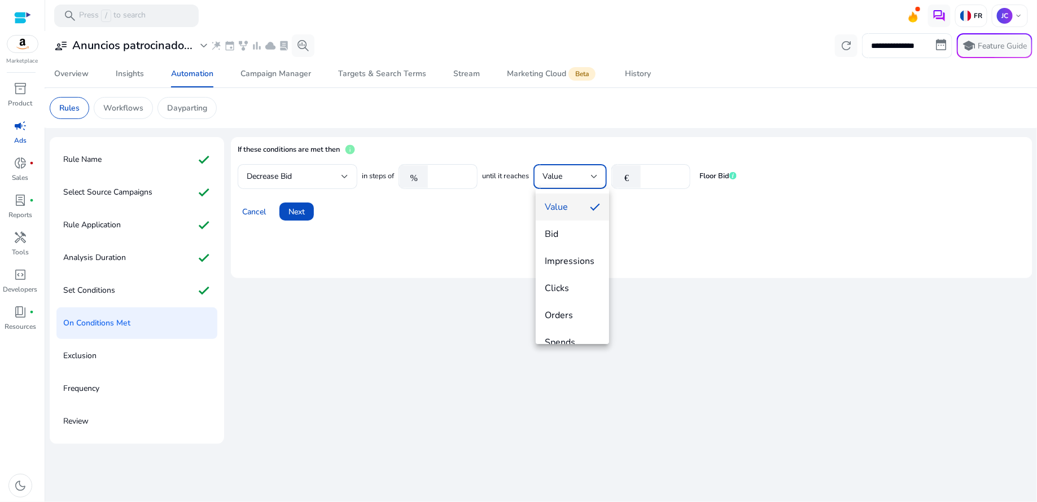
click at [386, 176] on div at bounding box center [518, 251] width 1037 height 502
click at [579, 178] on div "Value" at bounding box center [567, 177] width 49 height 12
click at [578, 291] on span "Current ACoS" at bounding box center [572, 299] width 55 height 25
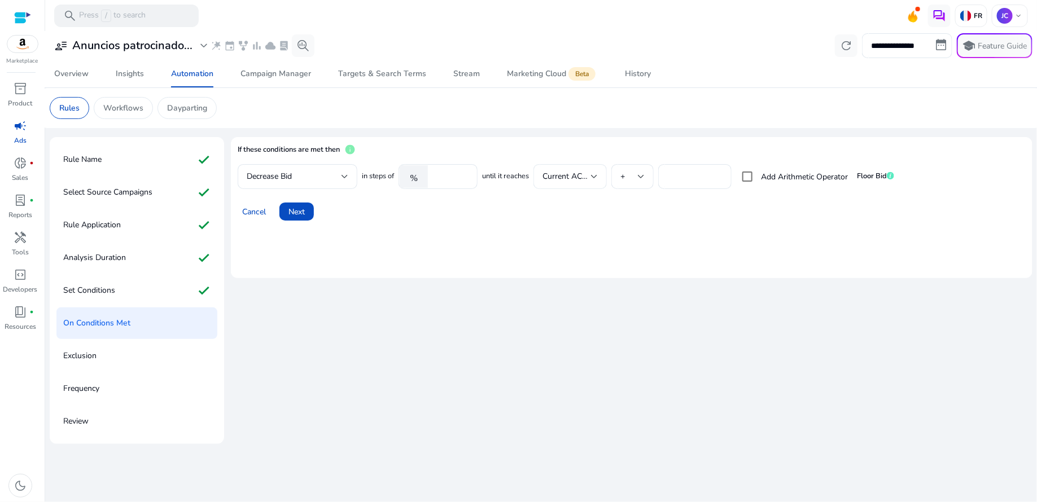
click at [598, 178] on div at bounding box center [594, 176] width 7 height 5
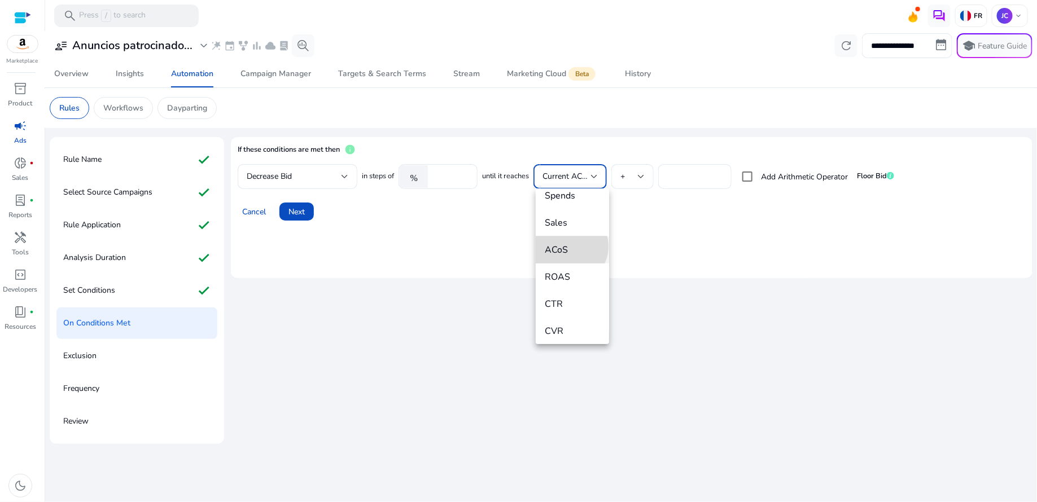
click at [569, 247] on span "ACoS" at bounding box center [572, 250] width 55 height 12
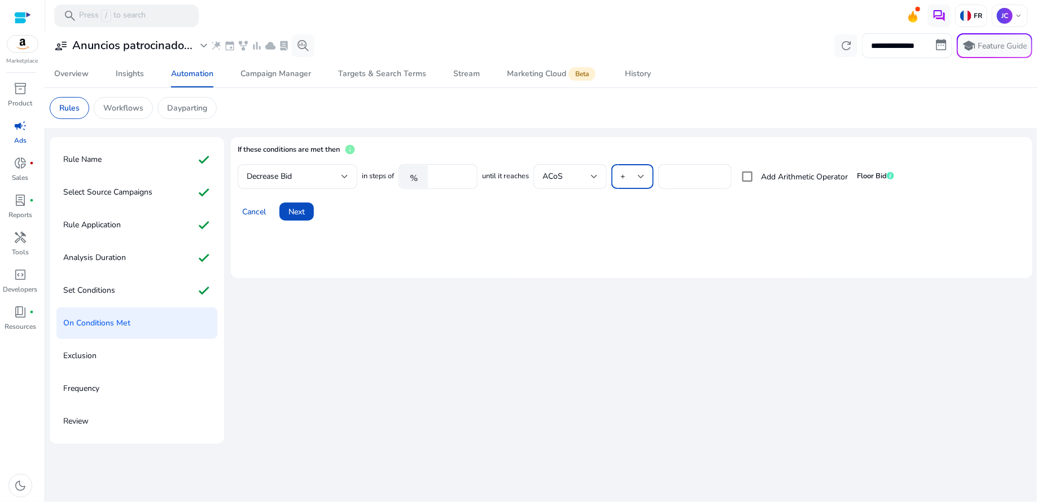
click at [644, 182] on div at bounding box center [641, 177] width 7 height 14
click at [712, 212] on div at bounding box center [518, 251] width 1037 height 502
click at [681, 177] on input "*" at bounding box center [694, 177] width 55 height 12
type input "**"
click at [784, 217] on div "Cancel Next" at bounding box center [632, 207] width 788 height 27
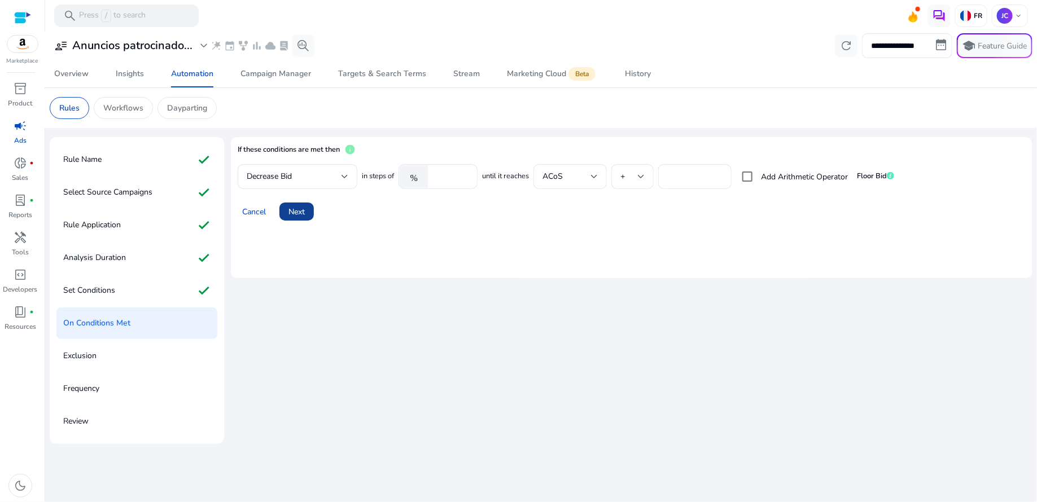
click at [294, 214] on span "Next" at bounding box center [297, 212] width 16 height 12
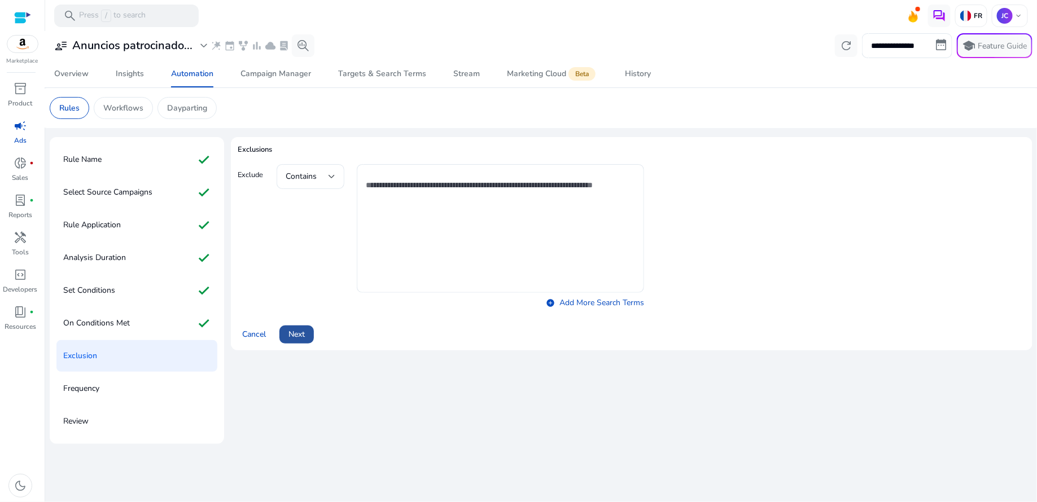
click at [300, 335] on span "Next" at bounding box center [297, 335] width 16 height 12
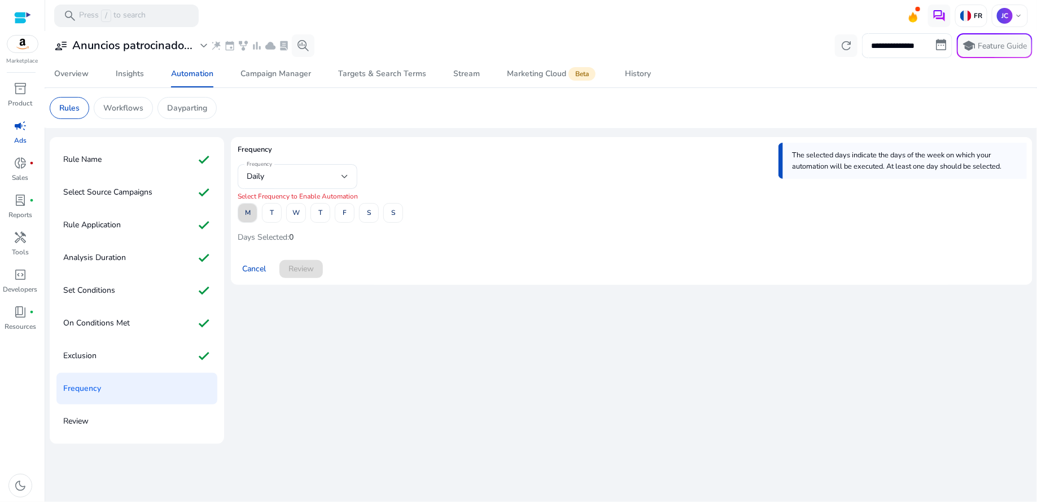
click at [246, 213] on span "M" at bounding box center [248, 213] width 6 height 20
click at [291, 212] on span at bounding box center [296, 213] width 19 height 27
click at [345, 215] on span "F" at bounding box center [345, 213] width 4 height 20
click at [309, 270] on span "Review" at bounding box center [301, 269] width 25 height 12
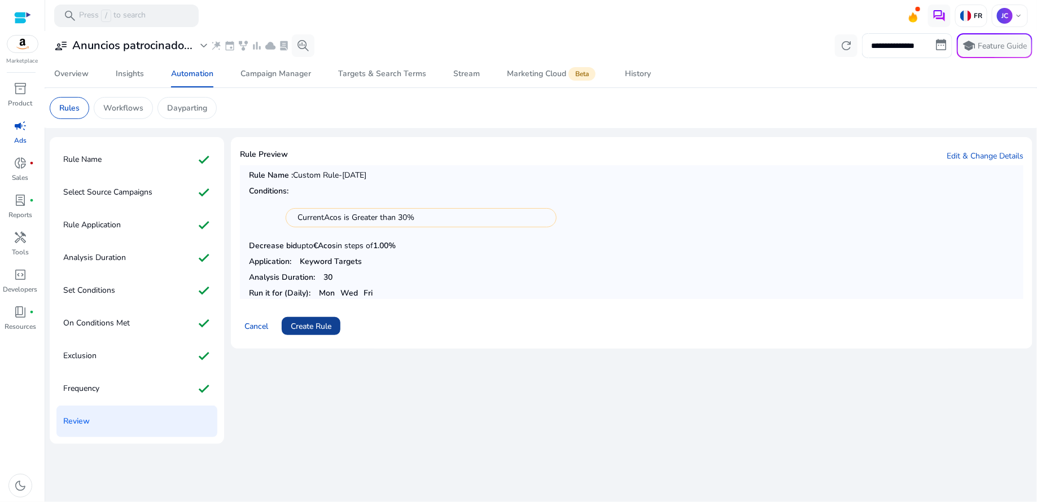
click at [323, 326] on span "Create Rule" at bounding box center [311, 327] width 41 height 12
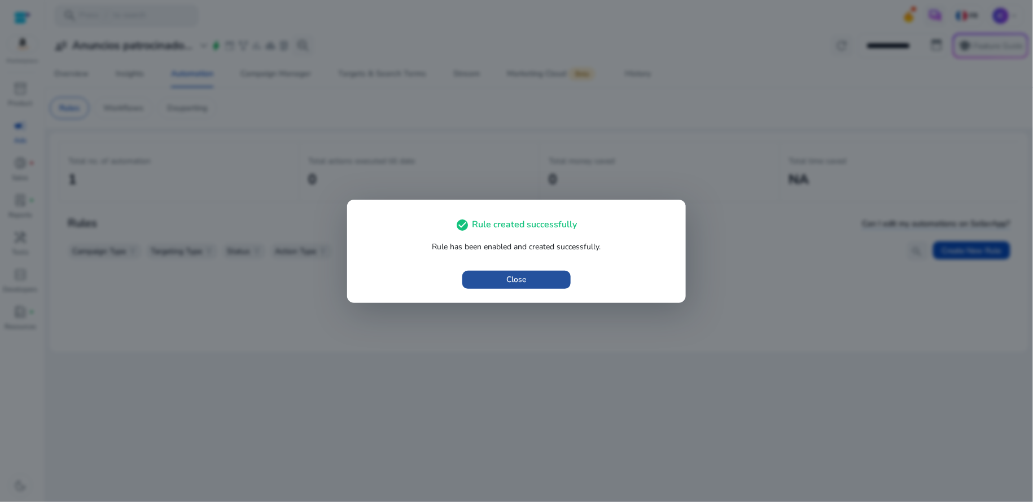
click at [548, 279] on span "button" at bounding box center [516, 279] width 108 height 27
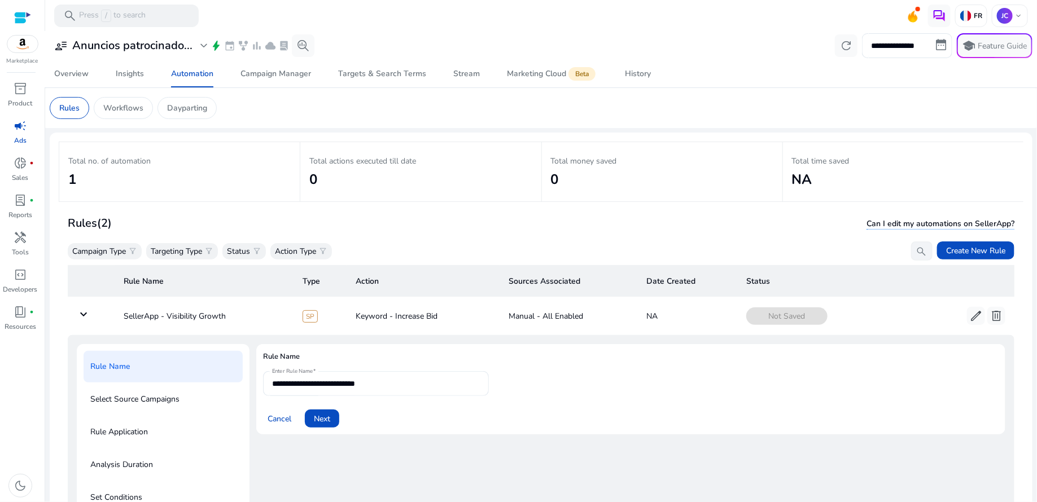
click at [21, 131] on span "campaign" at bounding box center [21, 126] width 14 height 14
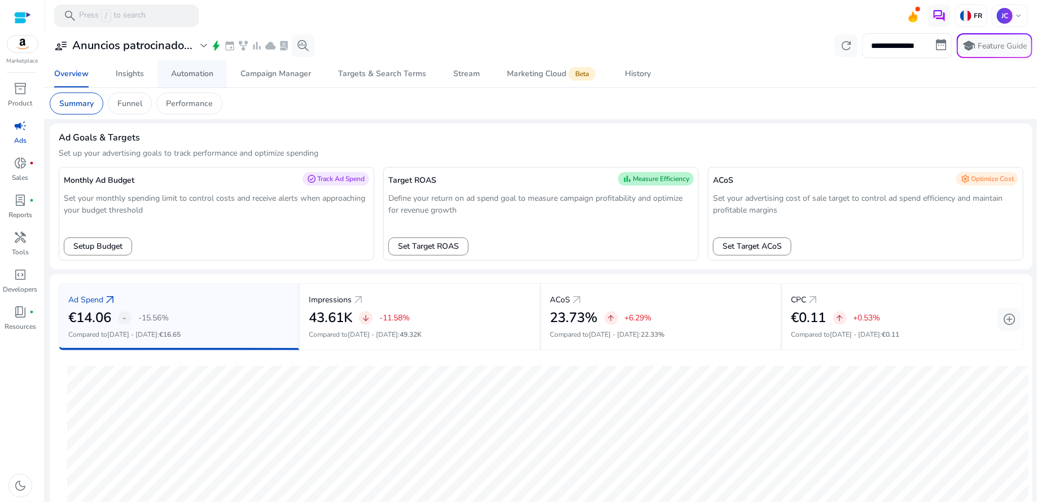
click at [196, 70] on div "Automation" at bounding box center [192, 74] width 42 height 8
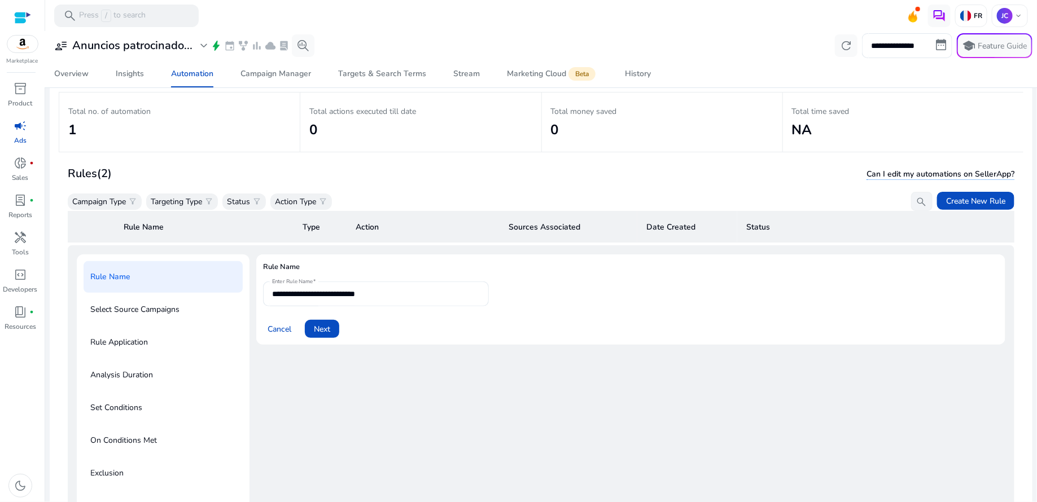
scroll to position [51, 0]
click at [327, 327] on span "Next" at bounding box center [322, 328] width 16 height 12
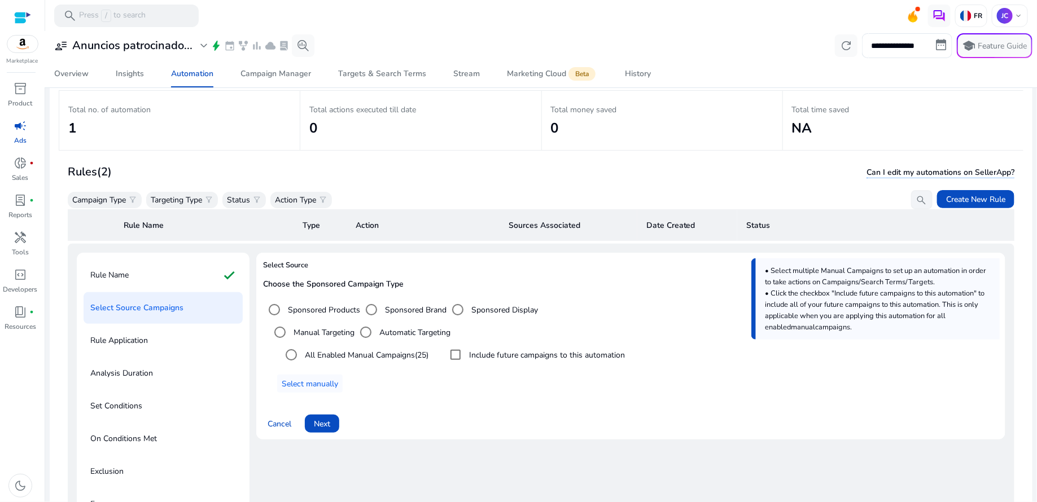
scroll to position [92, 0]
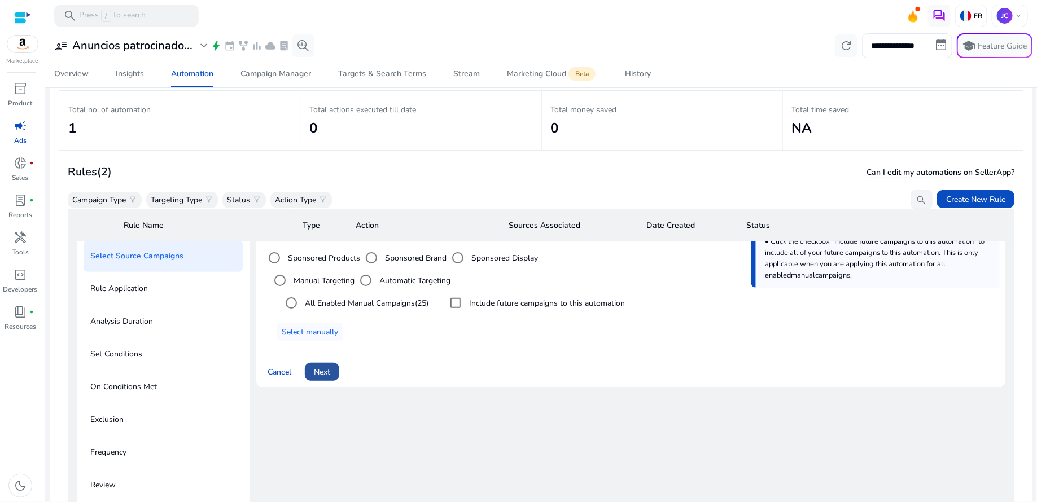
click at [329, 370] on span "Next" at bounding box center [322, 372] width 16 height 12
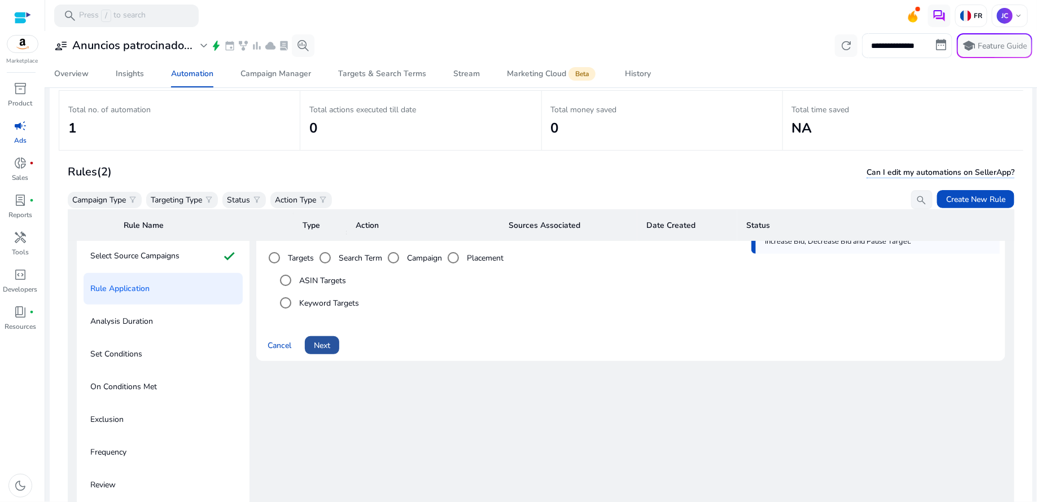
click at [327, 349] on span "Next" at bounding box center [322, 346] width 16 height 12
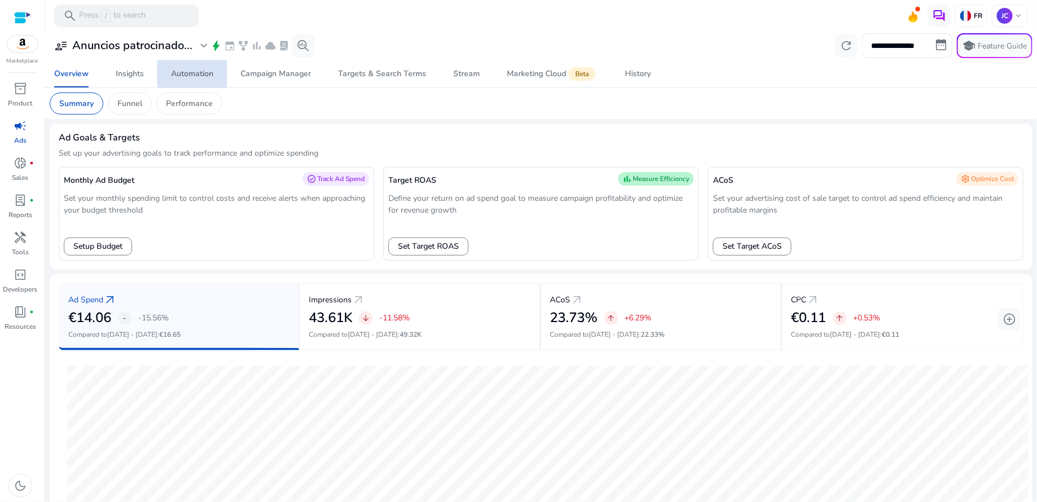
click at [208, 73] on div "Automation" at bounding box center [192, 74] width 42 height 8
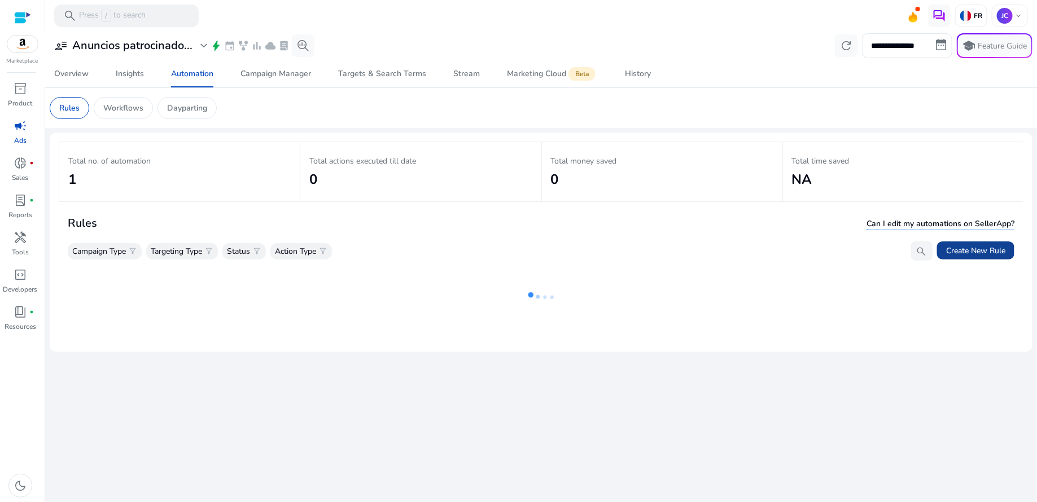
click at [1004, 248] on button "Create New Rule" at bounding box center [975, 251] width 77 height 18
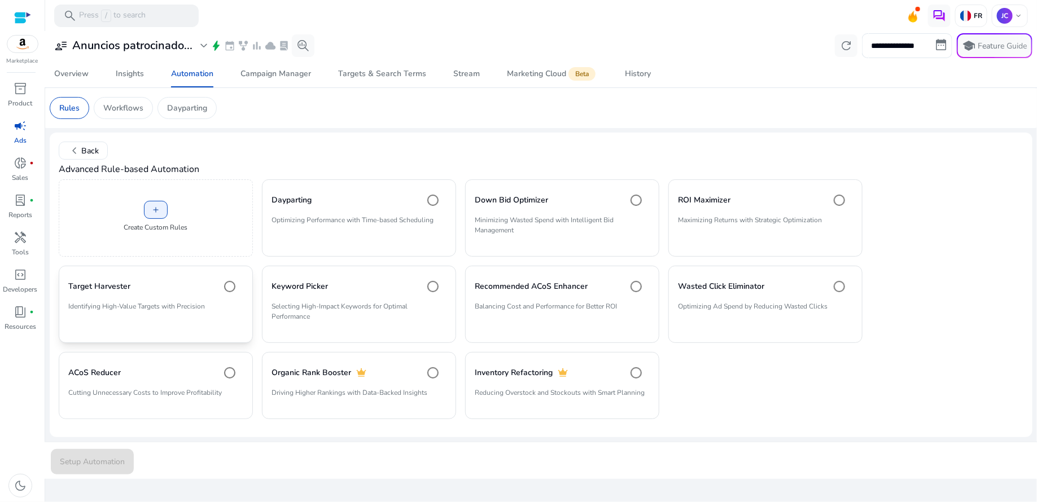
click at [177, 290] on div "Target Harvester" at bounding box center [155, 287] width 175 height 23
click at [110, 460] on span "Setup Automation" at bounding box center [92, 462] width 65 height 12
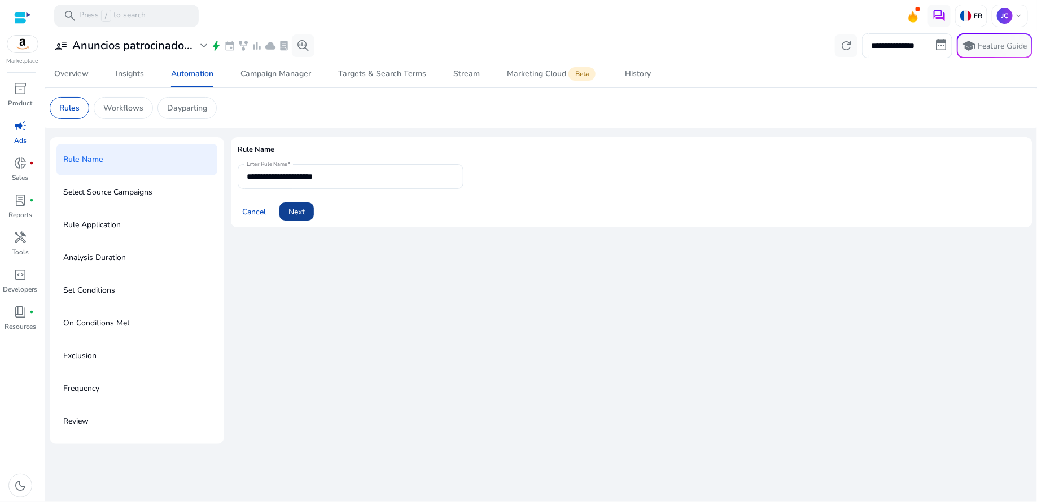
click at [303, 216] on span "Next" at bounding box center [297, 212] width 16 height 12
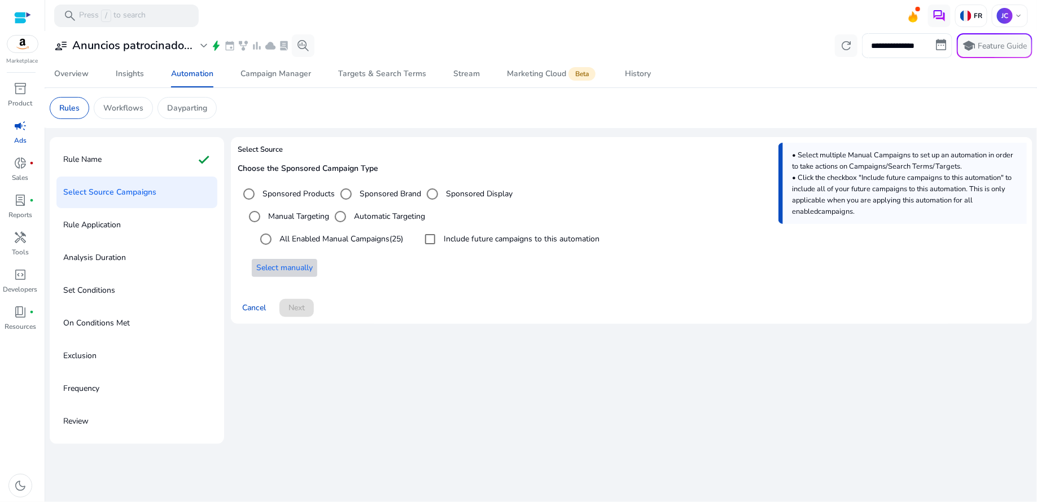
click at [284, 266] on span "Select manually" at bounding box center [284, 268] width 56 height 12
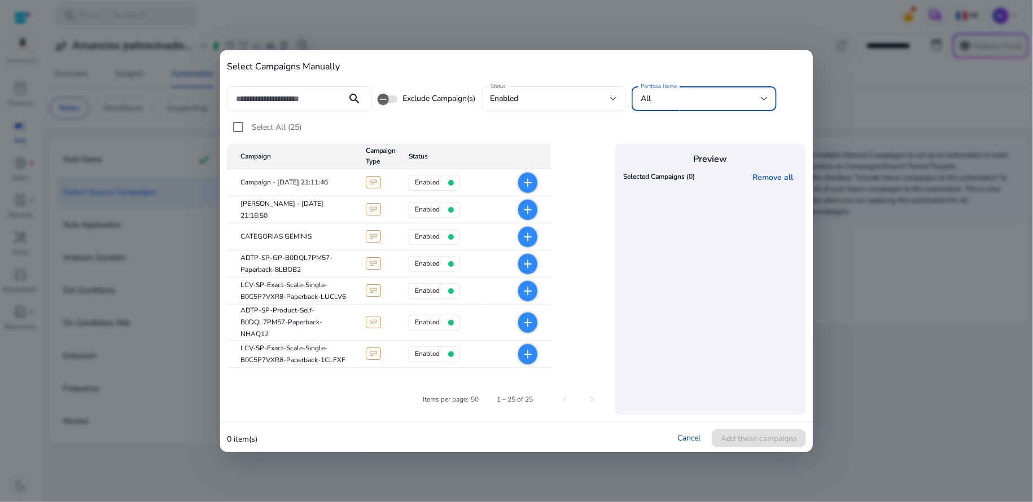
click at [767, 97] on div at bounding box center [764, 99] width 7 height 5
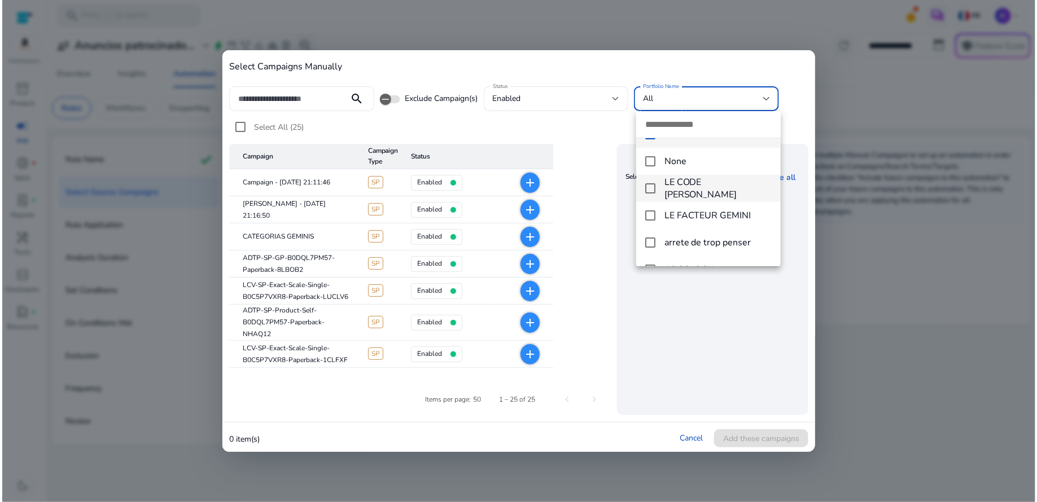
scroll to position [20, 0]
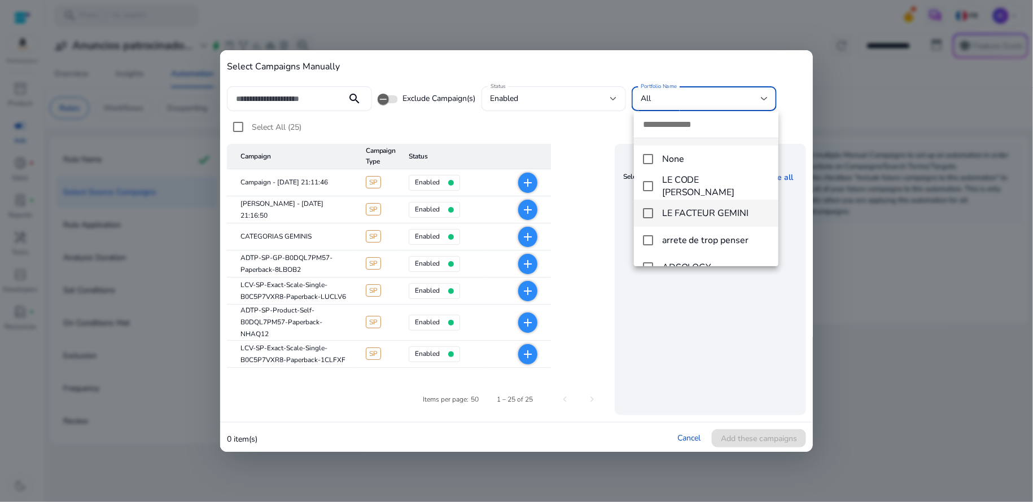
click at [647, 216] on mat-pseudo-checkbox at bounding box center [648, 213] width 10 height 10
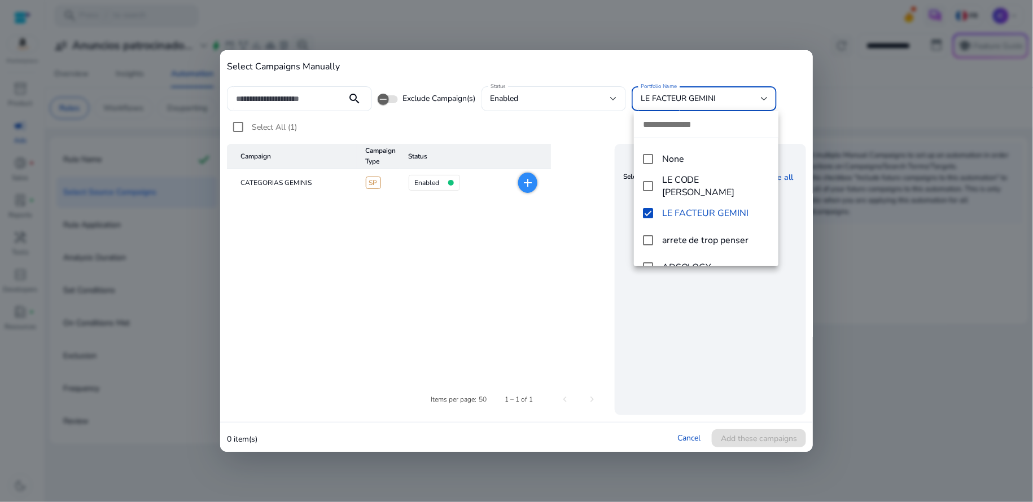
click at [241, 133] on div at bounding box center [516, 251] width 1033 height 502
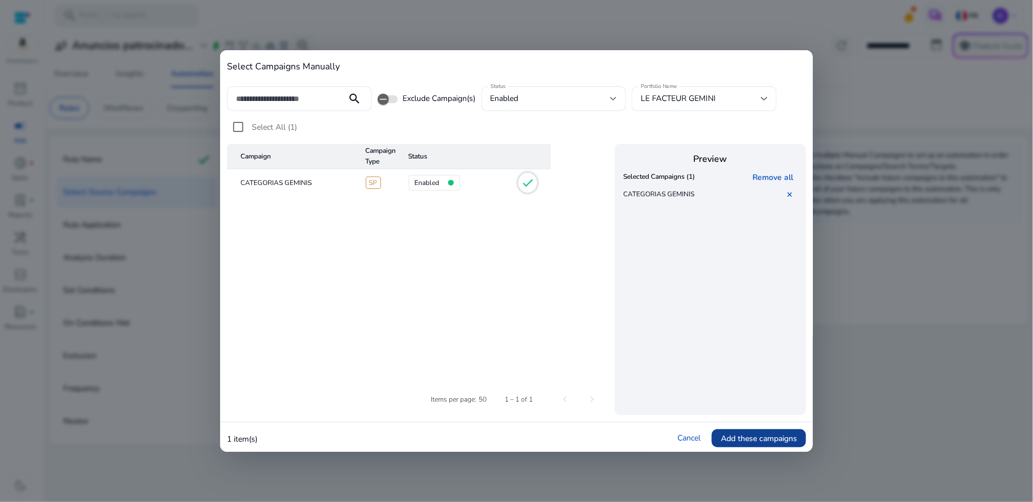
click at [770, 446] on span at bounding box center [759, 438] width 94 height 27
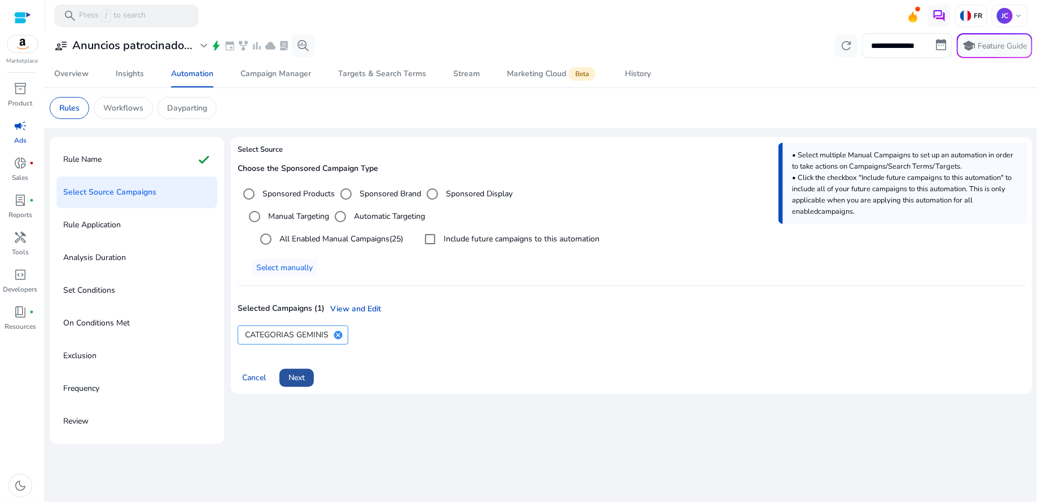
click at [305, 383] on span at bounding box center [296, 378] width 34 height 27
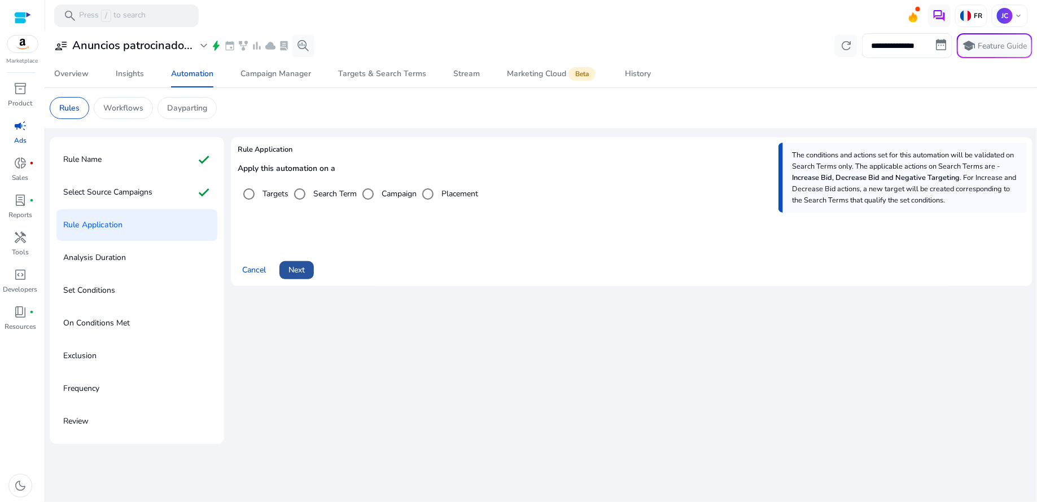
click at [307, 276] on span at bounding box center [296, 270] width 34 height 27
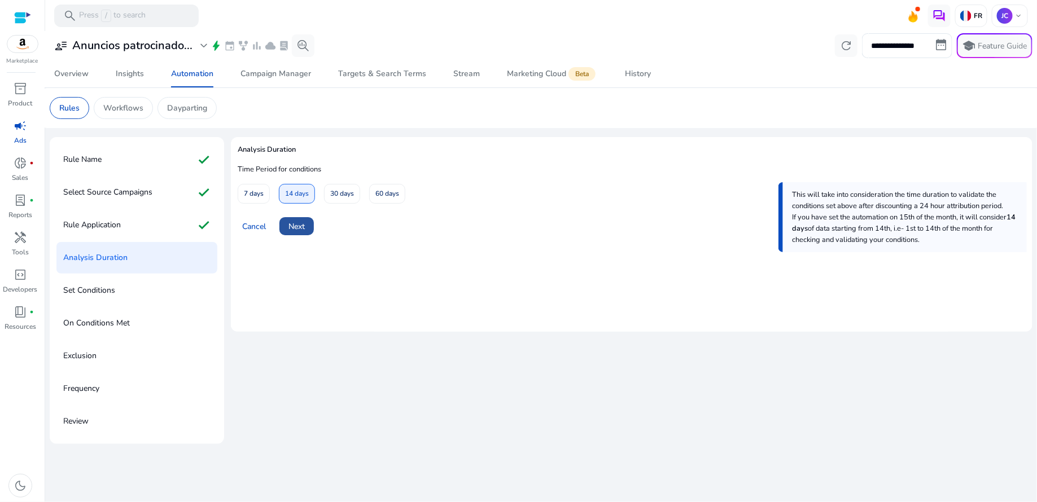
click at [301, 229] on span "Next" at bounding box center [297, 227] width 16 height 12
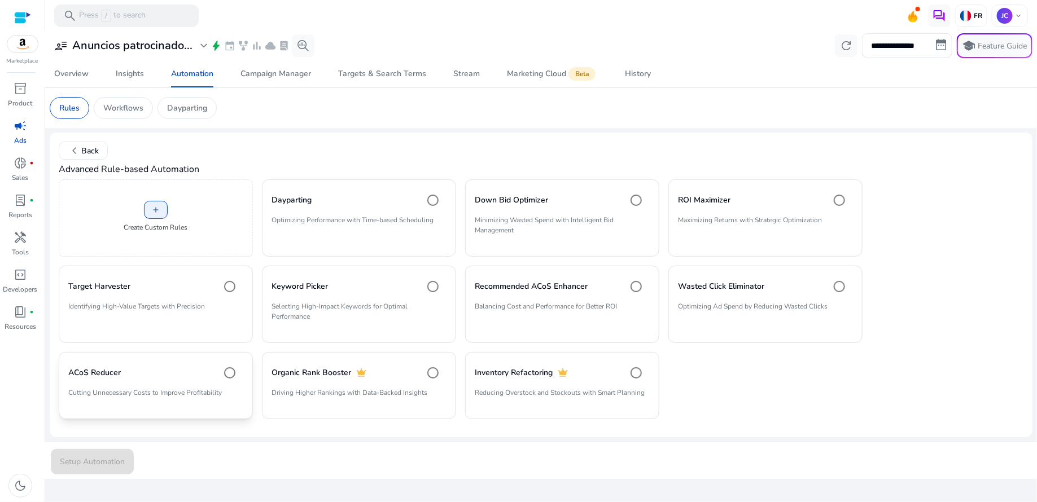
click at [120, 381] on div "ACoS Reducer" at bounding box center [155, 373] width 175 height 23
click at [105, 460] on span "Setup Automation" at bounding box center [92, 462] width 65 height 12
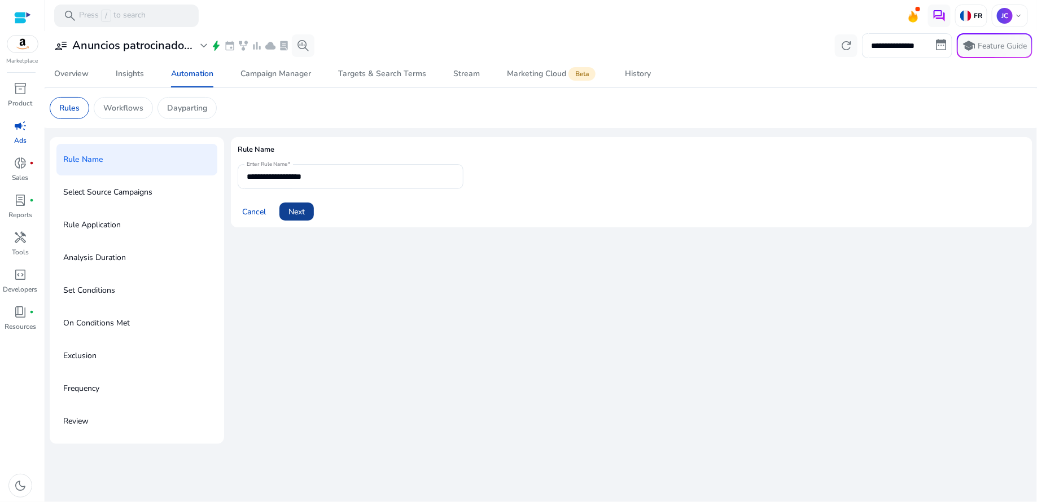
click at [294, 217] on span "Next" at bounding box center [297, 212] width 16 height 12
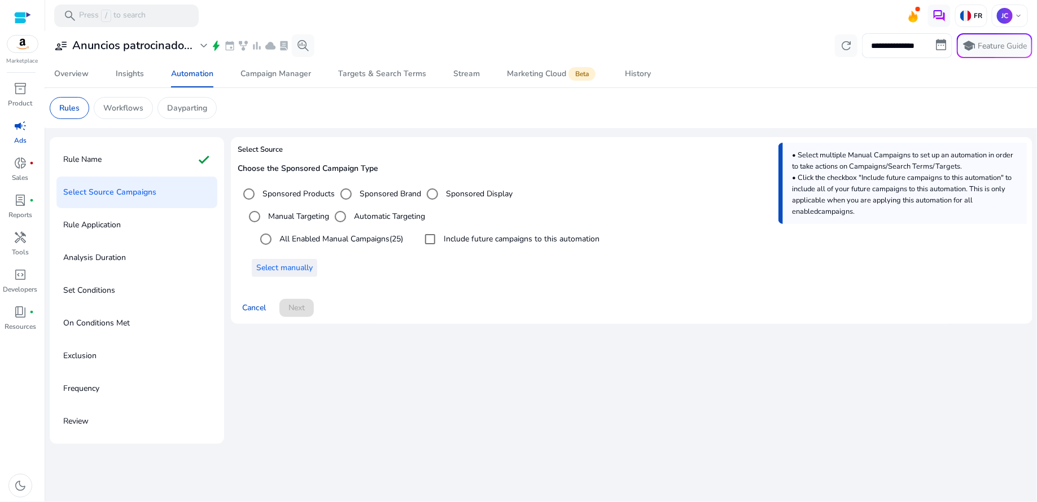
click at [298, 272] on span "Select manually" at bounding box center [284, 268] width 56 height 12
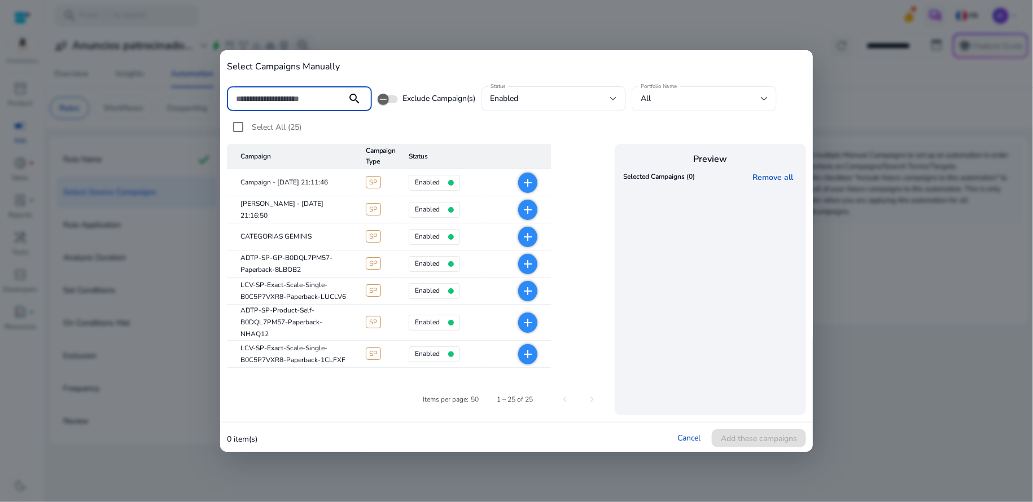
click at [766, 102] on div at bounding box center [764, 99] width 7 height 14
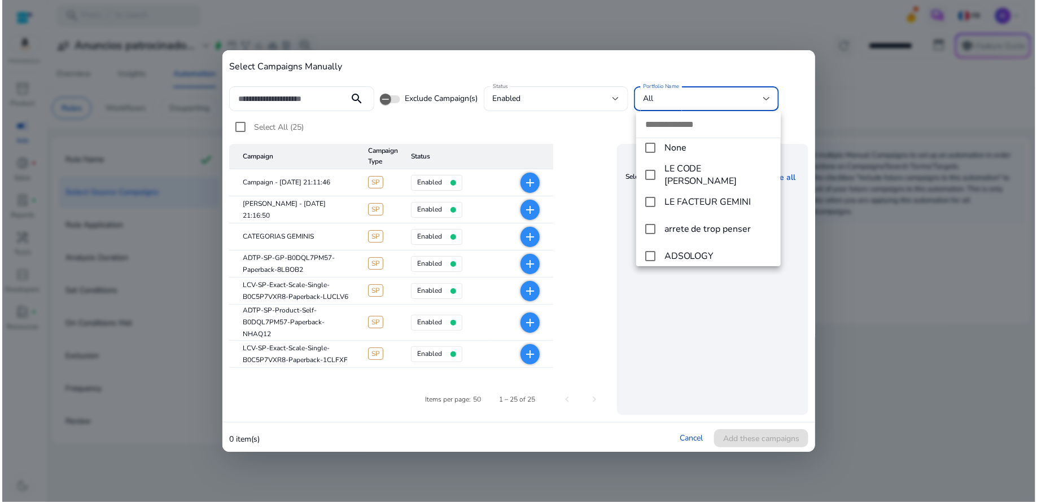
scroll to position [33, 0]
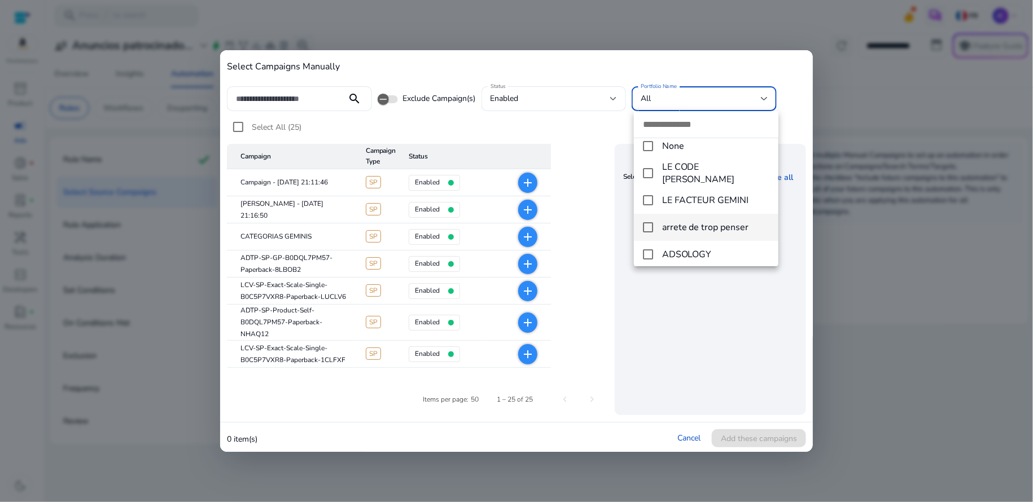
click at [653, 230] on mat-pseudo-checkbox at bounding box center [648, 227] width 10 height 10
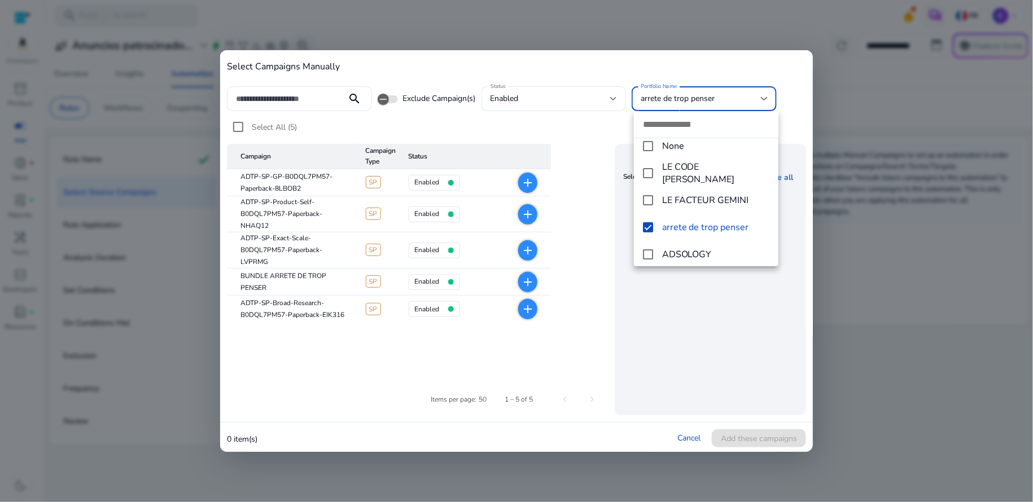
click at [235, 130] on div at bounding box center [516, 251] width 1033 height 502
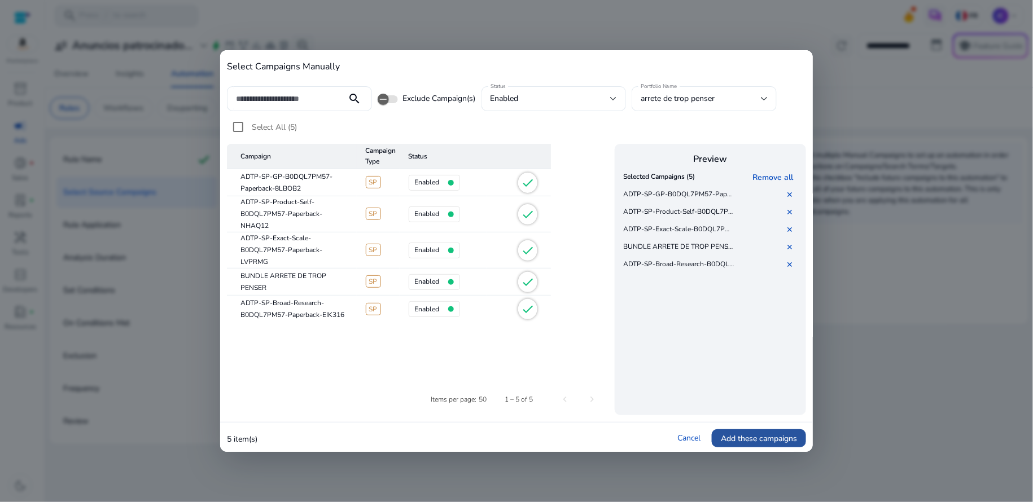
click at [755, 438] on span "Add these campaigns" at bounding box center [759, 439] width 76 height 12
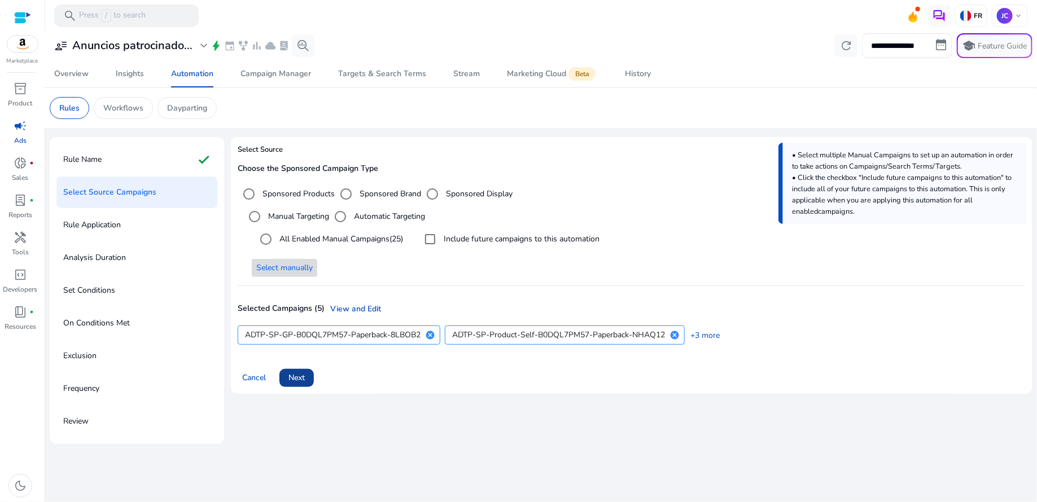
click at [310, 374] on span at bounding box center [296, 378] width 34 height 27
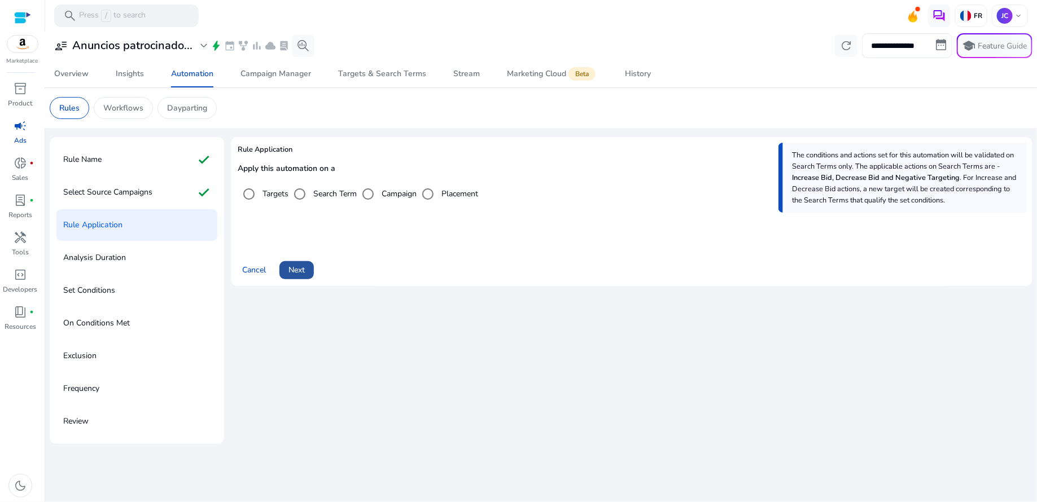
click at [308, 271] on span at bounding box center [296, 270] width 34 height 27
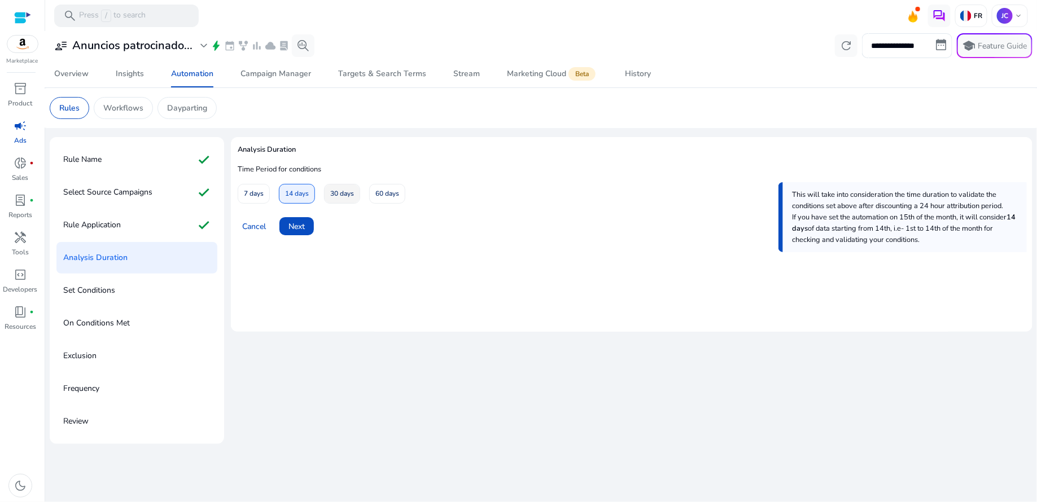
click at [339, 199] on span "30 days" at bounding box center [342, 194] width 24 height 20
click at [301, 224] on span "Next" at bounding box center [297, 227] width 16 height 12
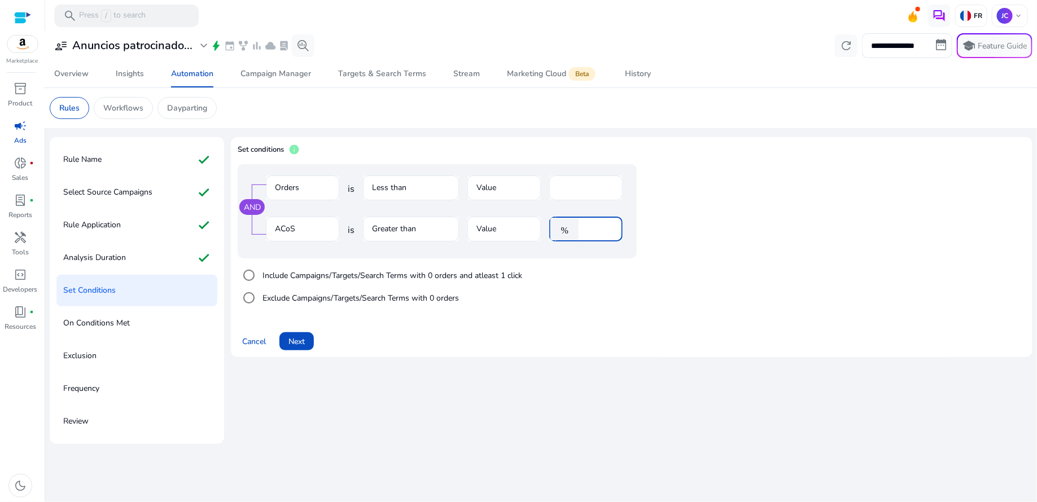
click at [590, 230] on input "****" at bounding box center [598, 229] width 29 height 12
type input "****"
click at [675, 228] on div "AND Orders is Less than Value * ACoS is Greater than Value % ****" at bounding box center [460, 211] width 444 height 94
click at [305, 342] on span "Next" at bounding box center [297, 342] width 16 height 12
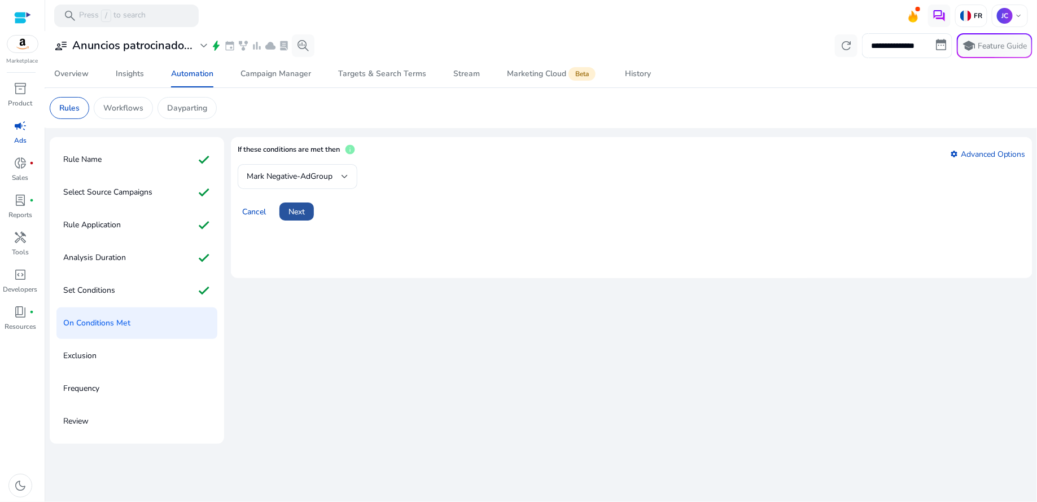
click at [298, 213] on span "Next" at bounding box center [297, 212] width 16 height 12
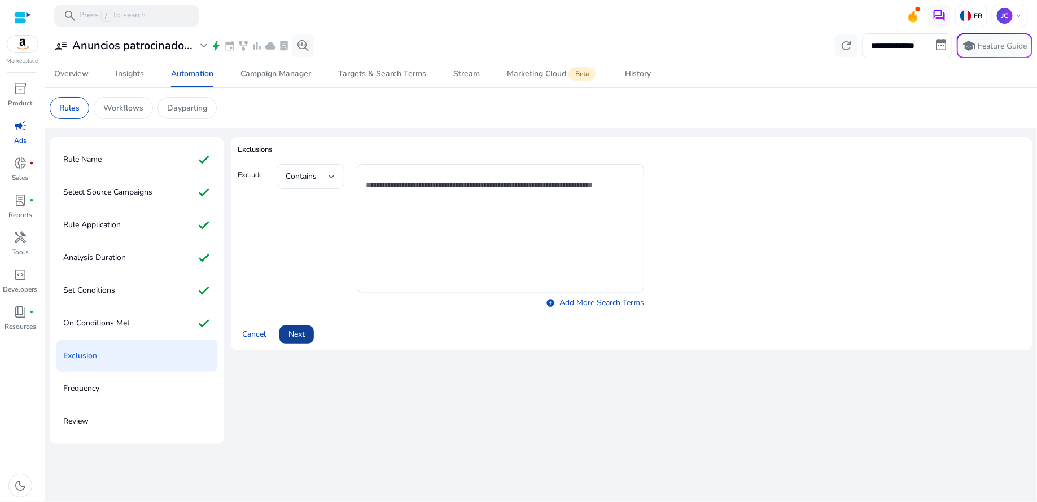
click at [297, 336] on span "Next" at bounding box center [297, 335] width 16 height 12
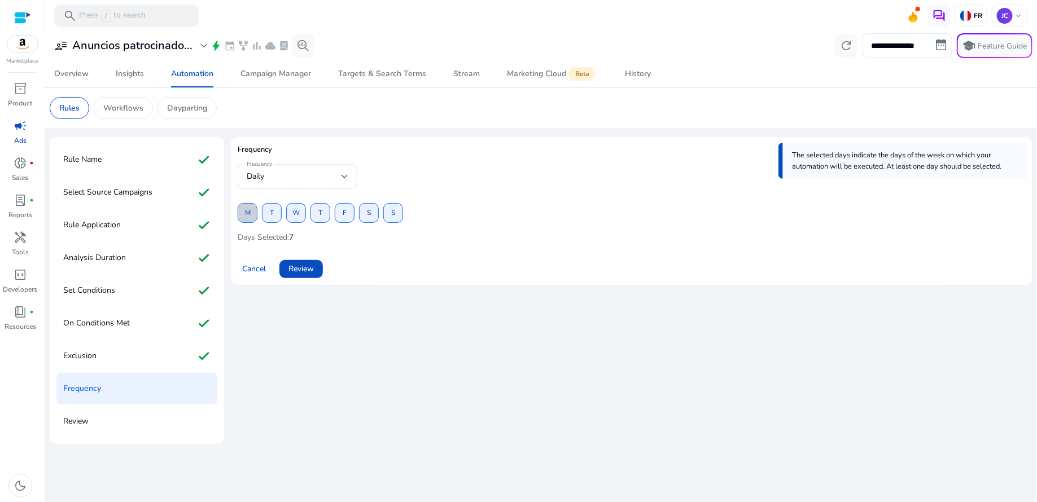
click at [251, 221] on span at bounding box center [247, 213] width 19 height 27
click at [297, 217] on span "W" at bounding box center [295, 213] width 7 height 20
click at [345, 214] on span "F" at bounding box center [345, 213] width 4 height 20
click at [308, 276] on span at bounding box center [300, 269] width 43 height 27
